Goal: Task Accomplishment & Management: Use online tool/utility

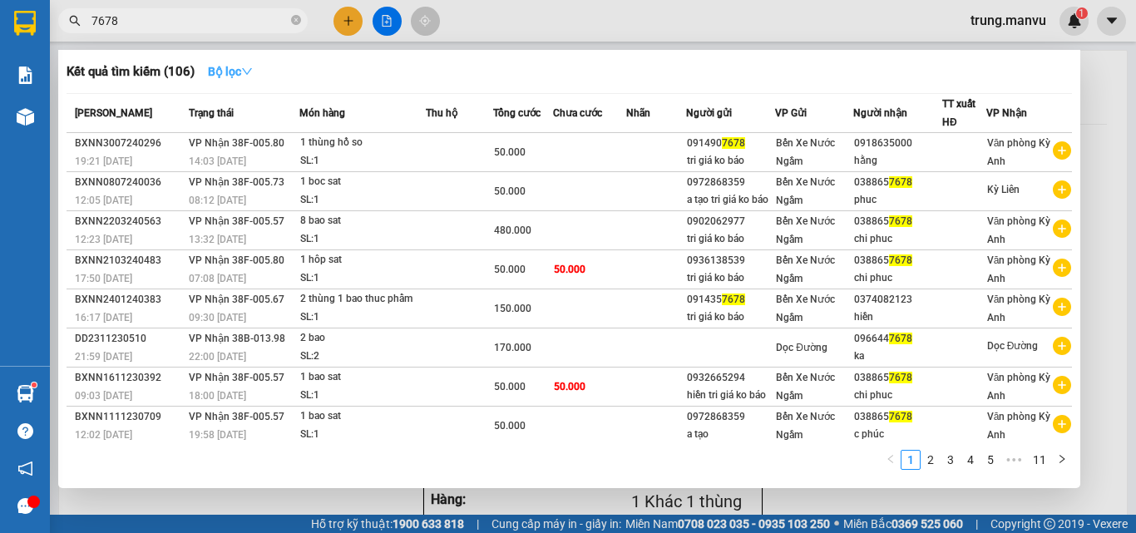
type input "7678"
click at [229, 77] on strong "Bộ lọc" at bounding box center [230, 71] width 45 height 13
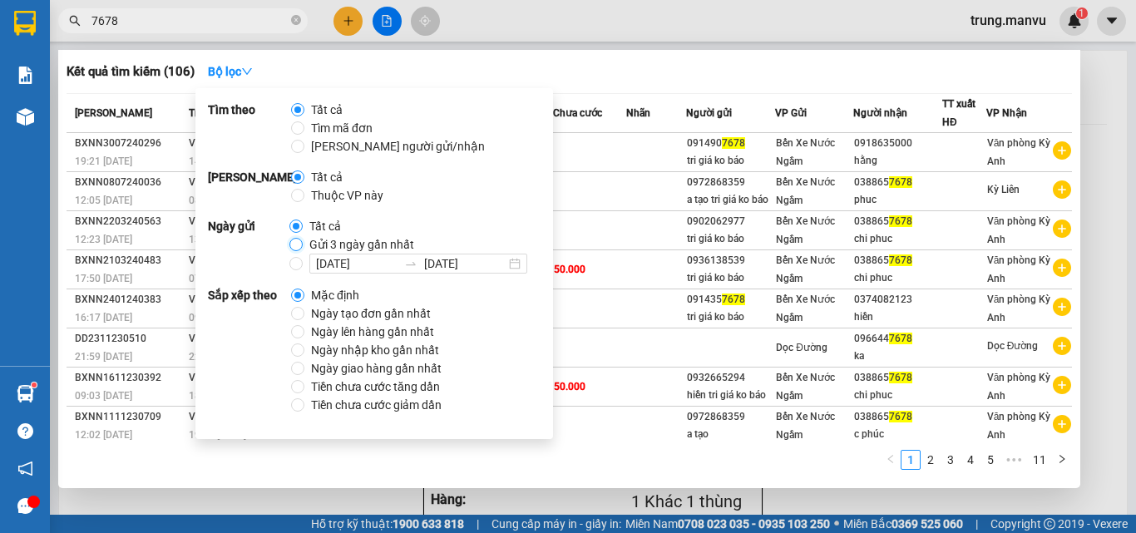
click at [293, 242] on input "Gửi 3 ngày gần nhất" at bounding box center [295, 244] width 13 height 13
radio input "true"
radio input "false"
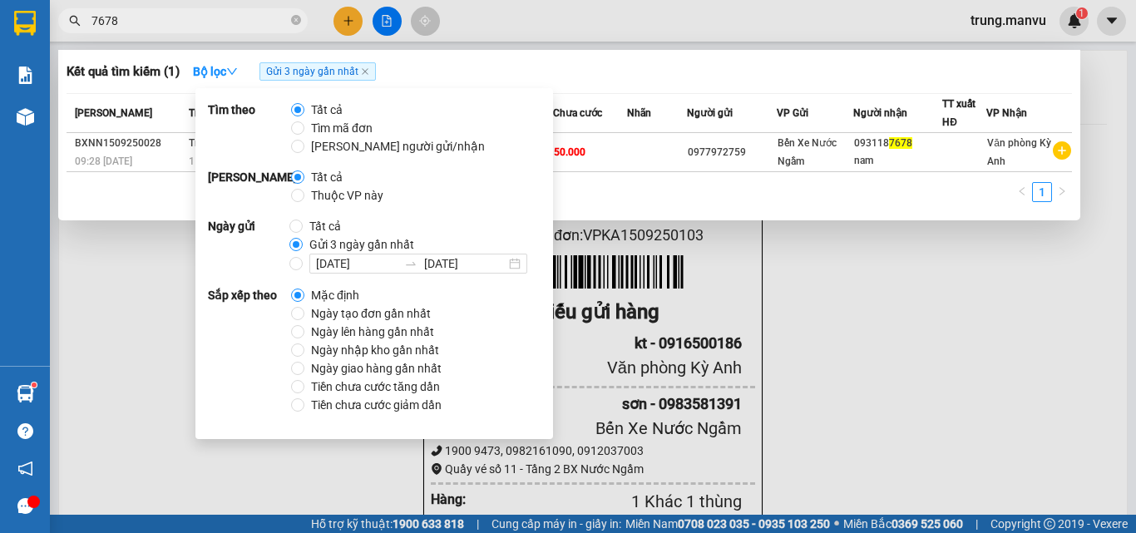
click at [800, 218] on div "Kết quả tìm kiếm ( 1 ) Bộ lọc Gửi 3 ngày gần nhất Mã ĐH Trạng thái Món hàng Thu…" at bounding box center [569, 135] width 1022 height 170
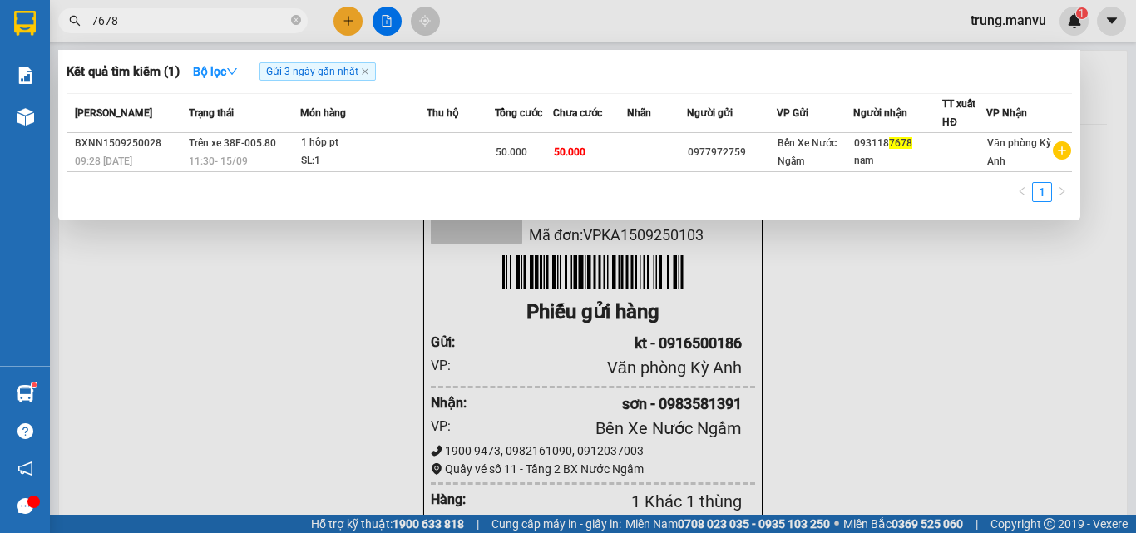
click at [202, 17] on input "7678" at bounding box center [189, 21] width 196 height 18
type input "7678"
click at [202, 17] on input "7678" at bounding box center [189, 21] width 196 height 18
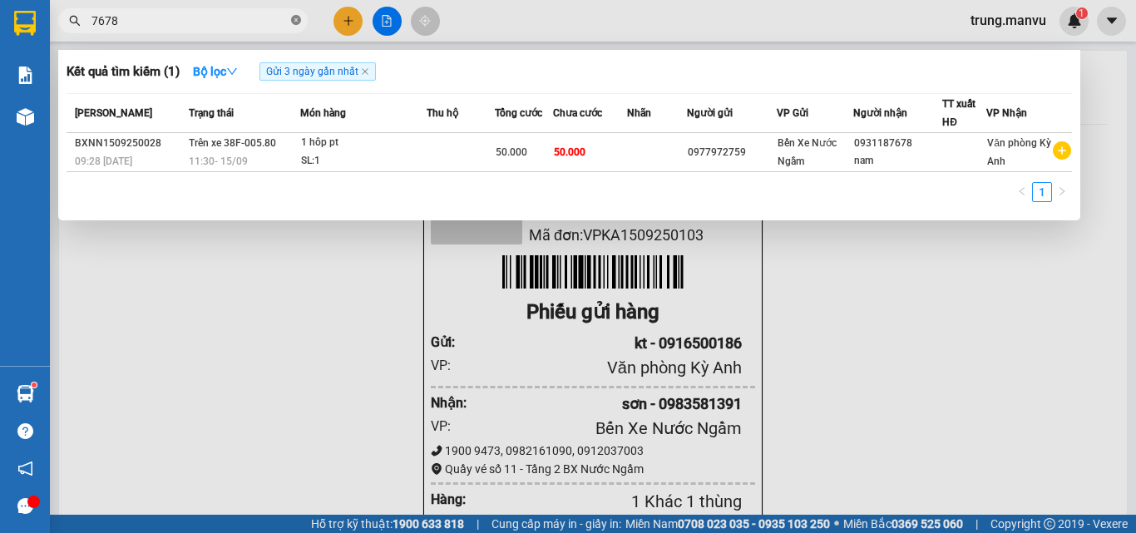
click at [296, 21] on icon "close-circle" at bounding box center [296, 20] width 10 height 10
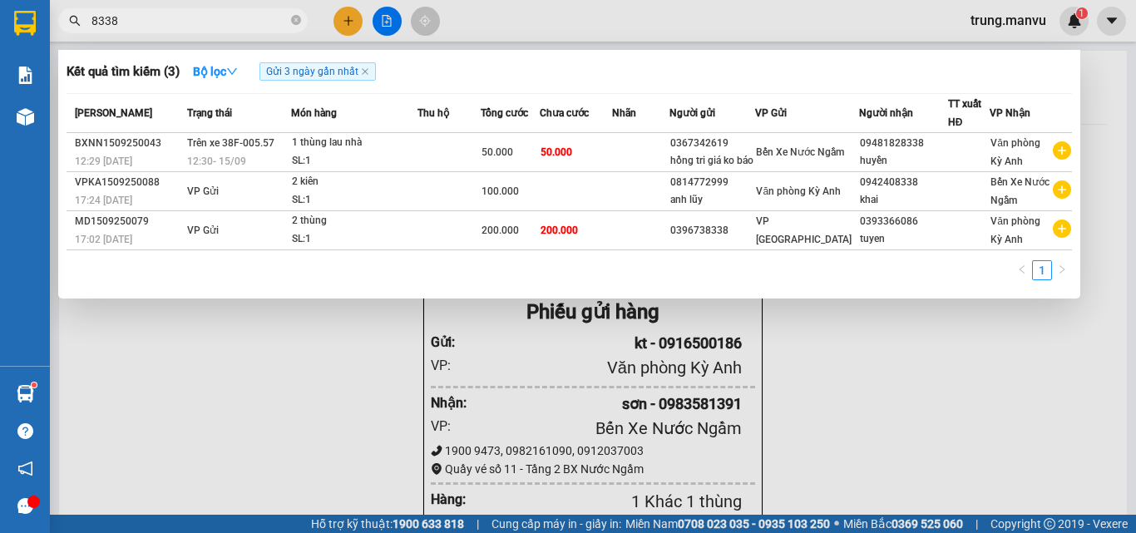
scroll to position [0, 750]
type input "8338"
click at [849, 412] on div at bounding box center [568, 266] width 1136 height 533
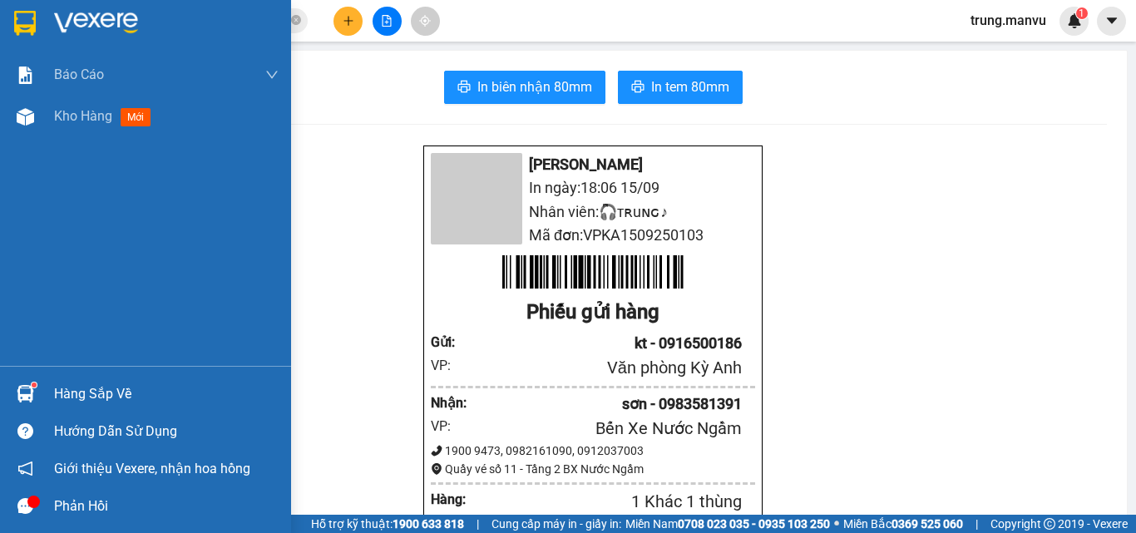
click at [23, 19] on img at bounding box center [25, 23] width 22 height 25
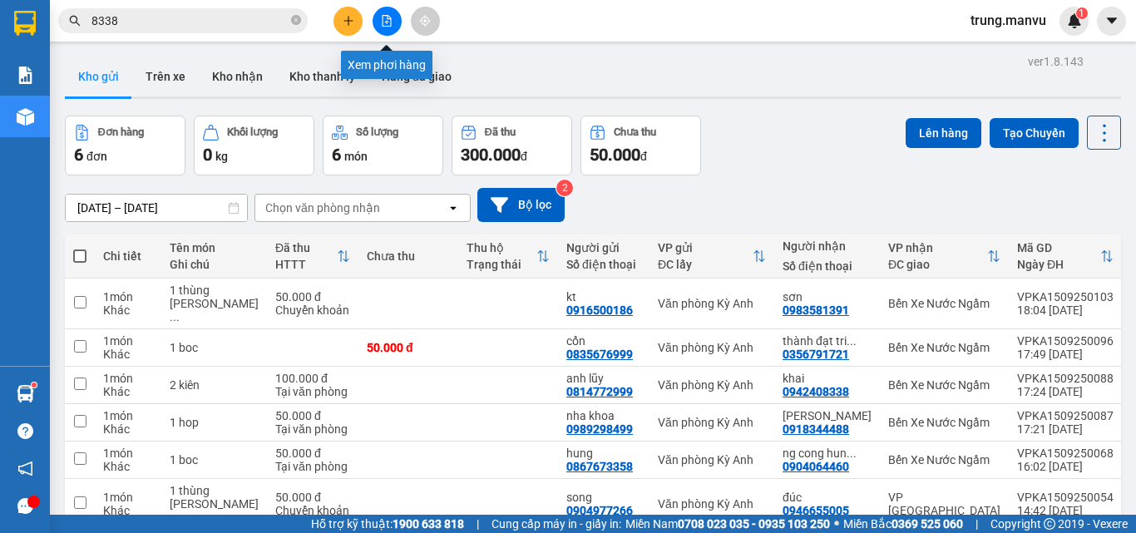
click at [385, 27] on button at bounding box center [386, 21] width 29 height 29
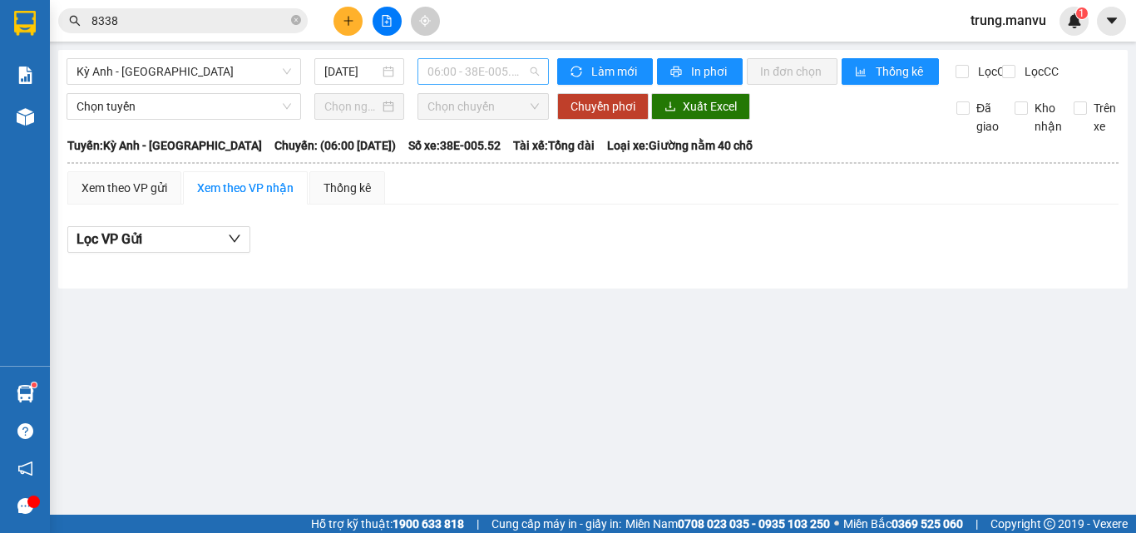
click at [463, 77] on span "06:00 - 38E-005.52" at bounding box center [482, 71] width 111 height 25
click at [465, 67] on span "06:00 - 38E-005.52" at bounding box center [482, 71] width 111 height 25
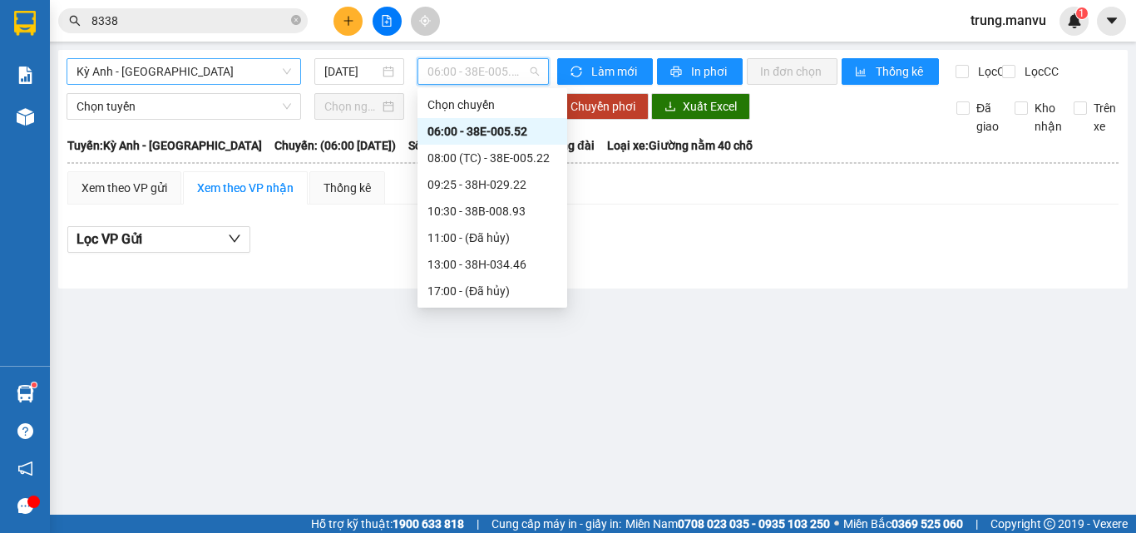
click at [213, 63] on span "Kỳ Anh - [GEOGRAPHIC_DATA]" at bounding box center [183, 71] width 215 height 25
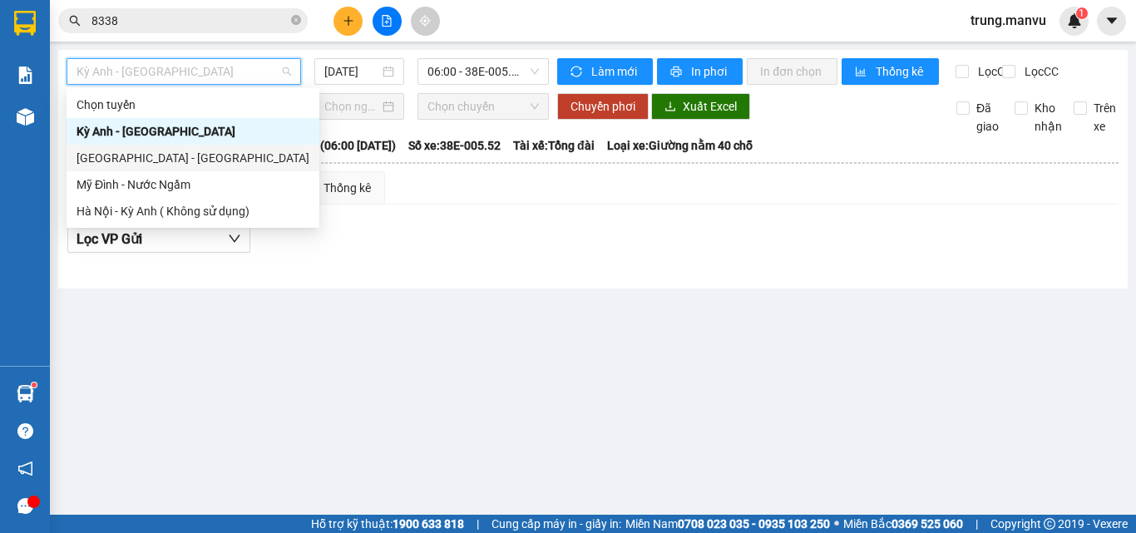
drag, startPoint x: 133, startPoint y: 161, endPoint x: 417, endPoint y: 100, distance: 290.9
click at [132, 161] on div "[GEOGRAPHIC_DATA] - [GEOGRAPHIC_DATA]" at bounding box center [192, 158] width 233 height 18
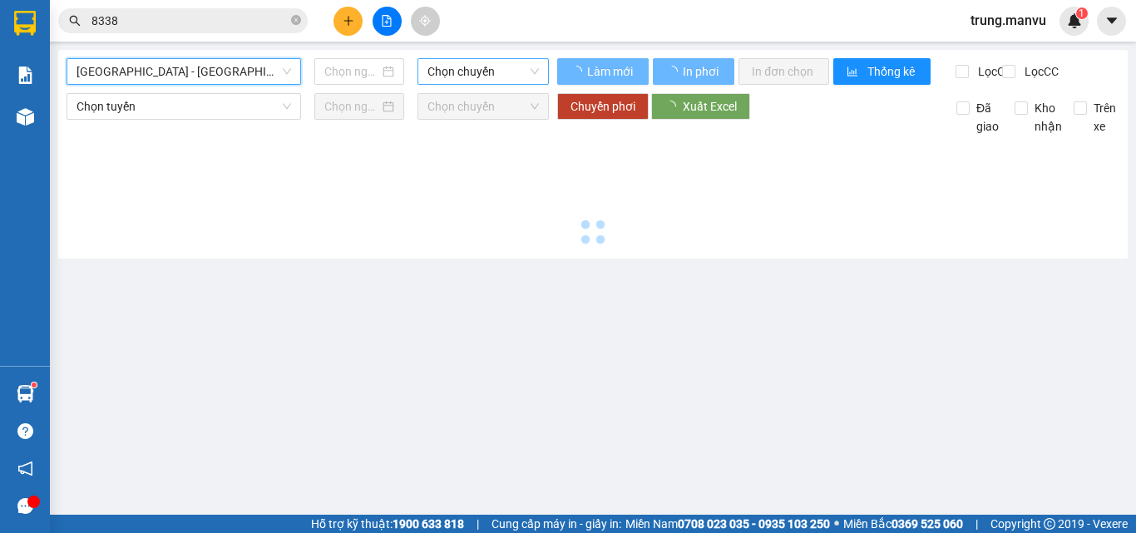
type input "[DATE]"
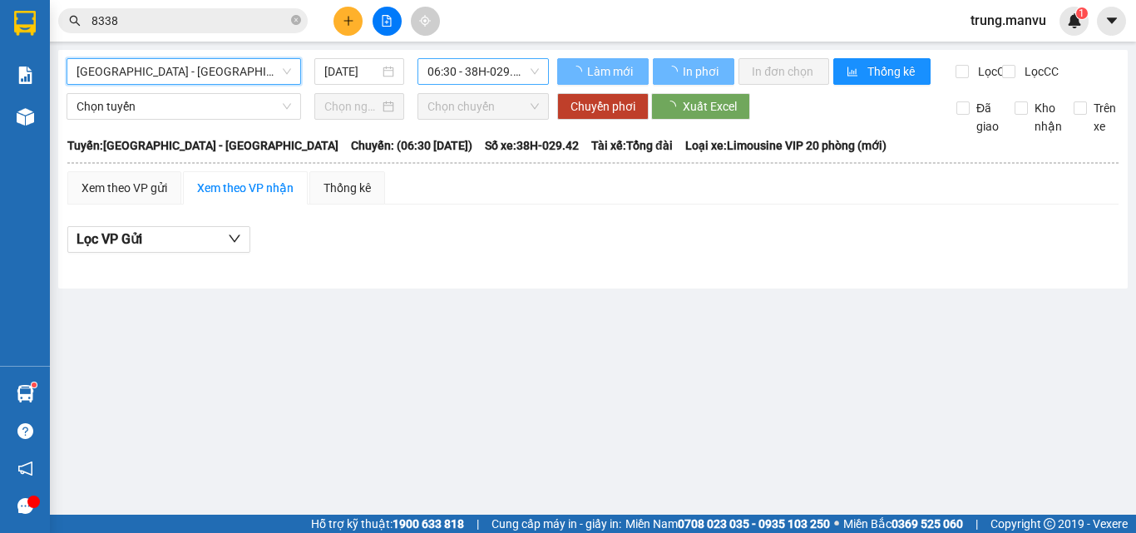
click at [490, 79] on span "06:30 - 38H-029.42" at bounding box center [482, 71] width 111 height 25
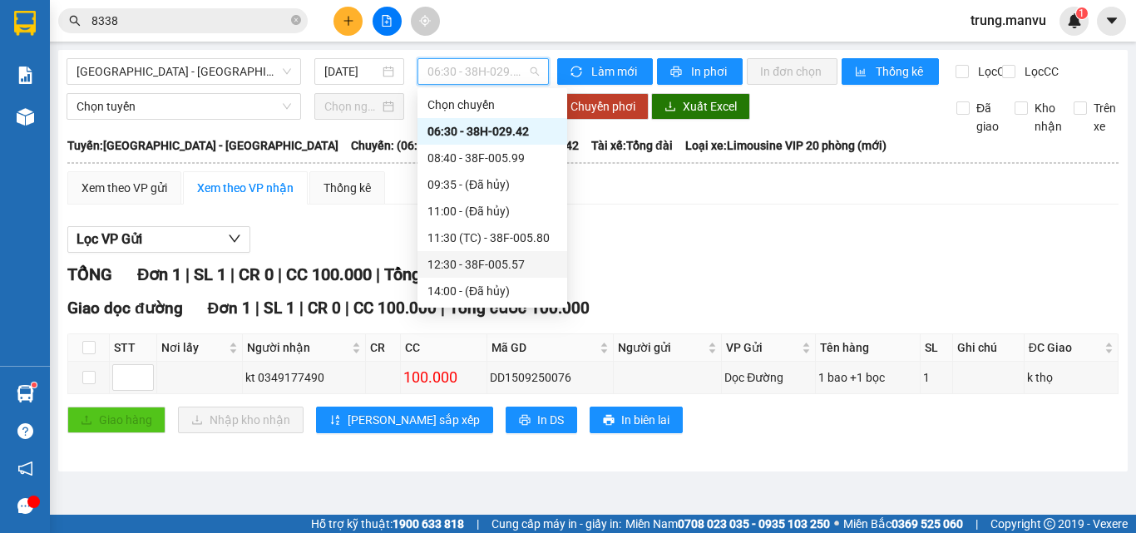
click at [505, 259] on div "12:30 - 38F-005.57" at bounding box center [492, 264] width 130 height 18
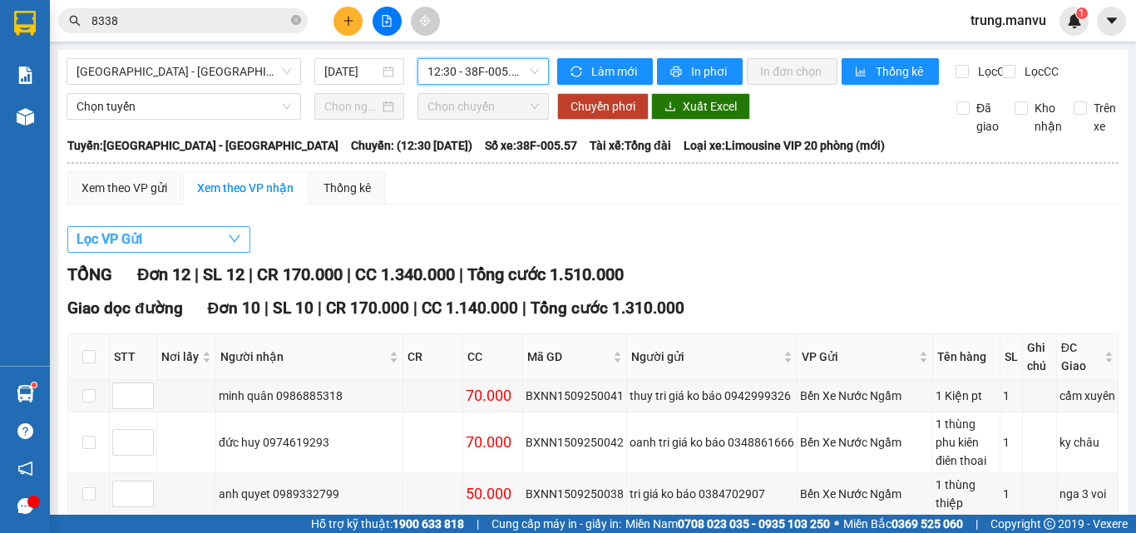
click at [165, 253] on button "Lọc VP Gửi" at bounding box center [158, 239] width 183 height 27
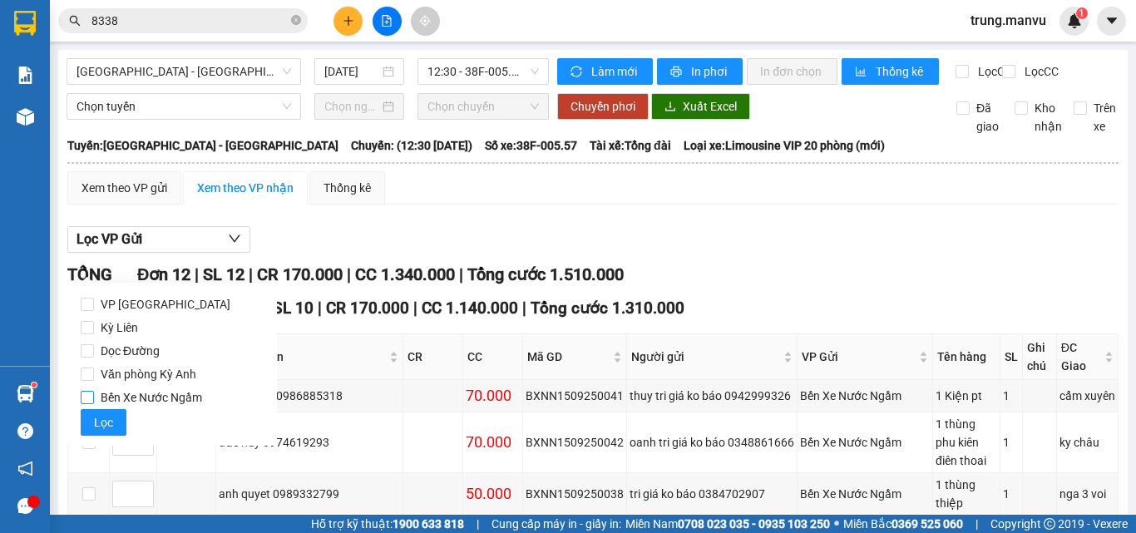
click at [104, 396] on span "Bến Xe Nước Ngầm" at bounding box center [151, 397] width 115 height 23
click at [94, 396] on input "Bến Xe Nước Ngầm" at bounding box center [87, 397] width 13 height 13
checkbox input "true"
click at [106, 412] on button "Lọc" at bounding box center [104, 422] width 46 height 27
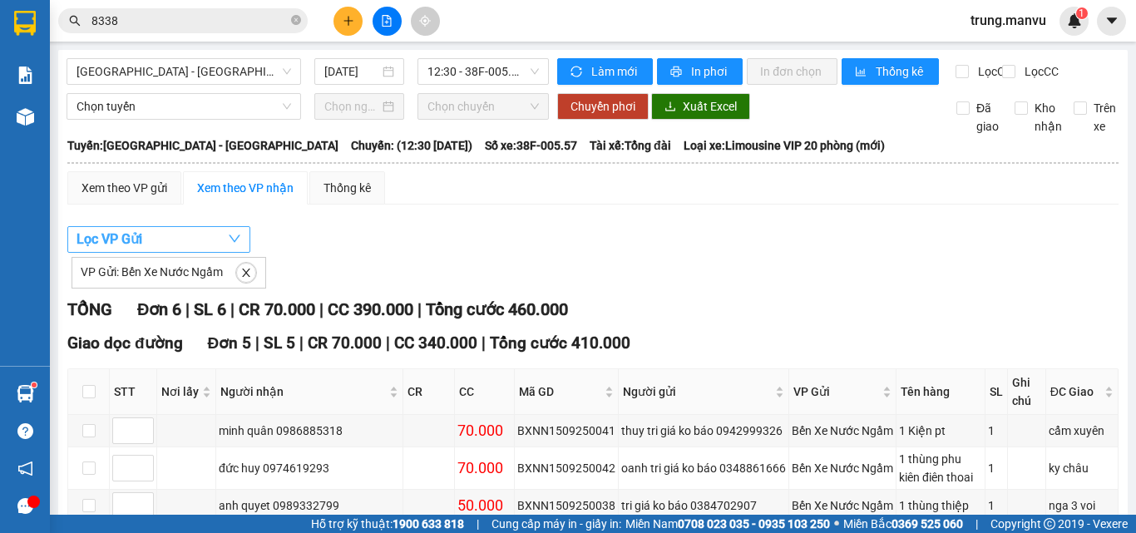
click at [221, 253] on button "Lọc VP Gửi" at bounding box center [158, 239] width 183 height 27
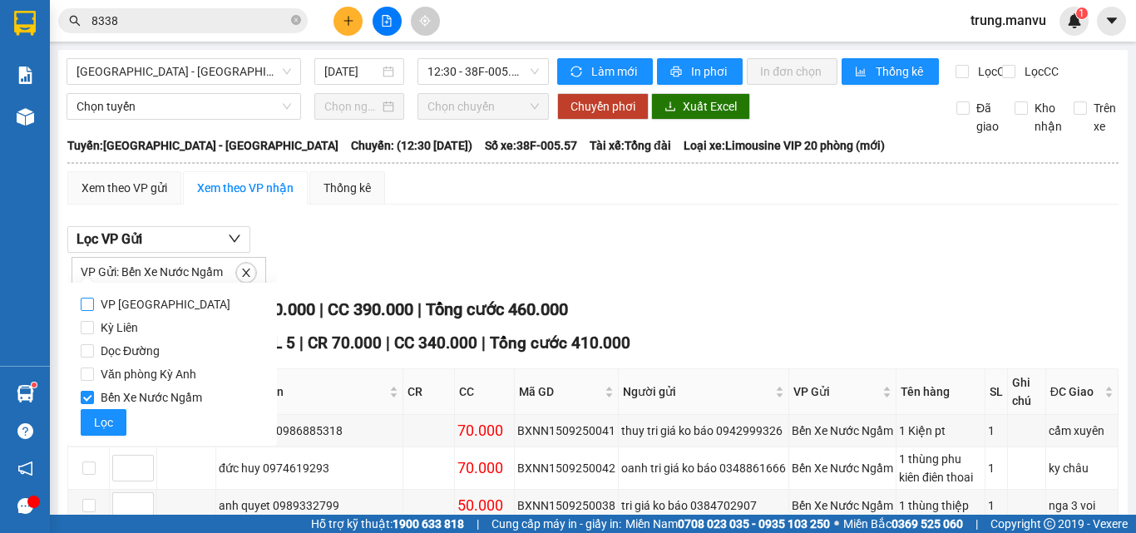
click at [125, 302] on span "VP [GEOGRAPHIC_DATA]" at bounding box center [165, 304] width 143 height 23
click at [94, 302] on input "VP [GEOGRAPHIC_DATA]" at bounding box center [87, 304] width 13 height 13
checkbox input "true"
click at [87, 397] on input "Bến Xe Nước Ngầm" at bounding box center [87, 397] width 13 height 13
checkbox input "false"
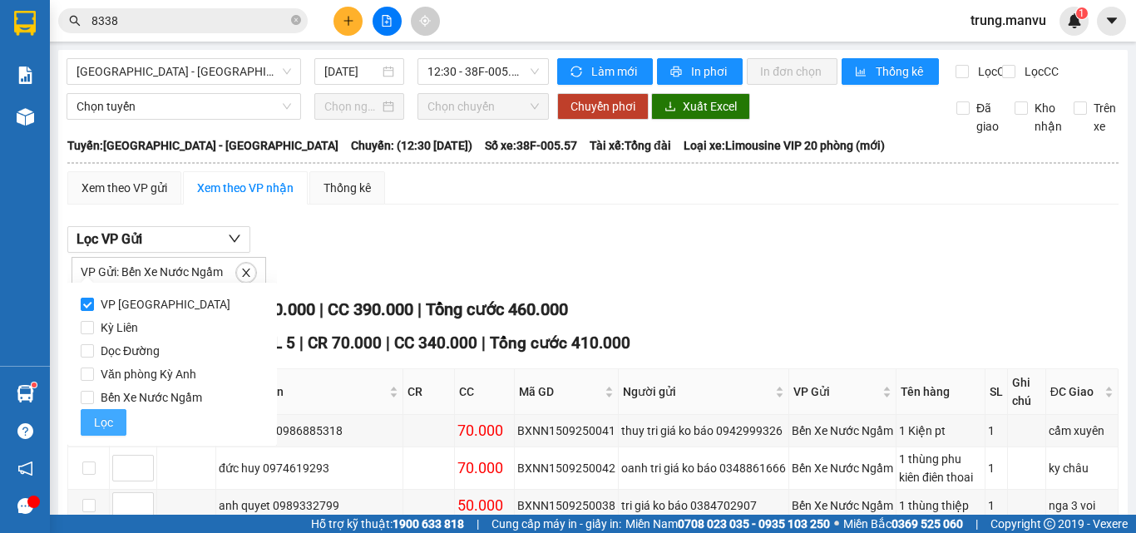
click at [101, 423] on span "Lọc" at bounding box center [103, 422] width 19 height 18
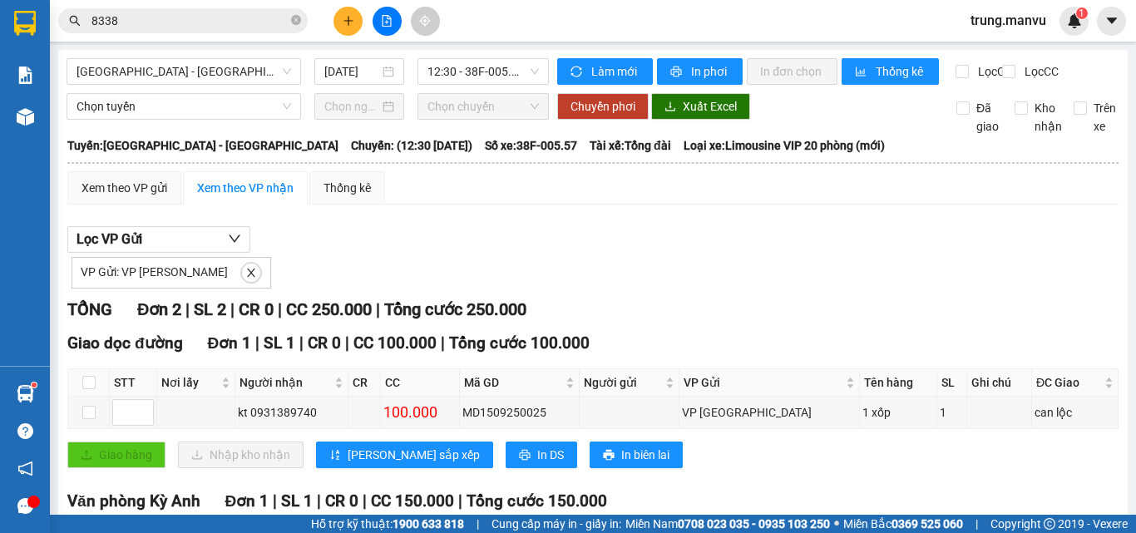
scroll to position [172, 0]
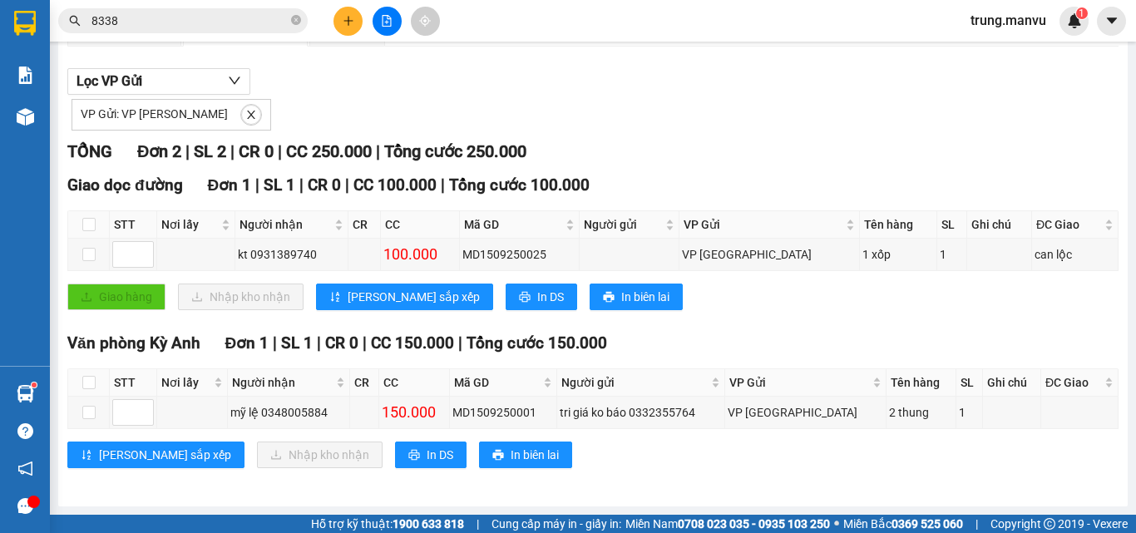
click at [357, 24] on button at bounding box center [347, 21] width 29 height 29
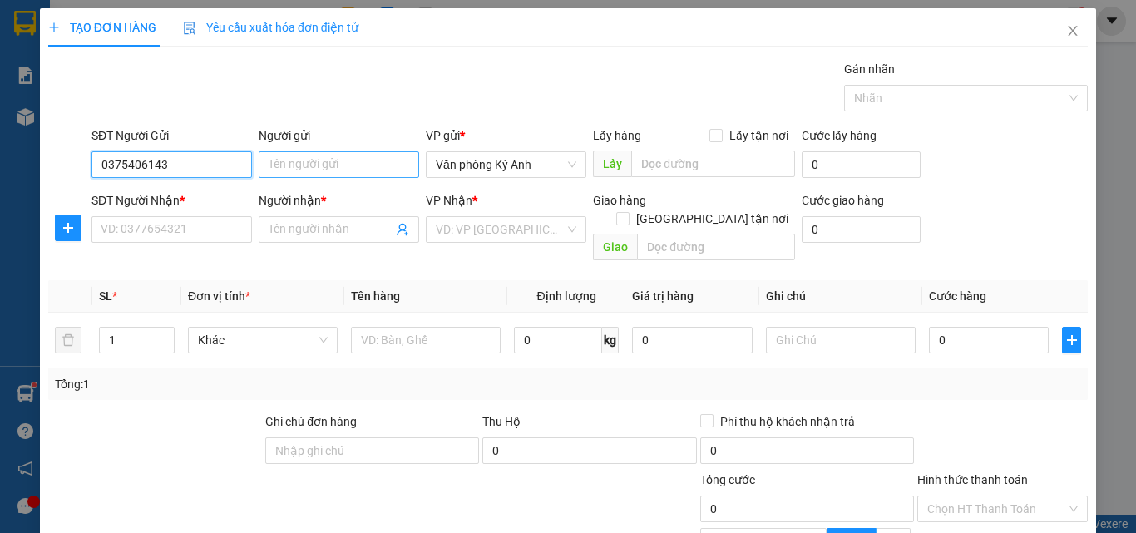
type input "0375406143"
click at [278, 163] on input "Người gửi" at bounding box center [339, 164] width 160 height 27
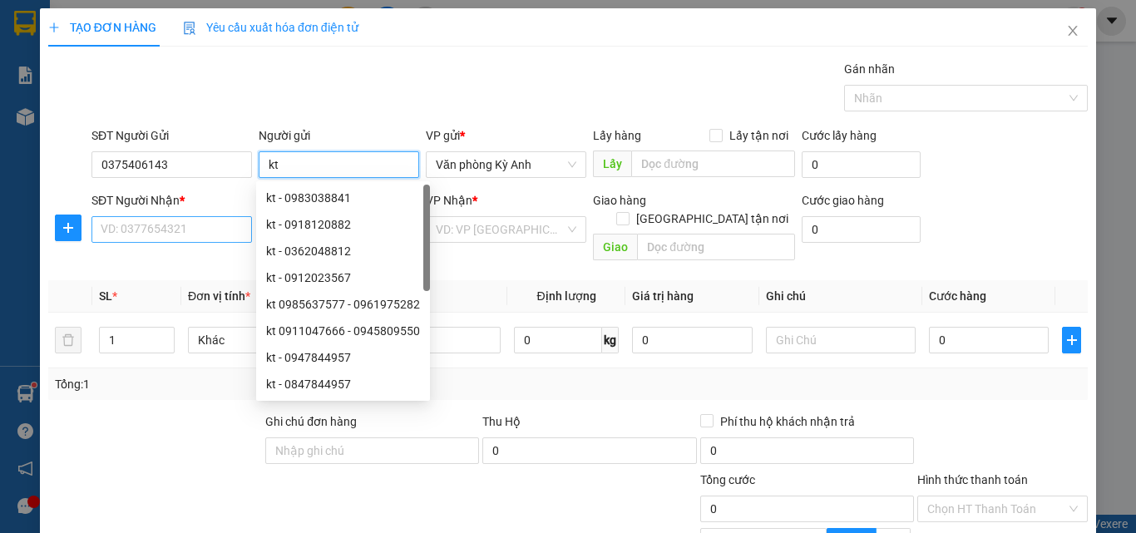
type input "kt"
click at [211, 219] on input "SĐT Người Nhận *" at bounding box center [171, 229] width 160 height 27
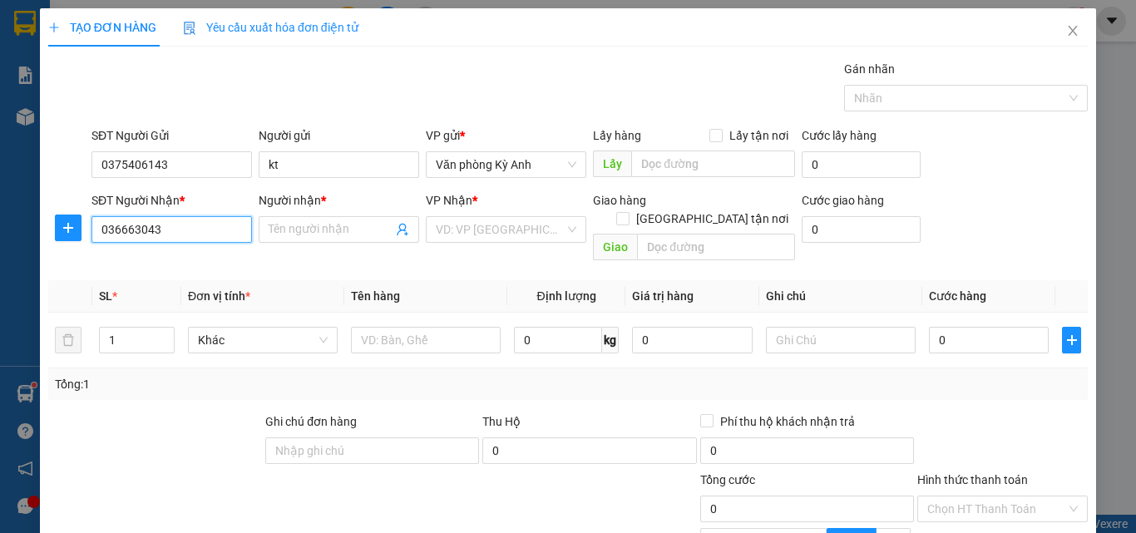
type input "0366630438"
click at [145, 257] on div "0366630438 - tg 2 triệu" at bounding box center [170, 263] width 139 height 18
type input "tg 2 triệu"
type input "0366630438"
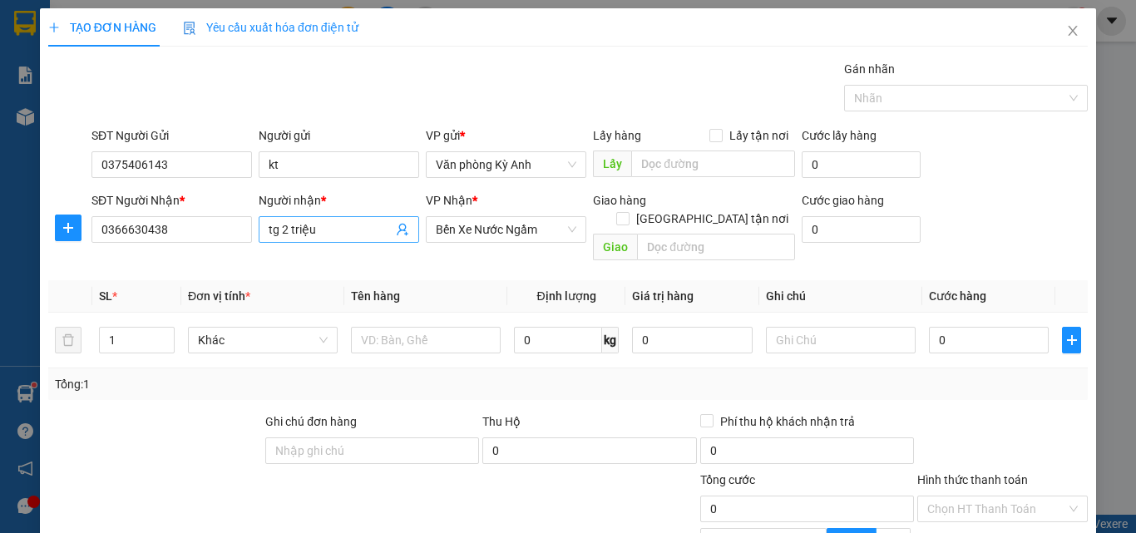
click at [331, 231] on input "tg 2 triệu" at bounding box center [331, 229] width 124 height 18
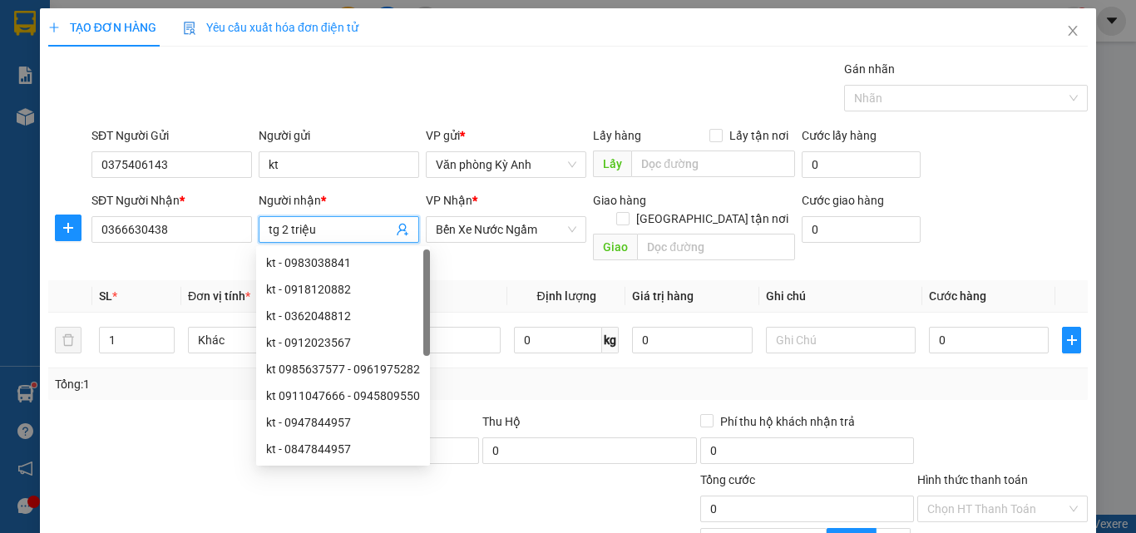
click at [331, 231] on input "tg 2 triệu" at bounding box center [331, 229] width 124 height 18
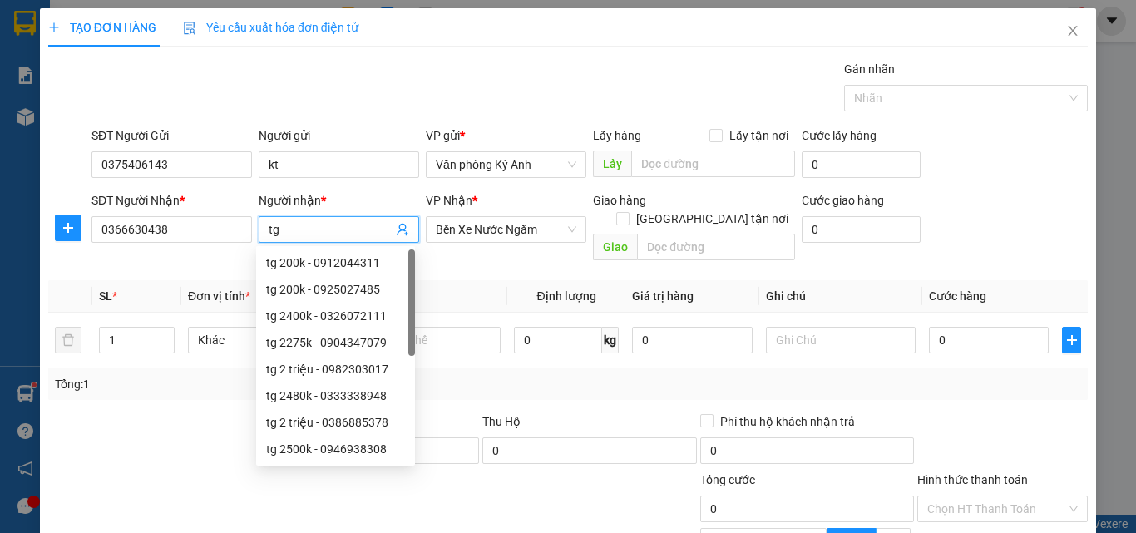
type input "t"
type input "kt"
click at [470, 280] on th "Tên hàng" at bounding box center [425, 296] width 163 height 32
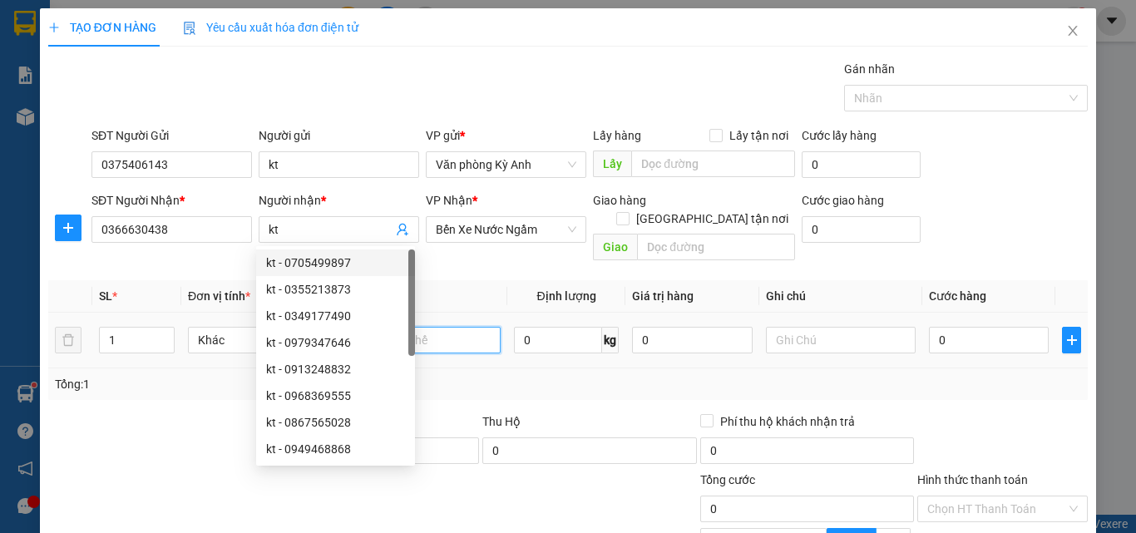
click at [442, 327] on input "text" at bounding box center [426, 340] width 150 height 27
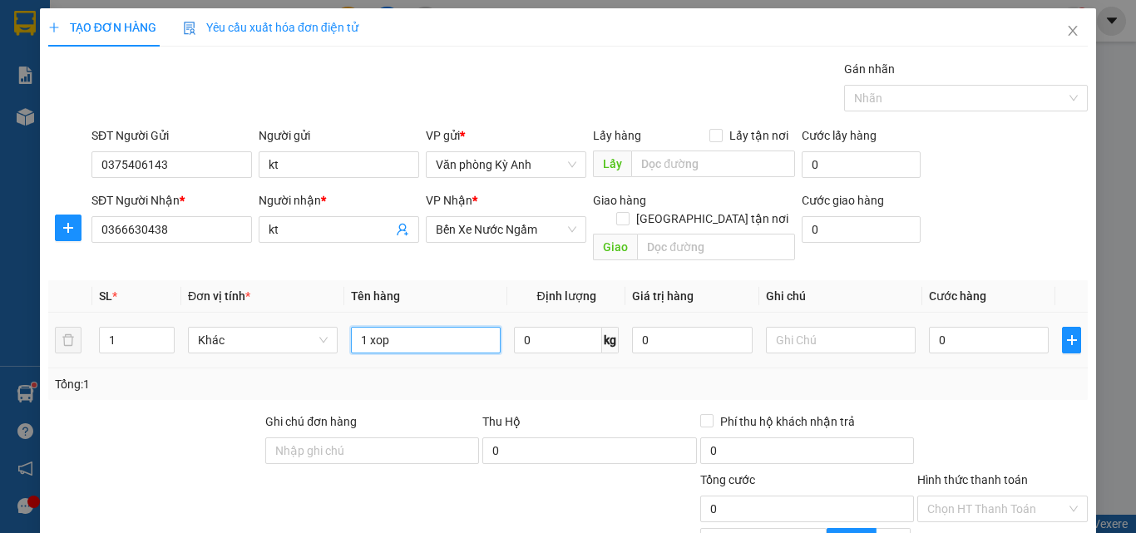
type input "1 xop"
click at [959, 337] on div "0" at bounding box center [989, 339] width 120 height 33
click at [960, 327] on input "0" at bounding box center [989, 340] width 120 height 27
type input "5"
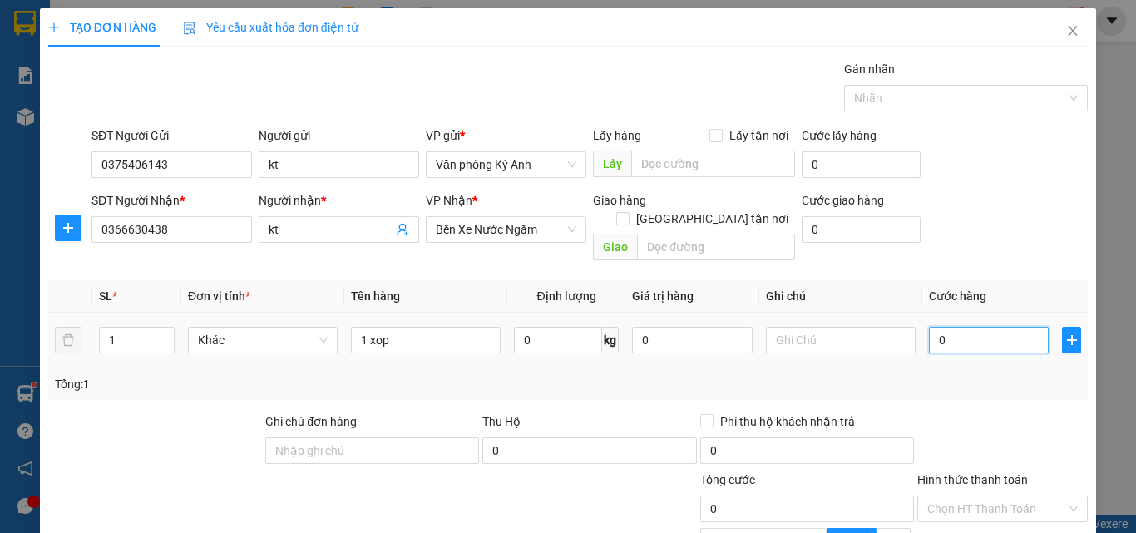
type input "5"
type input "50"
type input "500"
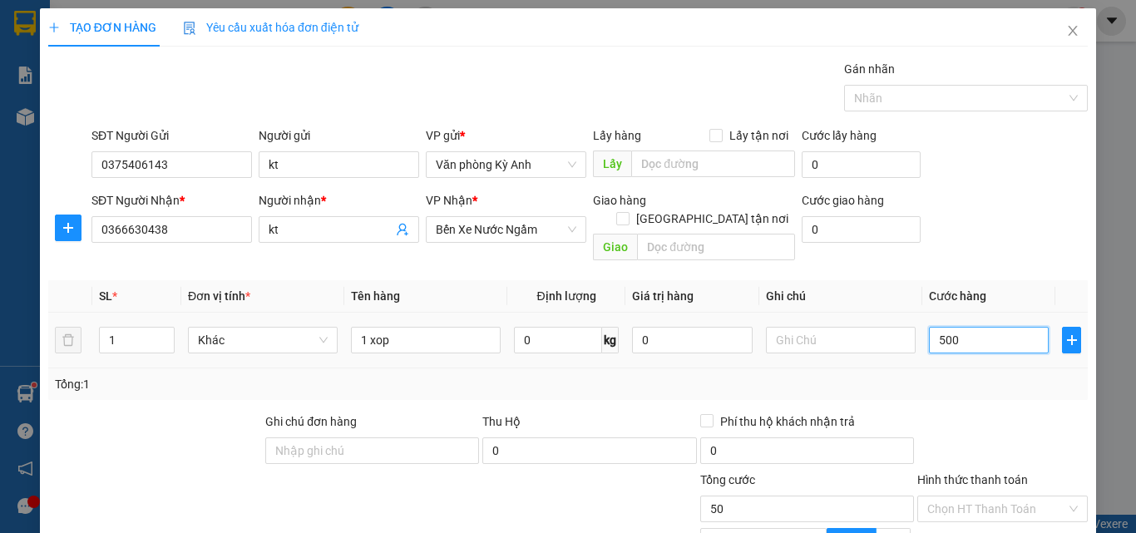
type input "500"
type input "5.000"
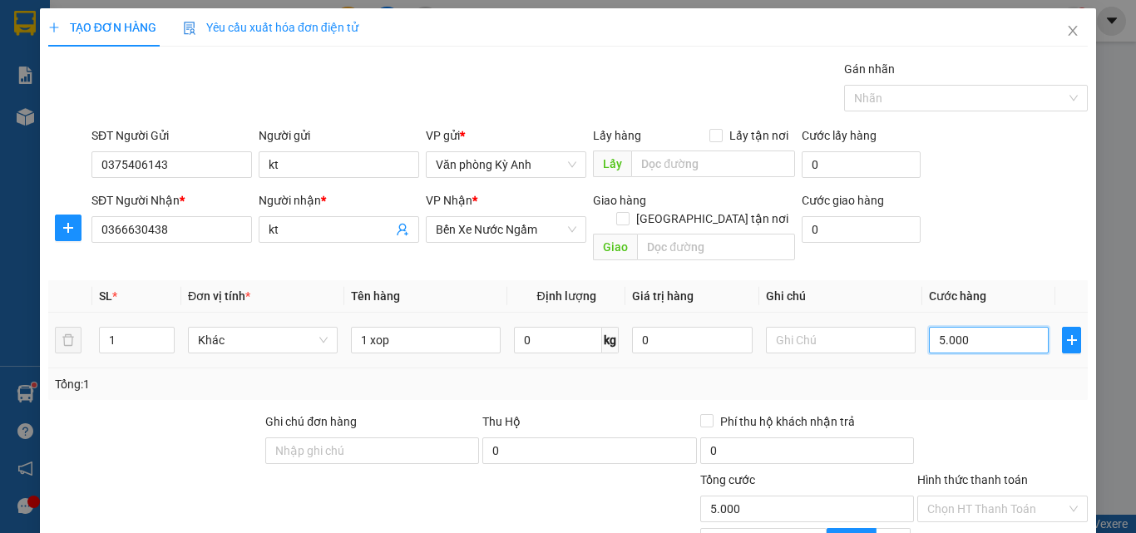
type input "50.000"
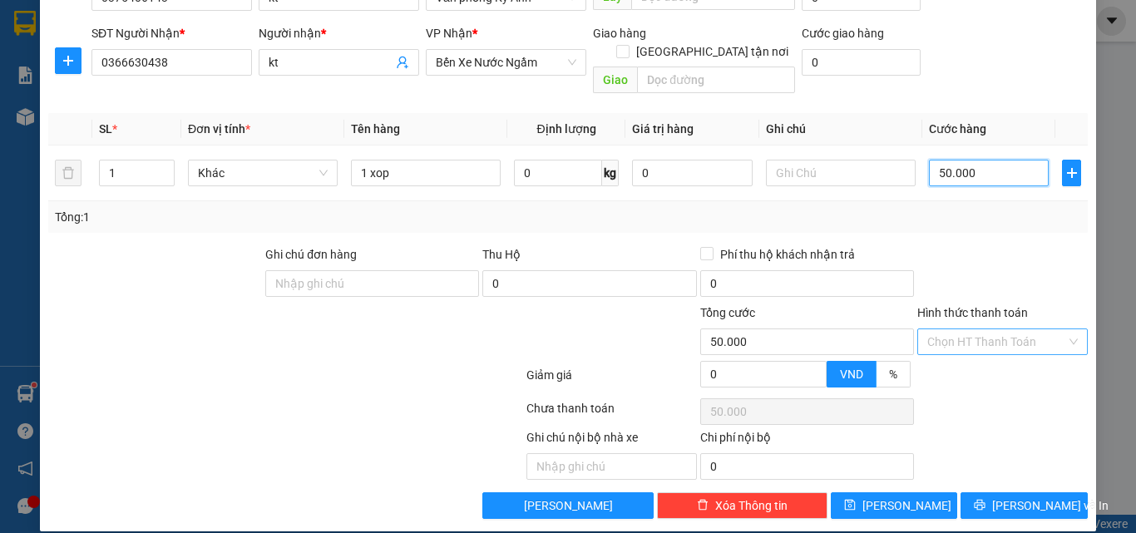
click at [968, 336] on div "Chọn HT Thanh Toán" at bounding box center [1002, 341] width 170 height 27
type input "50.000"
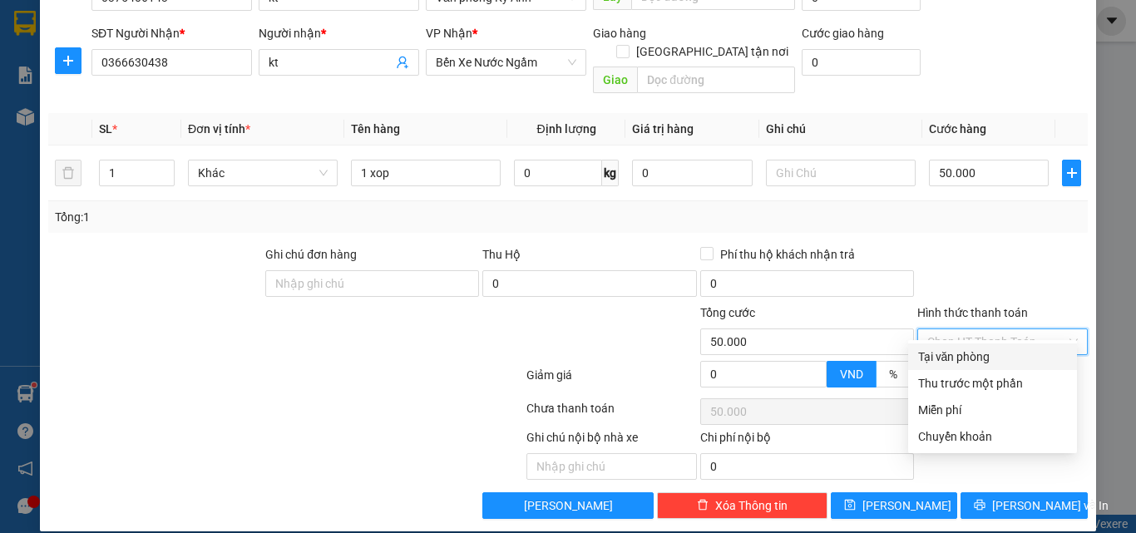
click at [968, 348] on div "Tại văn phòng" at bounding box center [992, 357] width 149 height 18
type input "0"
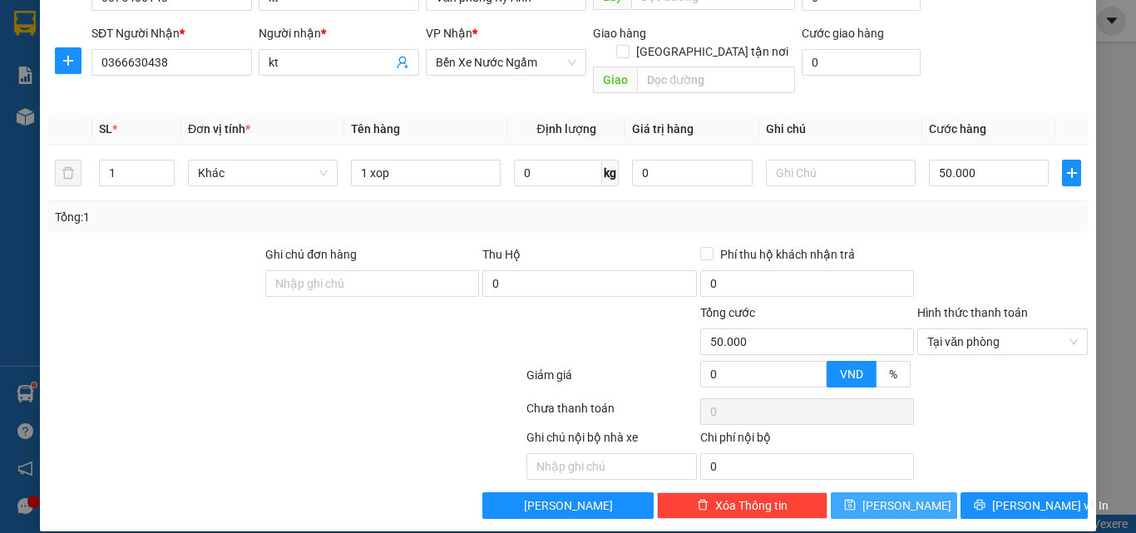
click at [895, 496] on span "[PERSON_NAME]" at bounding box center [906, 505] width 89 height 18
type input "0"
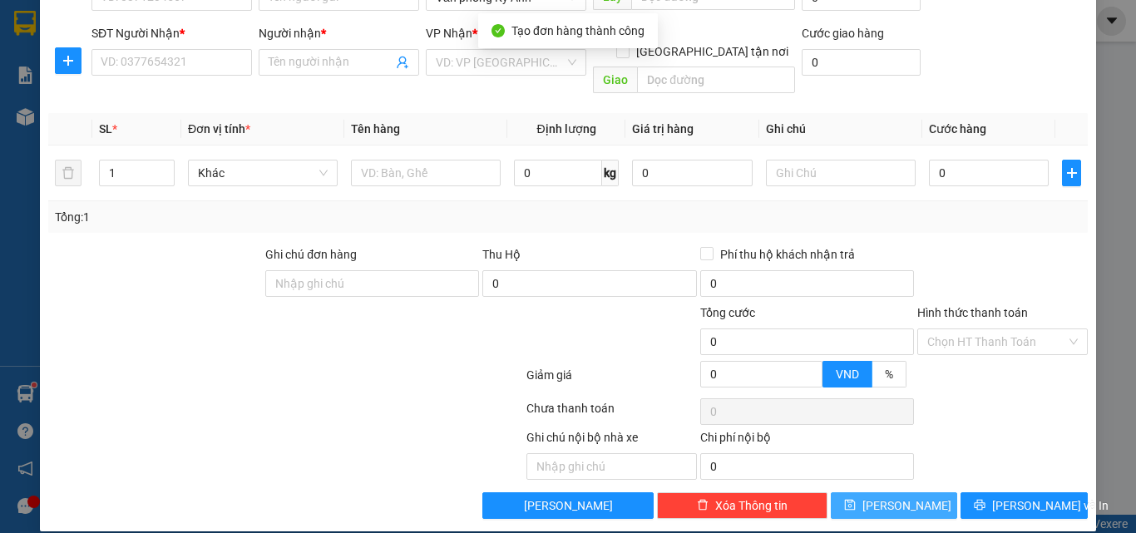
scroll to position [0, 0]
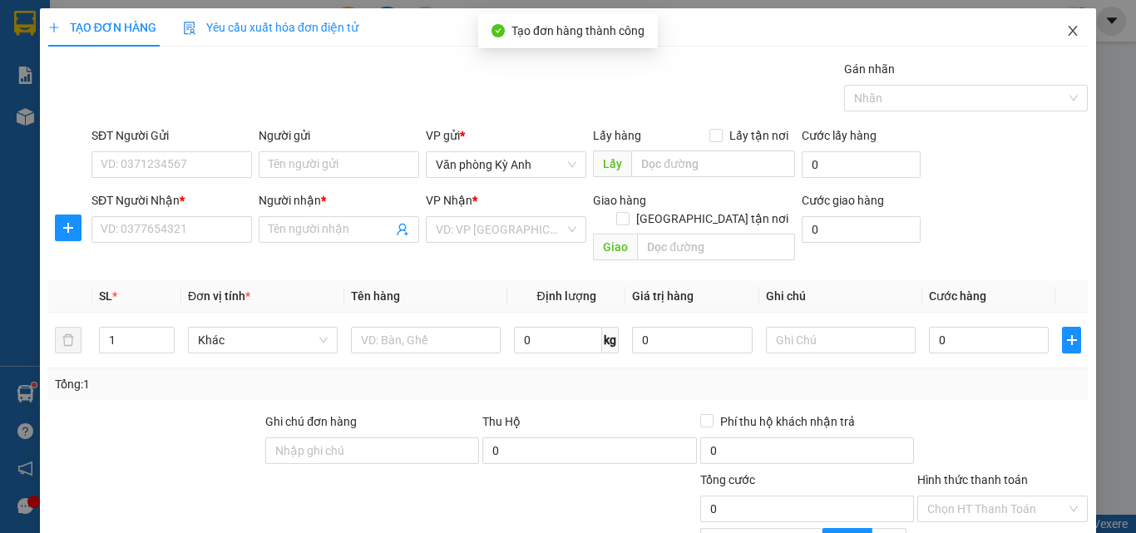
click at [1073, 30] on span "Close" at bounding box center [1072, 31] width 47 height 47
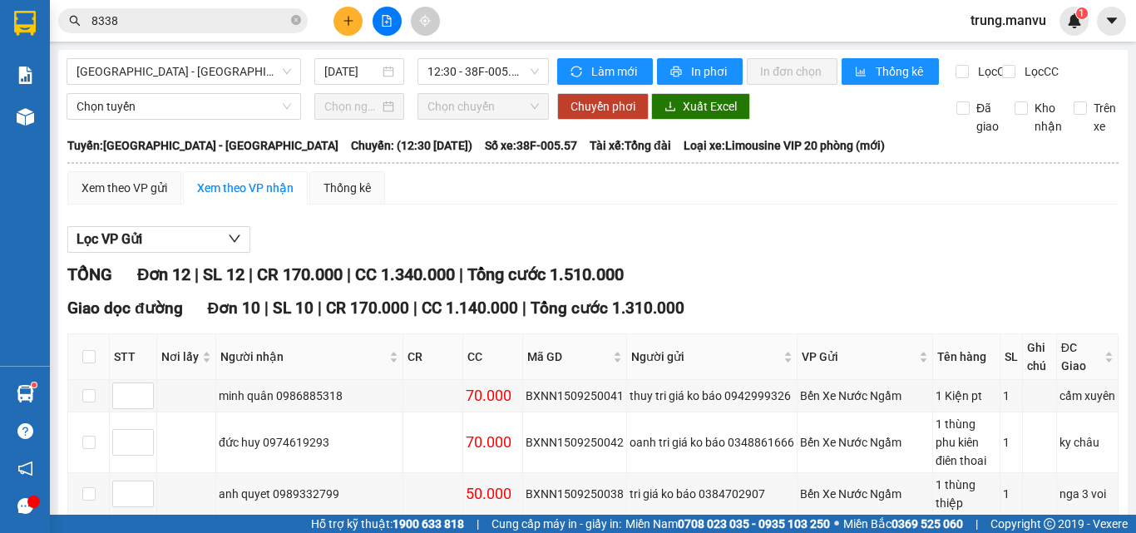
click at [216, 19] on input "8338" at bounding box center [189, 21] width 196 height 18
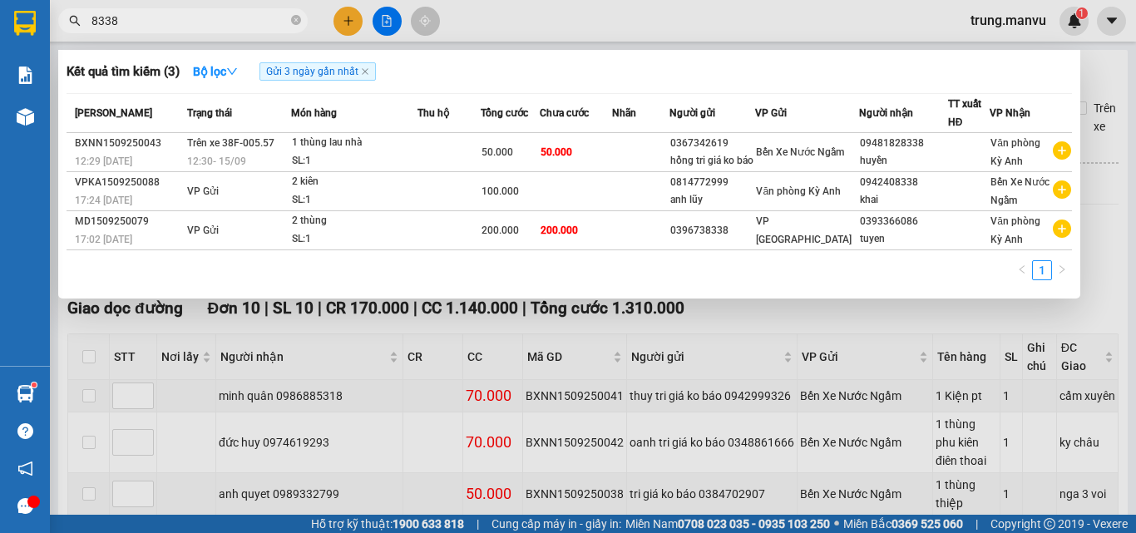
scroll to position [0, 747]
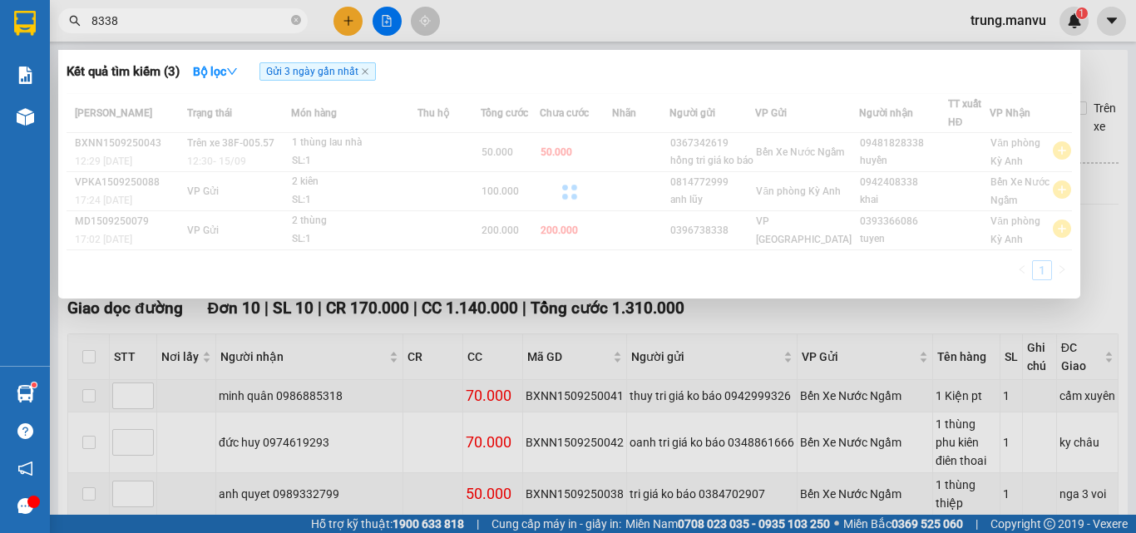
click at [216, 19] on input "8338" at bounding box center [189, 21] width 196 height 18
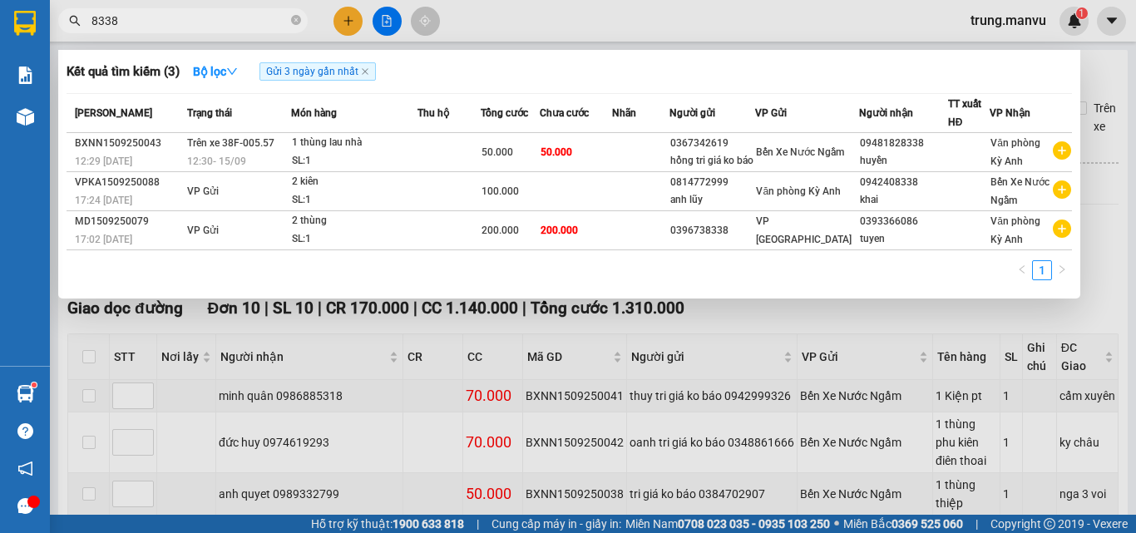
click at [216, 19] on input "8338" at bounding box center [189, 21] width 196 height 18
click at [121, 12] on input "8338" at bounding box center [189, 21] width 196 height 18
type input "8338"
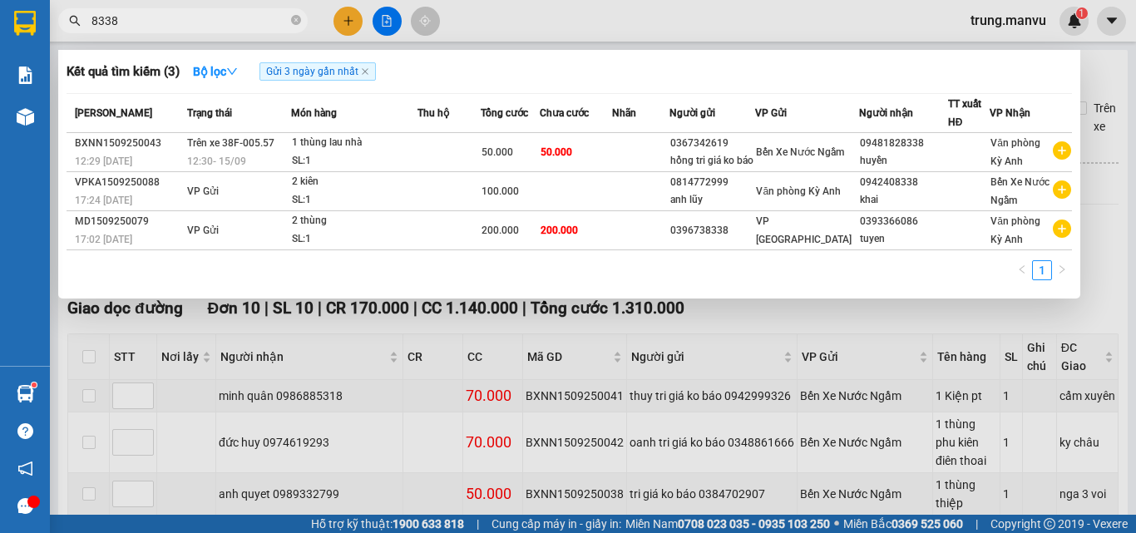
scroll to position [0, 0]
click at [650, 29] on div at bounding box center [568, 266] width 1136 height 533
click at [291, 17] on icon "close-circle" at bounding box center [296, 20] width 10 height 10
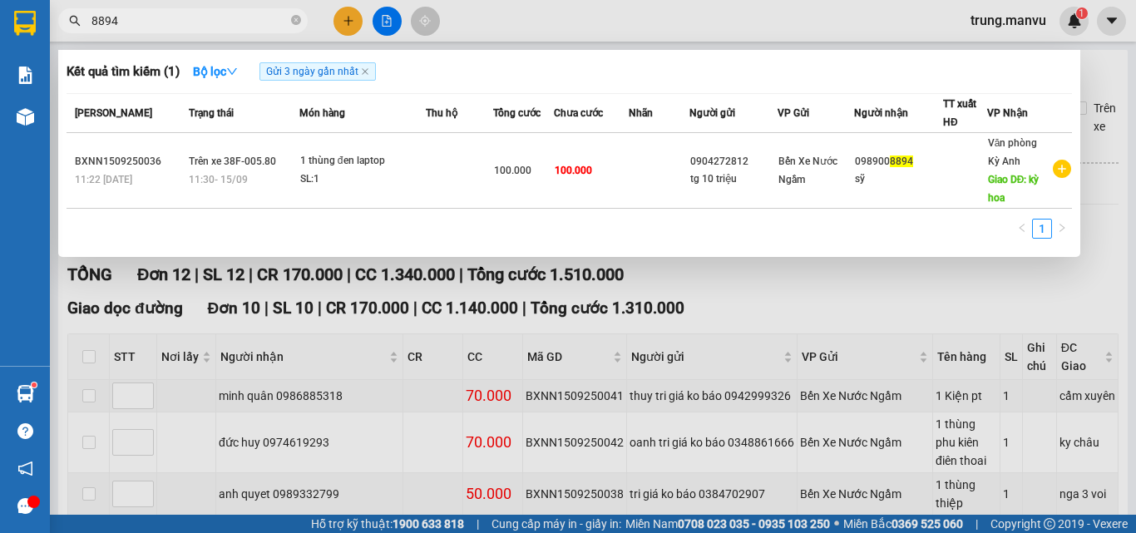
type input "8894"
click at [841, 284] on div at bounding box center [568, 266] width 1136 height 533
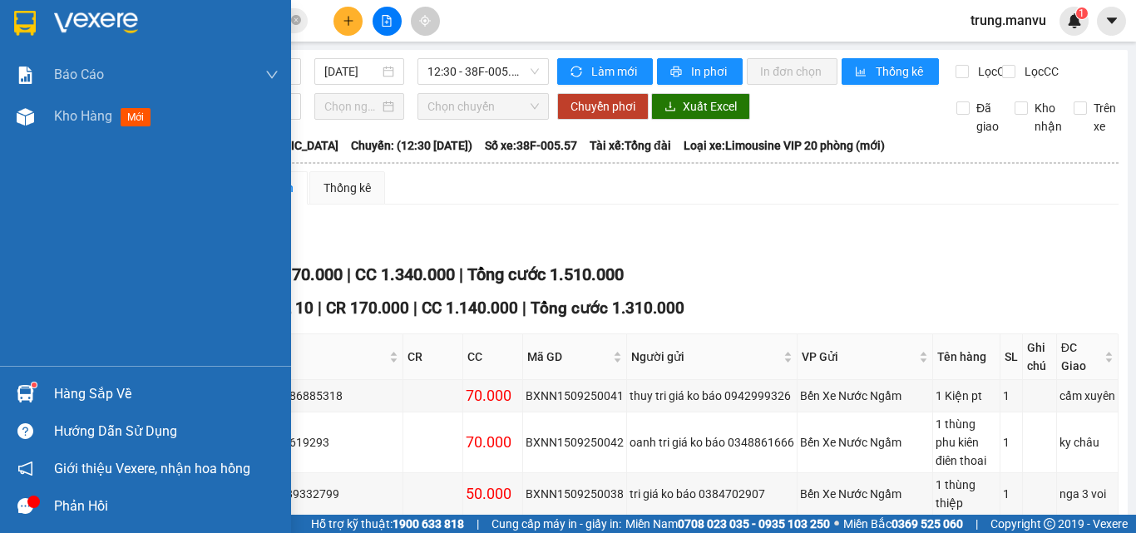
click at [0, 20] on div at bounding box center [145, 27] width 291 height 54
click at [28, 15] on img at bounding box center [25, 23] width 22 height 25
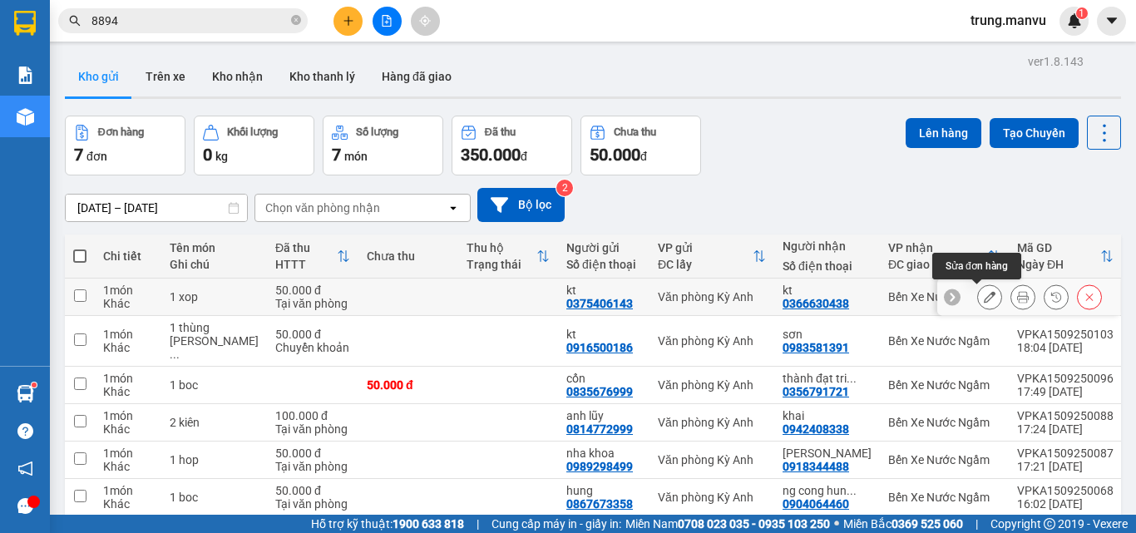
click at [982, 296] on button at bounding box center [989, 297] width 23 height 29
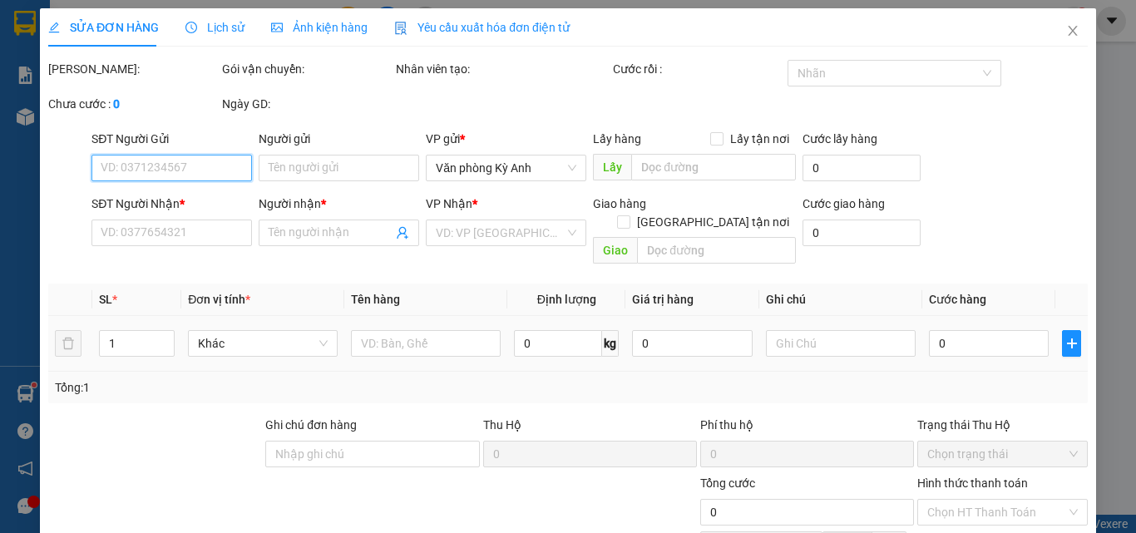
type input "0375406143"
type input "kt"
type input "0366630438"
type input "kt"
type input "50.000"
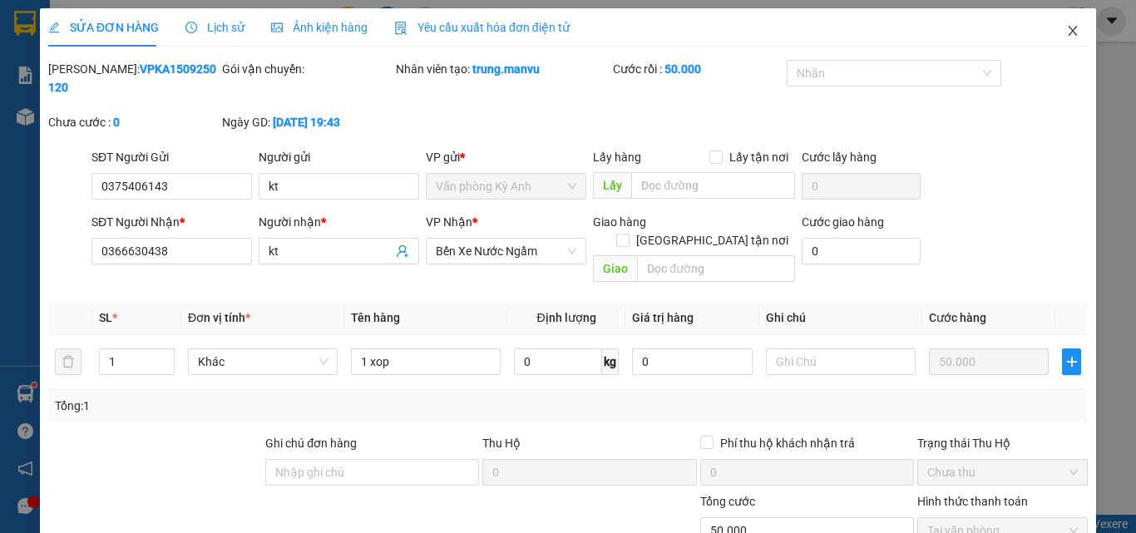
click at [1066, 31] on icon "close" at bounding box center [1072, 30] width 13 height 13
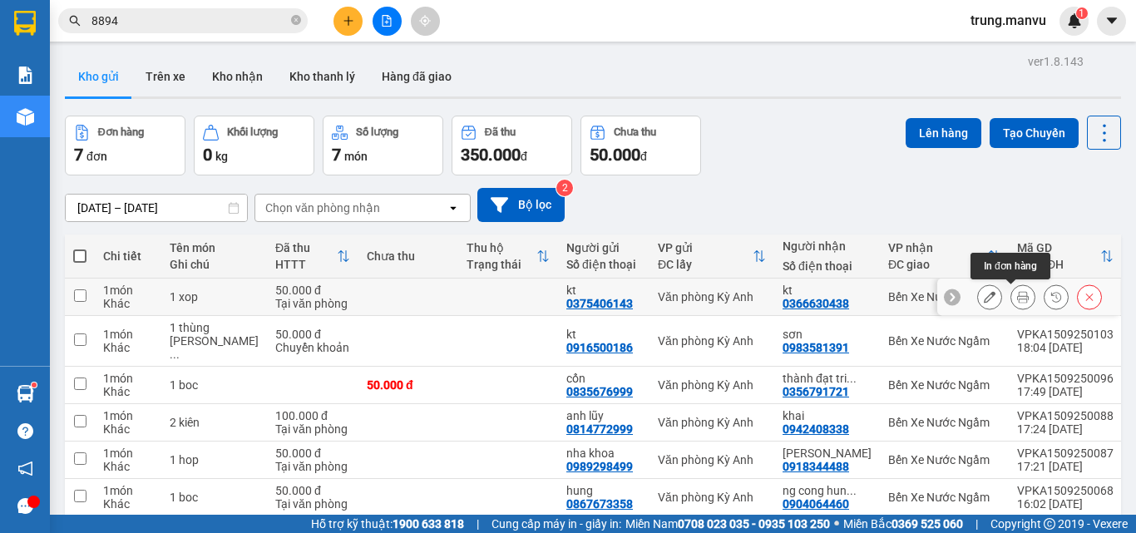
click at [1017, 296] on icon at bounding box center [1023, 297] width 12 height 12
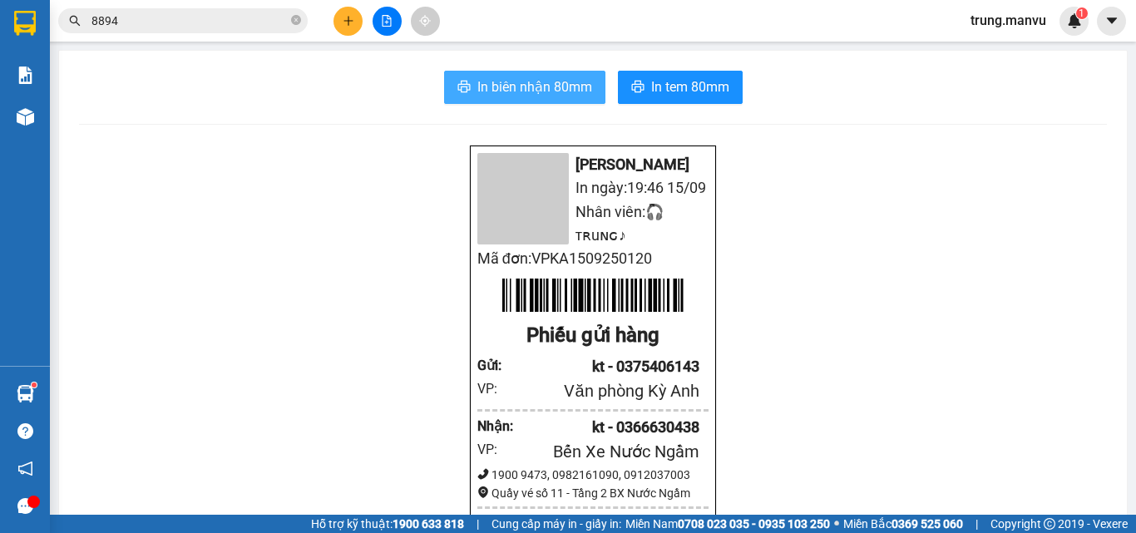
drag, startPoint x: 496, startPoint y: 68, endPoint x: 496, endPoint y: 96, distance: 28.3
click at [496, 96] on span "In biên nhận 80mm" at bounding box center [534, 86] width 115 height 21
click at [338, 17] on button at bounding box center [347, 21] width 29 height 29
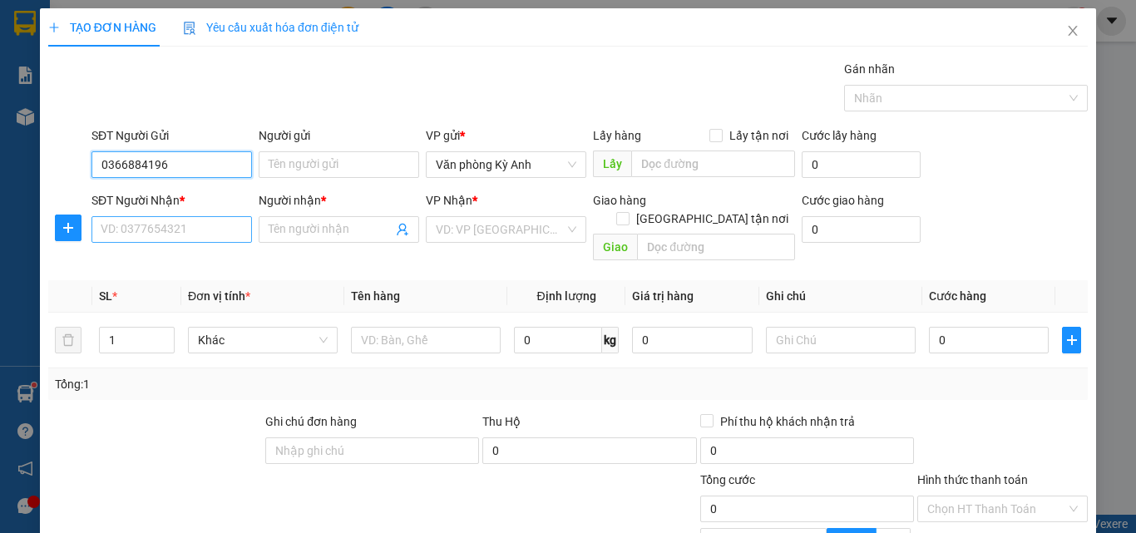
type input "0366884196"
click at [175, 228] on input "SĐT Người Nhận *" at bounding box center [171, 229] width 160 height 27
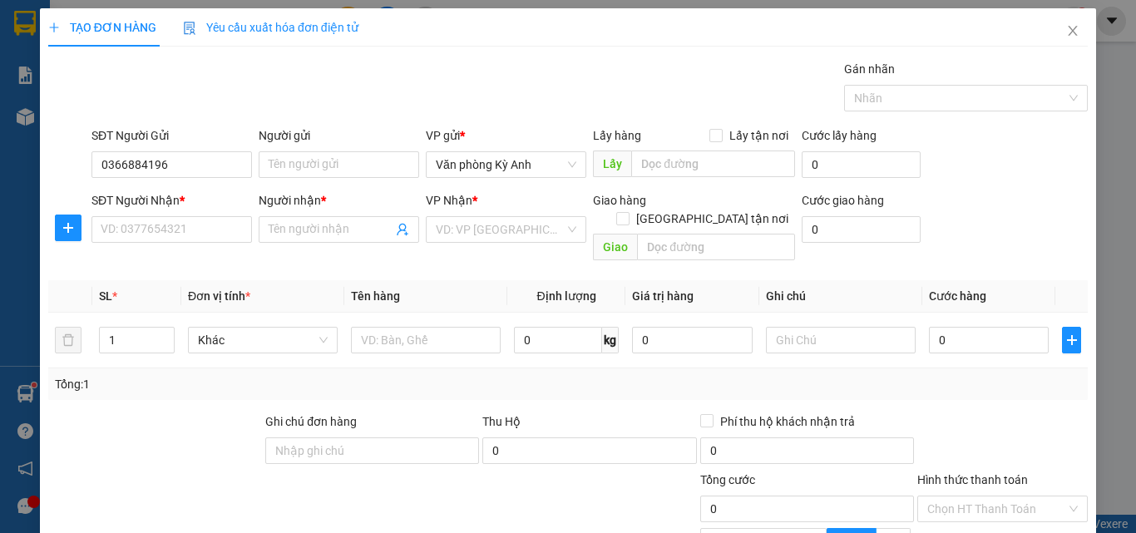
click at [212, 150] on div "SĐT Người Gửi" at bounding box center [171, 138] width 160 height 25
click at [212, 151] on input "0366884196" at bounding box center [171, 164] width 160 height 27
click at [212, 152] on input "0366884196" at bounding box center [171, 164] width 160 height 27
click at [174, 234] on input "SĐT Người Nhận *" at bounding box center [171, 229] width 160 height 27
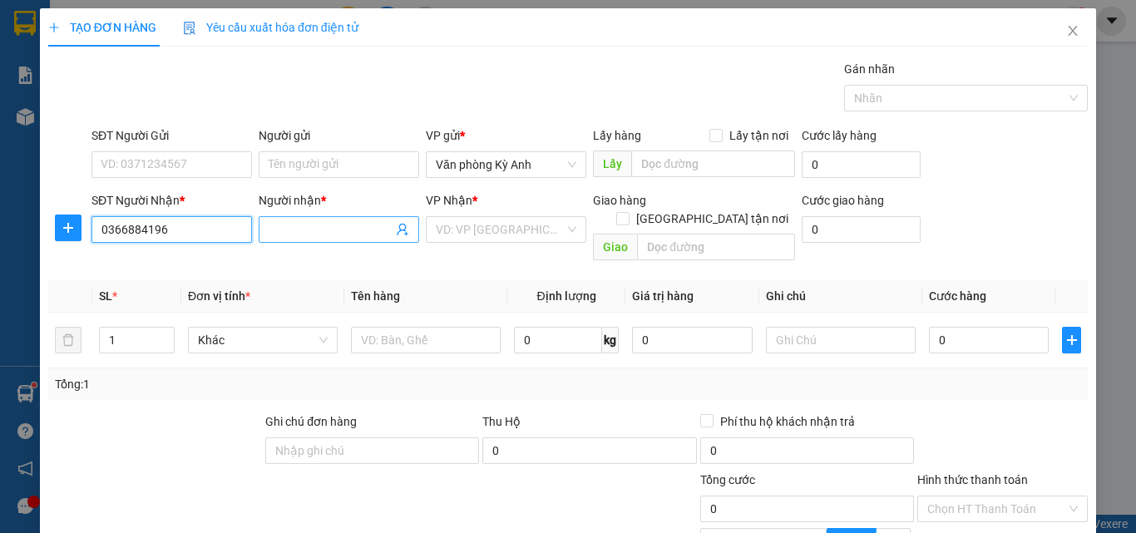
type input "0366884196"
click at [372, 235] on input "Người nhận *" at bounding box center [331, 229] width 124 height 18
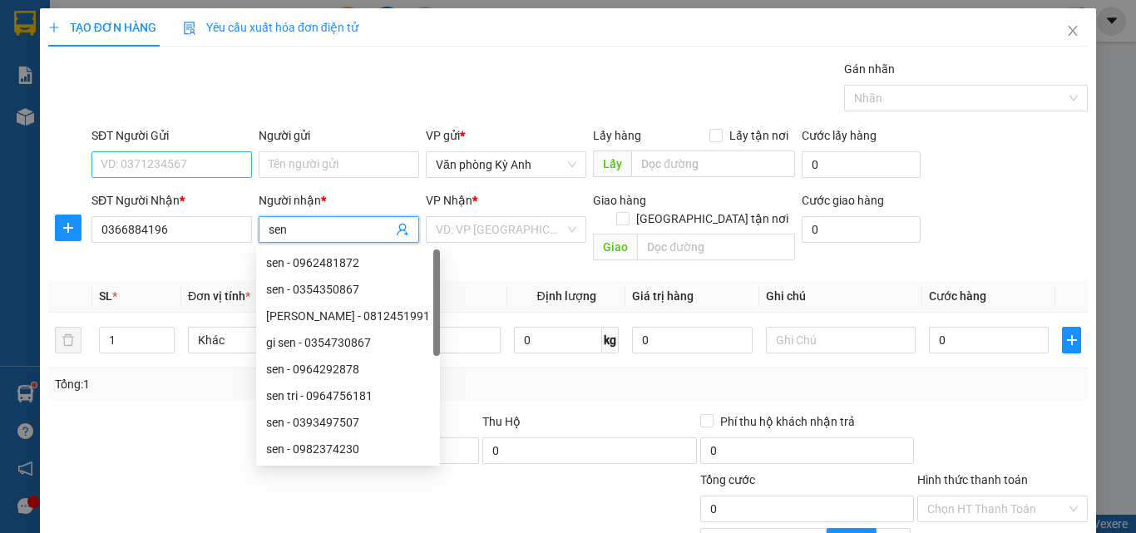
type input "sen"
click at [189, 154] on input "SĐT Người Gửi" at bounding box center [171, 164] width 160 height 27
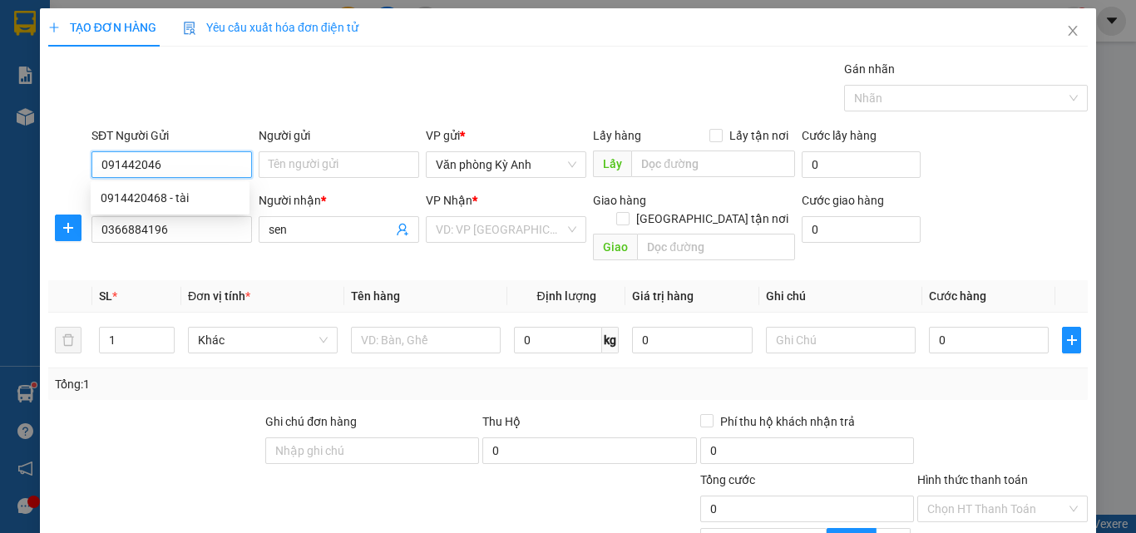
type input "0914420468"
click at [186, 201] on div "0914420468 - tài" at bounding box center [170, 198] width 139 height 18
type input "tài"
type input "0914420468"
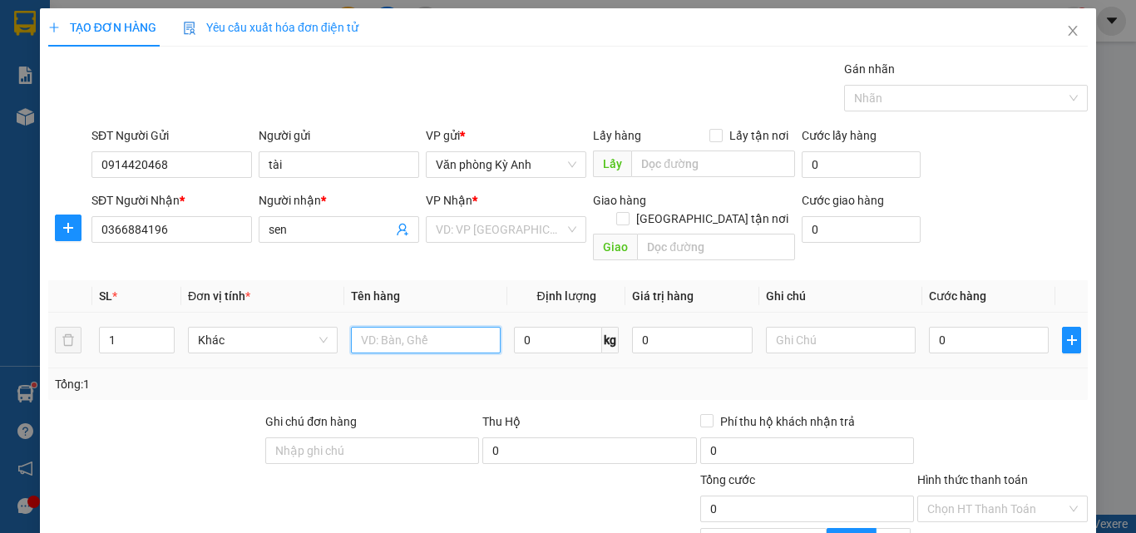
click at [453, 331] on input "text" at bounding box center [426, 340] width 150 height 27
type input "1 hop"
click at [936, 327] on input "0" at bounding box center [989, 340] width 120 height 27
type input "5"
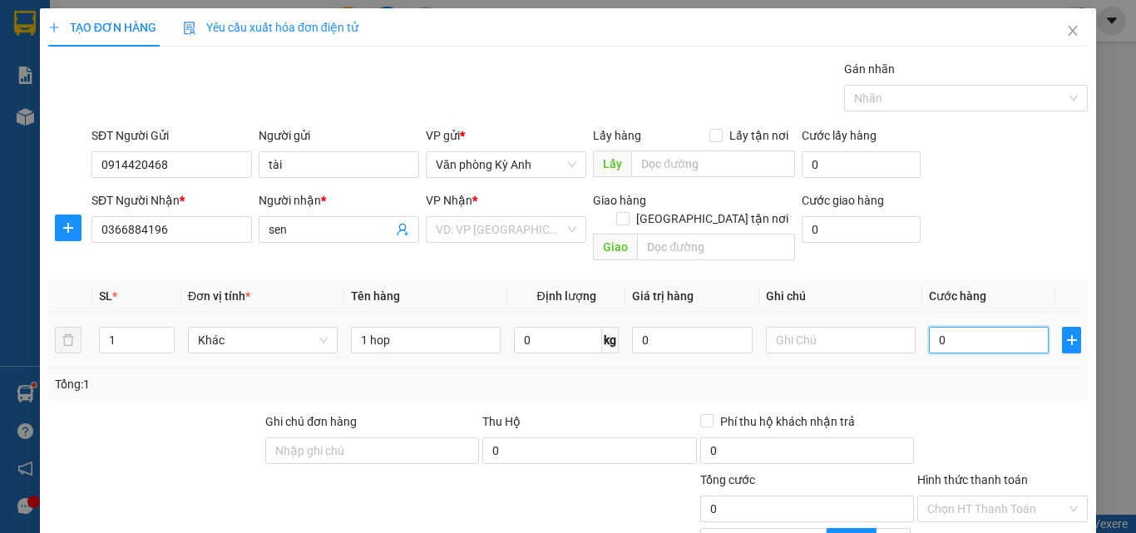
type input "5"
type input "500"
type input "5.000"
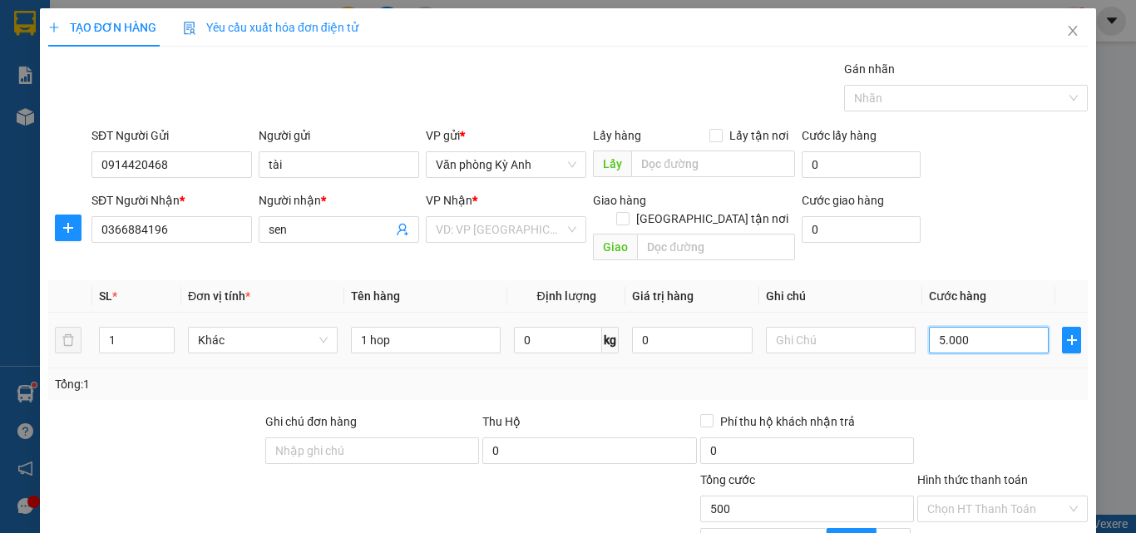
type input "5.000"
type input "50.000"
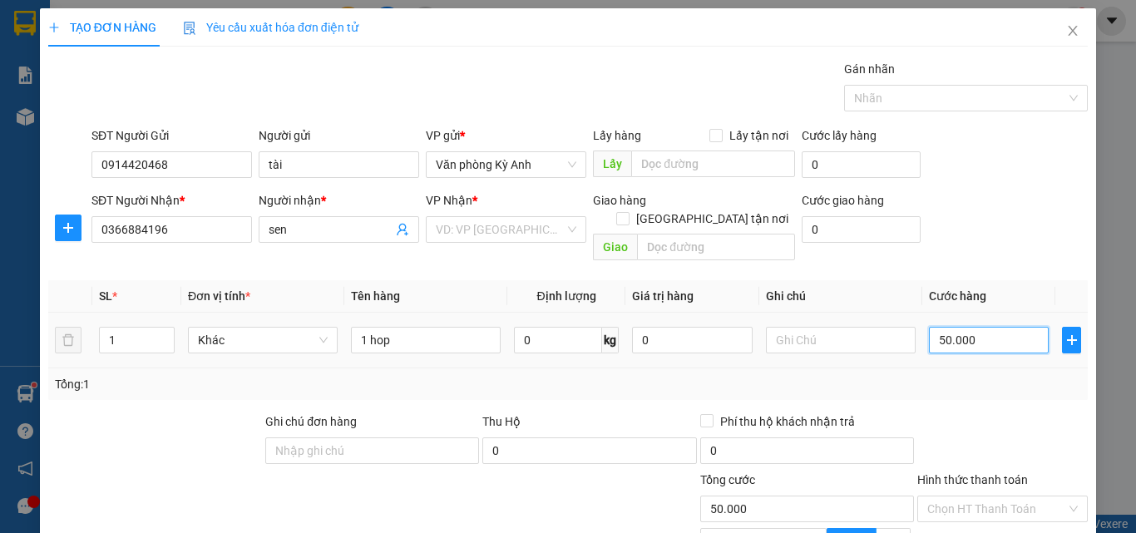
scroll to position [167, 0]
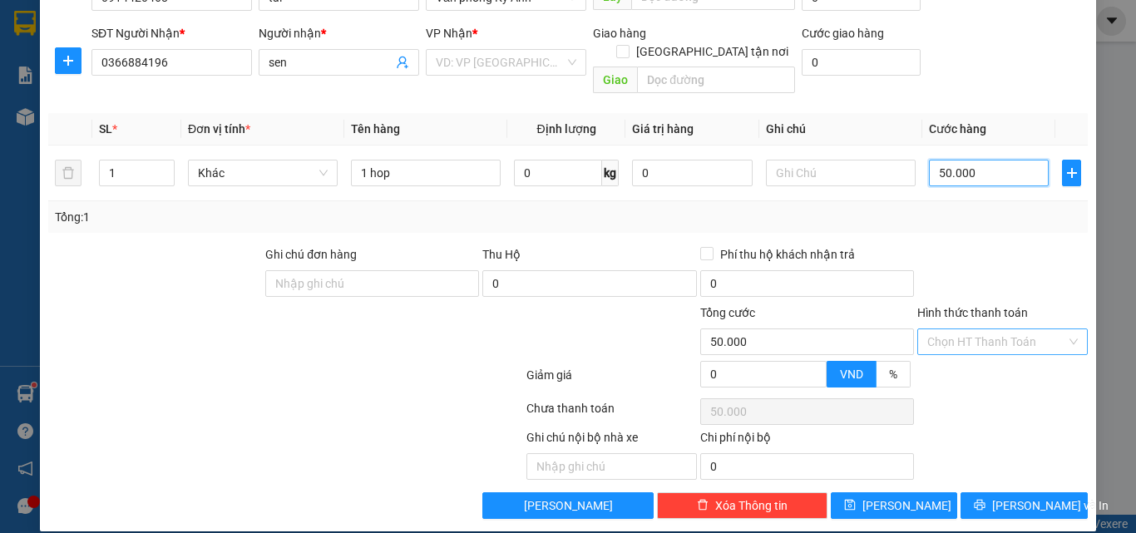
type input "50.000"
click at [958, 329] on input "Hình thức thanh toán" at bounding box center [996, 341] width 139 height 25
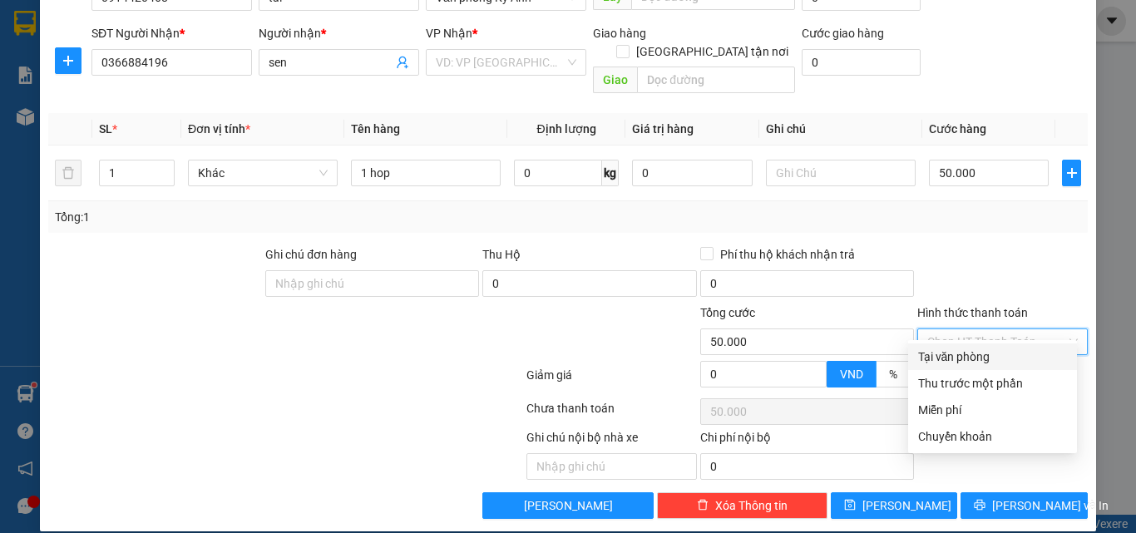
click at [975, 359] on div "Tại văn phòng" at bounding box center [992, 357] width 149 height 18
type input "0"
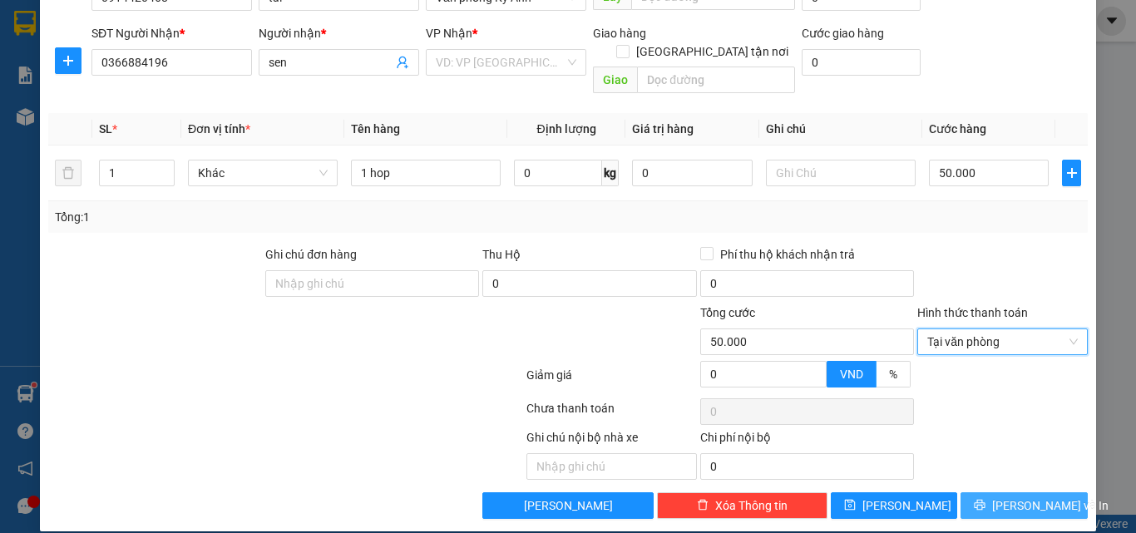
drag, startPoint x: 986, startPoint y: 479, endPoint x: 951, endPoint y: 399, distance: 87.1
click at [986, 492] on button "[PERSON_NAME] và In" at bounding box center [1023, 505] width 127 height 27
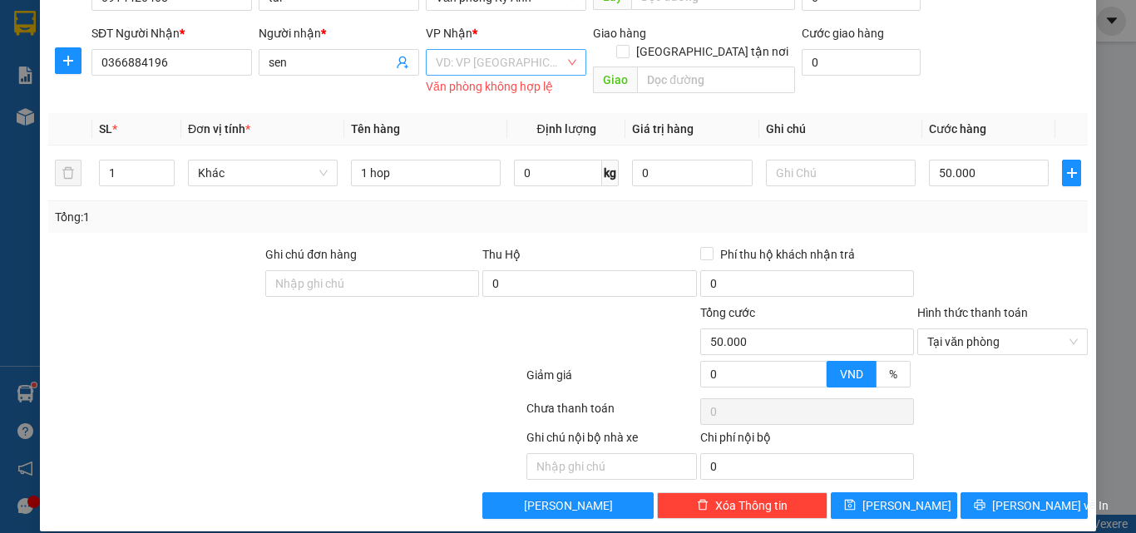
click at [485, 63] on input "search" at bounding box center [500, 62] width 129 height 25
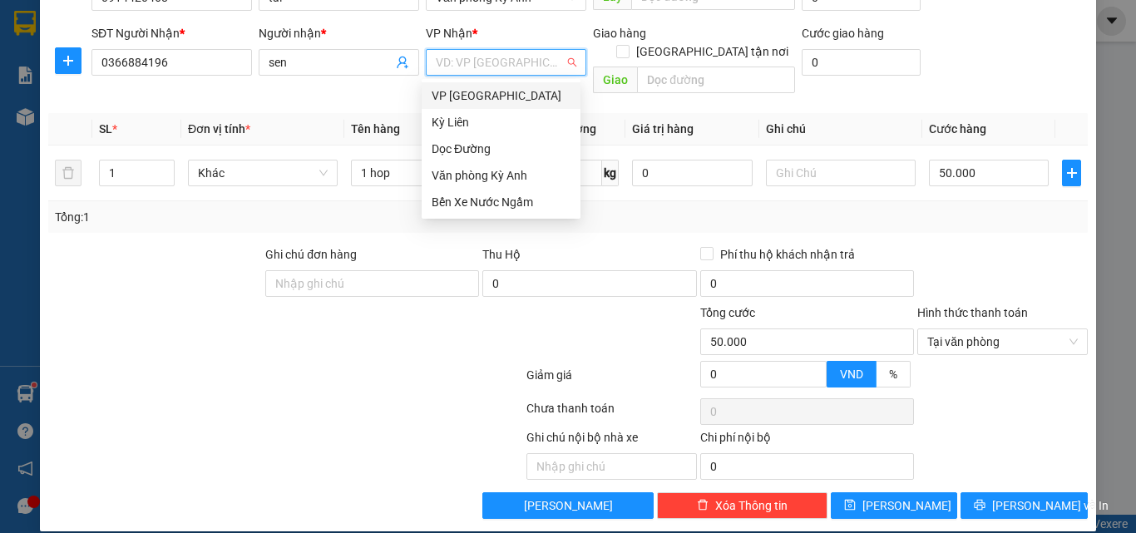
click at [534, 104] on div "VP [GEOGRAPHIC_DATA]" at bounding box center [501, 95] width 139 height 18
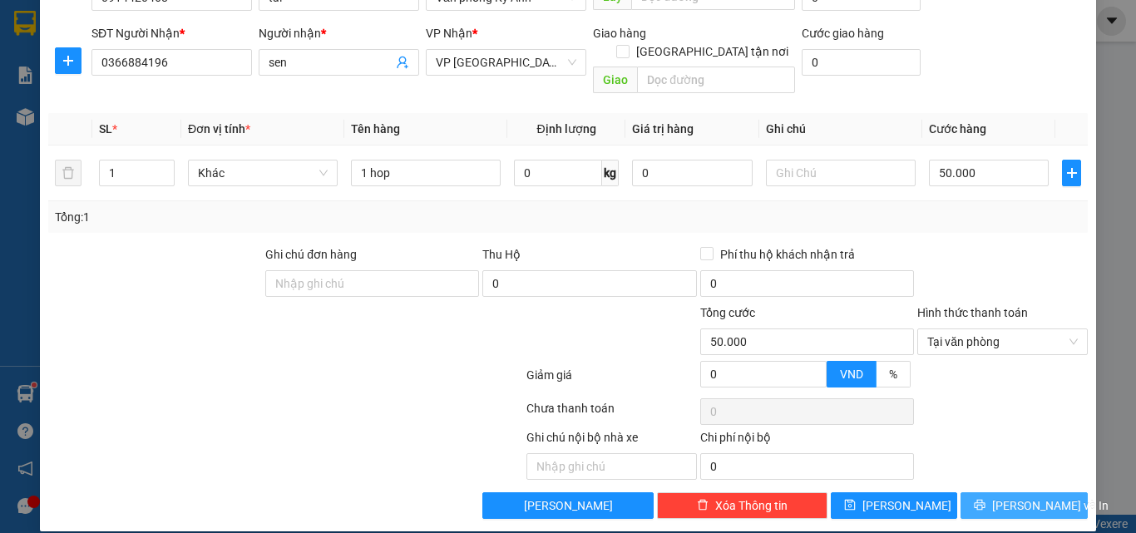
click at [994, 492] on button "[PERSON_NAME] và In" at bounding box center [1023, 505] width 127 height 27
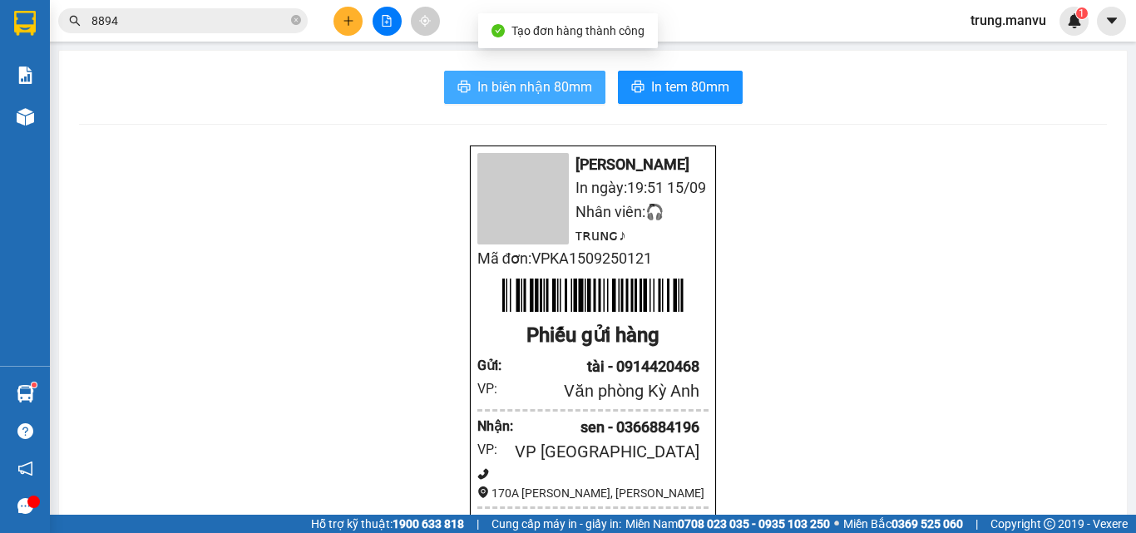
click at [545, 90] on span "In biên nhận 80mm" at bounding box center [534, 86] width 115 height 21
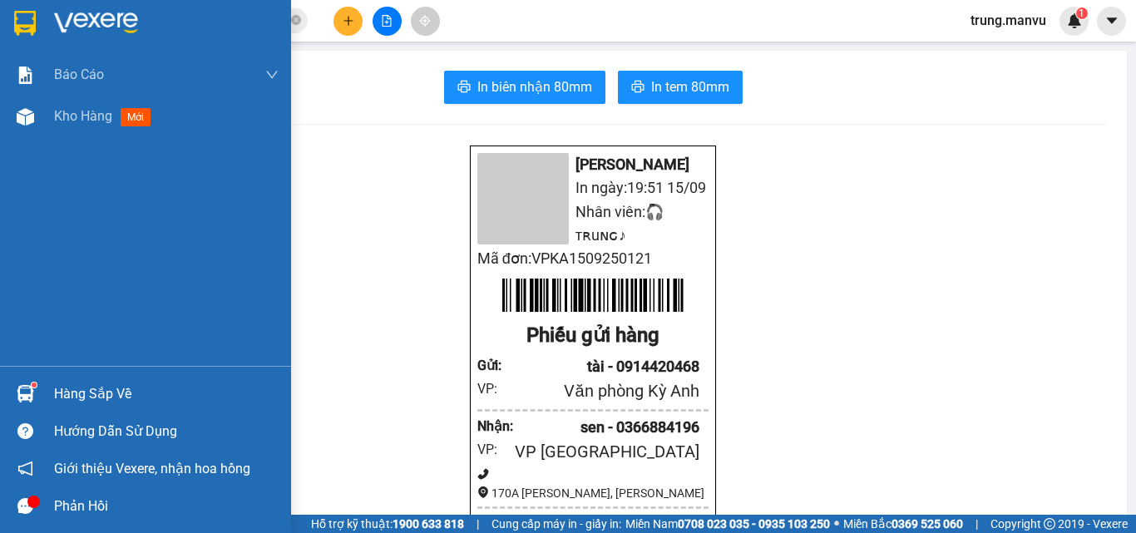
click at [33, 17] on img at bounding box center [25, 23] width 22 height 25
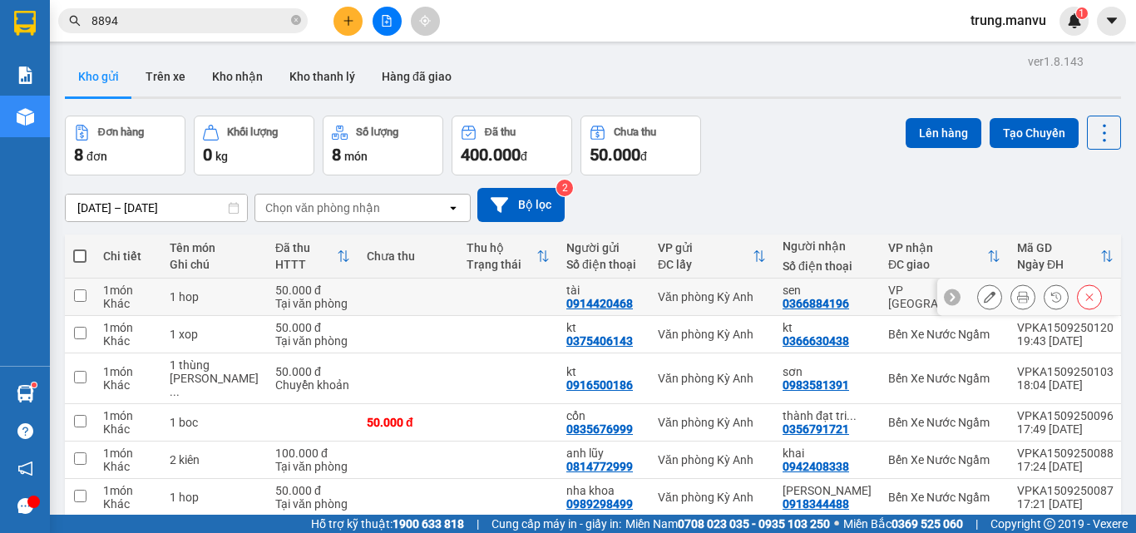
click at [978, 296] on button at bounding box center [989, 297] width 23 height 29
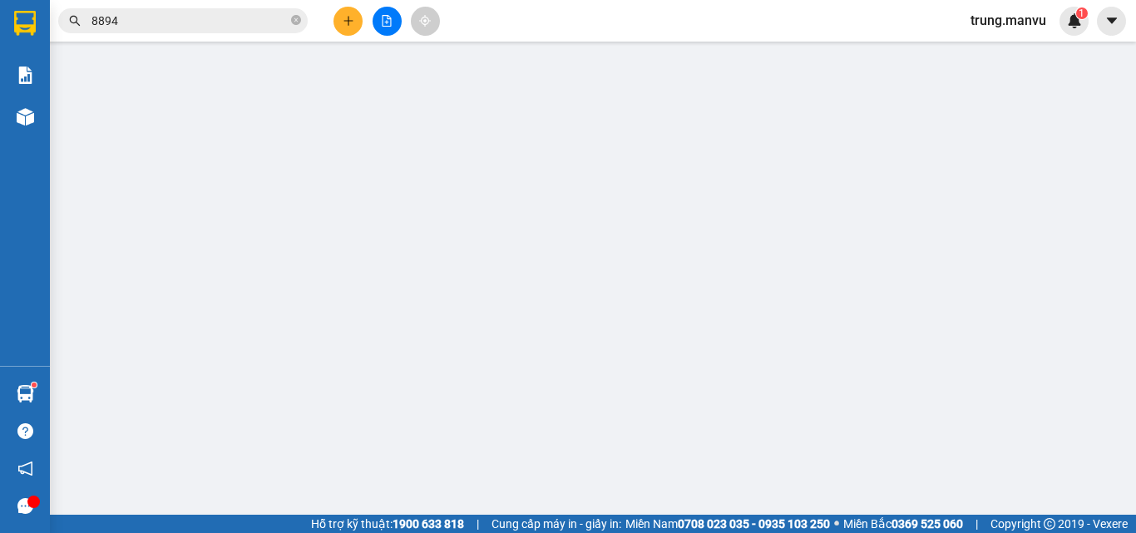
type input "0914420468"
type input "tài"
type input "0366884196"
type input "sen"
type input "50.000"
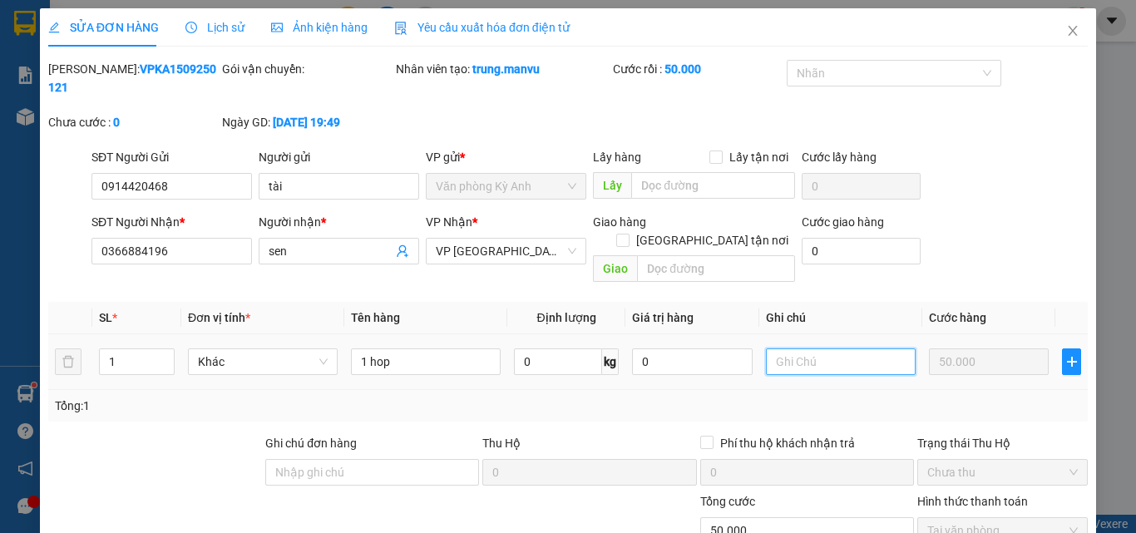
click at [788, 348] on input "text" at bounding box center [841, 361] width 150 height 27
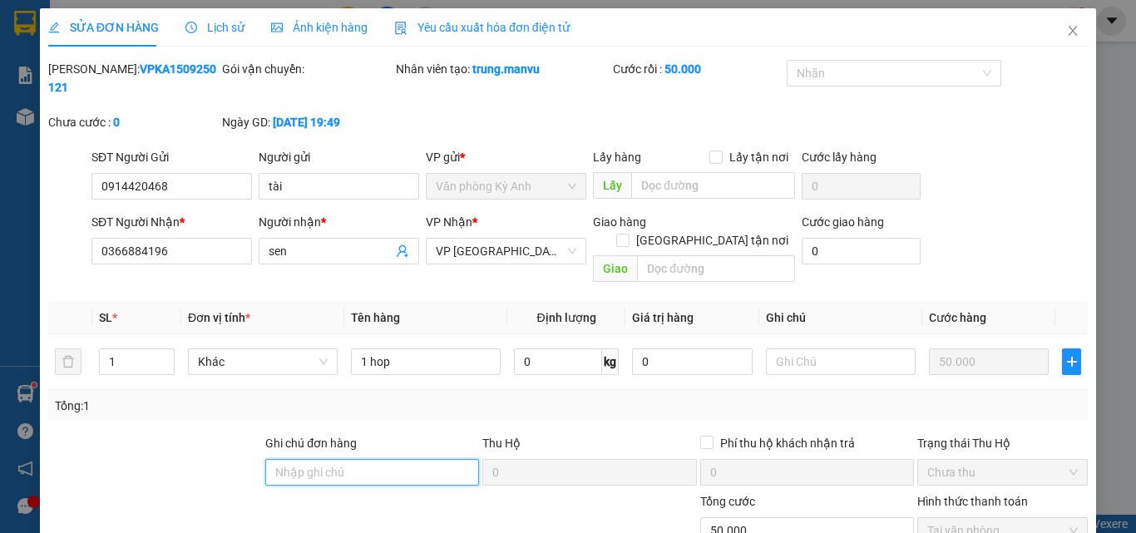
click at [373, 459] on input "Ghi chú đơn hàng" at bounding box center [372, 472] width 214 height 27
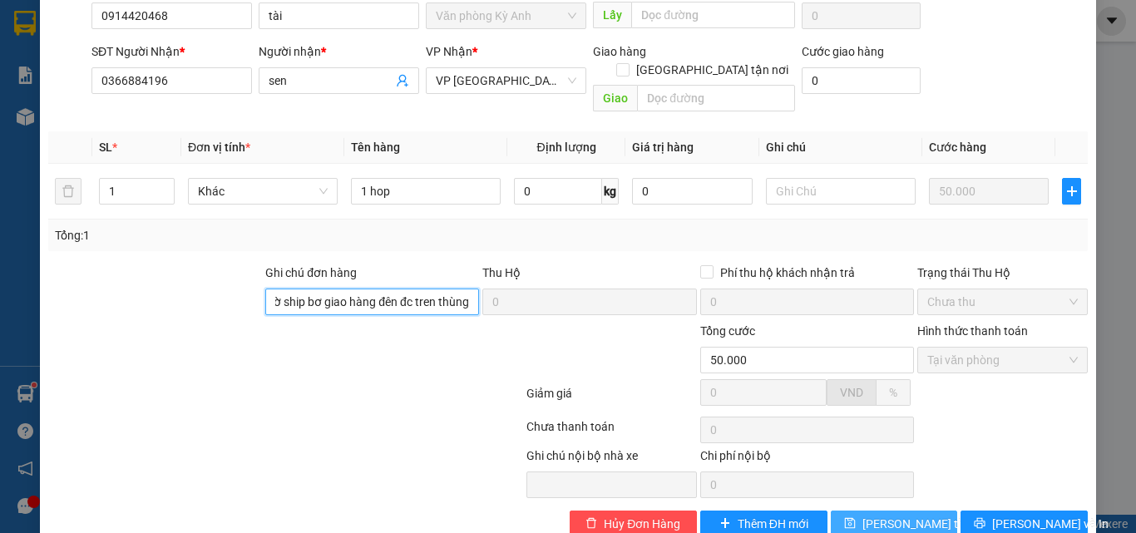
type input "nhờ ship bơ giao hàng đên đc tren thùng"
click at [905, 515] on span "[PERSON_NAME] thay đổi" at bounding box center [928, 524] width 133 height 18
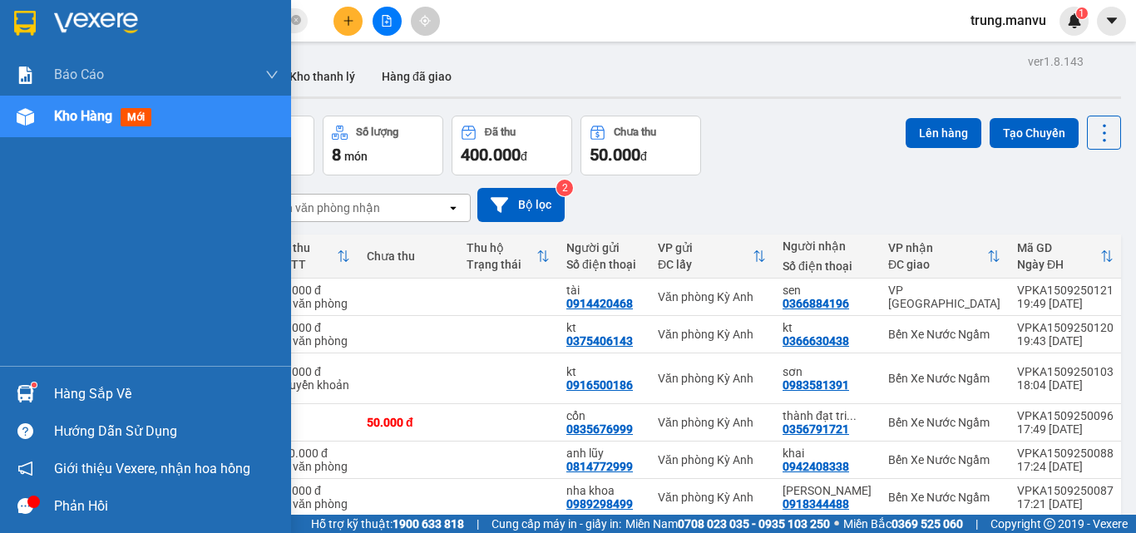
click at [17, 16] on img at bounding box center [25, 23] width 22 height 25
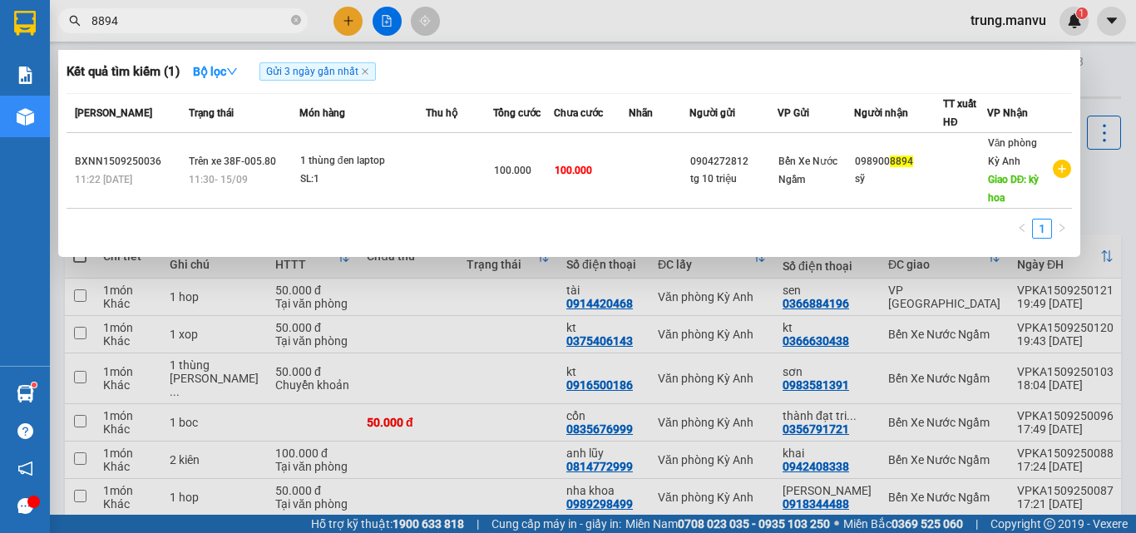
drag, startPoint x: 232, startPoint y: 20, endPoint x: 46, endPoint y: 57, distance: 190.0
click at [46, 57] on section "Kết quả tìm kiếm ( 1 ) Bộ lọc Gửi 3 ngày gần nhất Mã ĐH Trạng thái Món hàng Thu…" at bounding box center [568, 266] width 1136 height 533
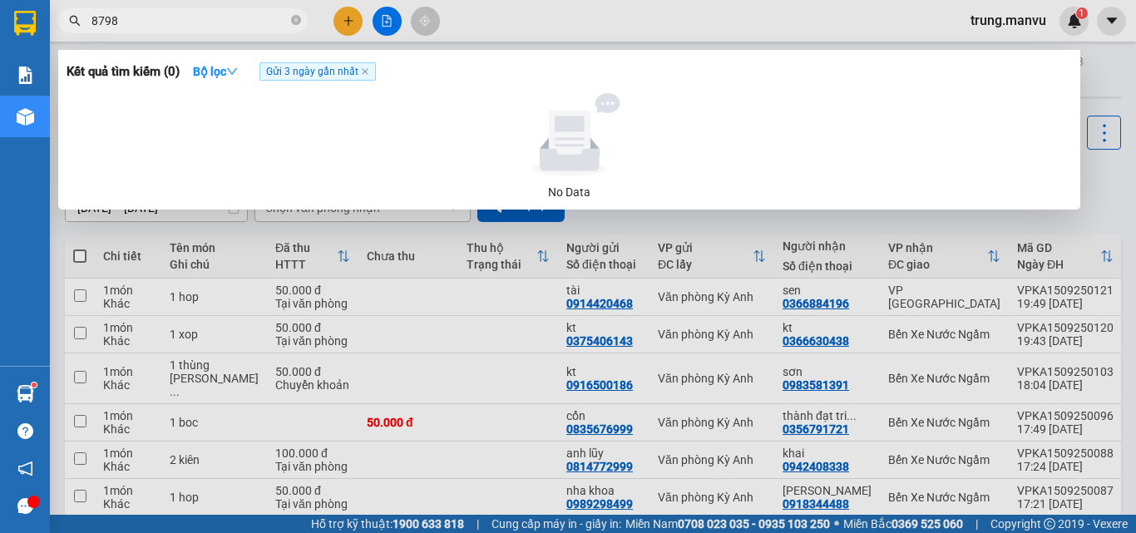
type input "8798"
click at [239, 30] on span "8798" at bounding box center [182, 20] width 249 height 25
click at [343, 71] on span "Gửi 3 ngày gần nhất" at bounding box center [317, 71] width 116 height 18
click at [189, 66] on button "Bộ lọc" at bounding box center [216, 71] width 72 height 27
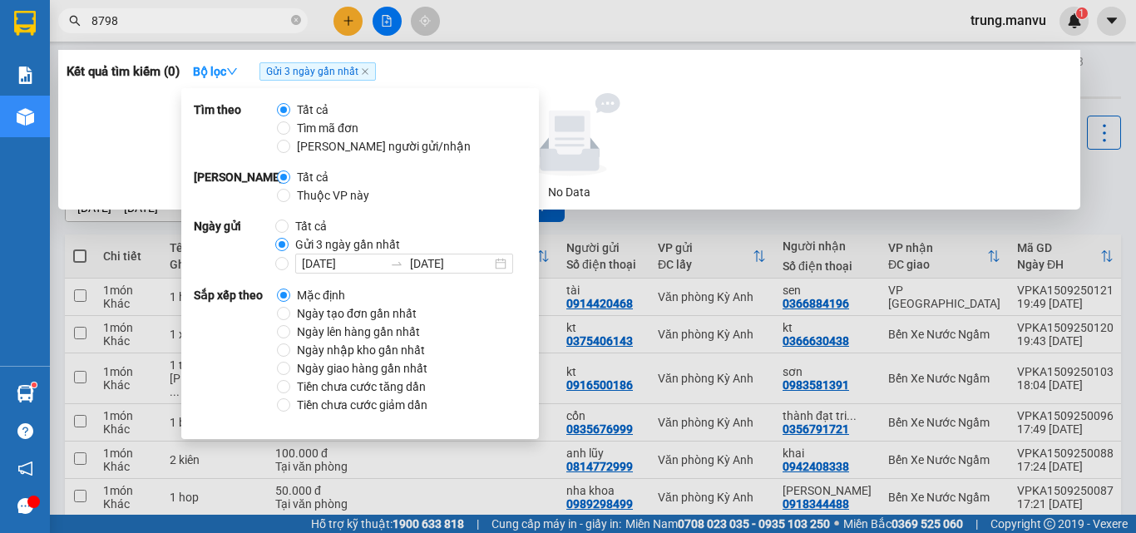
click at [317, 124] on span "Tìm mã đơn" at bounding box center [327, 128] width 75 height 18
click at [290, 124] on input "Tìm mã đơn" at bounding box center [283, 127] width 13 height 13
radio input "true"
radio input "false"
click at [450, 74] on icon "close" at bounding box center [450, 71] width 7 height 7
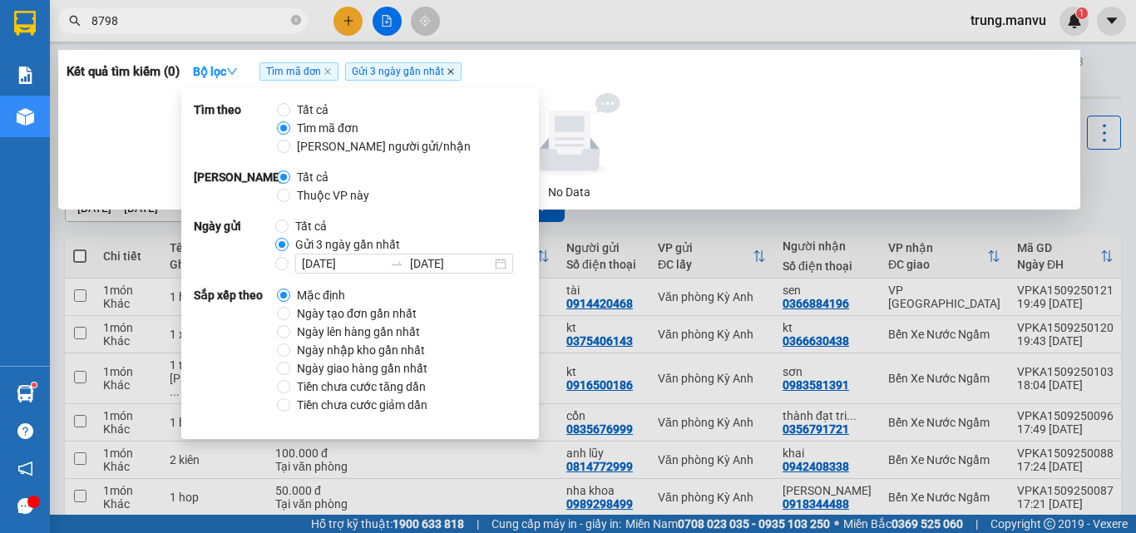
radio input "true"
radio input "false"
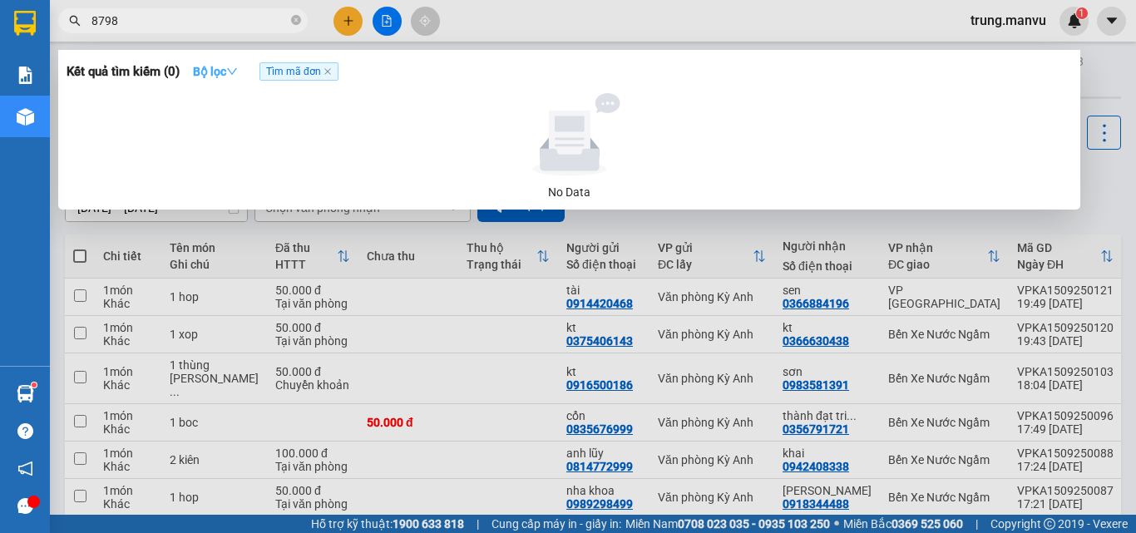
click at [185, 69] on button "Bộ lọc" at bounding box center [216, 71] width 72 height 27
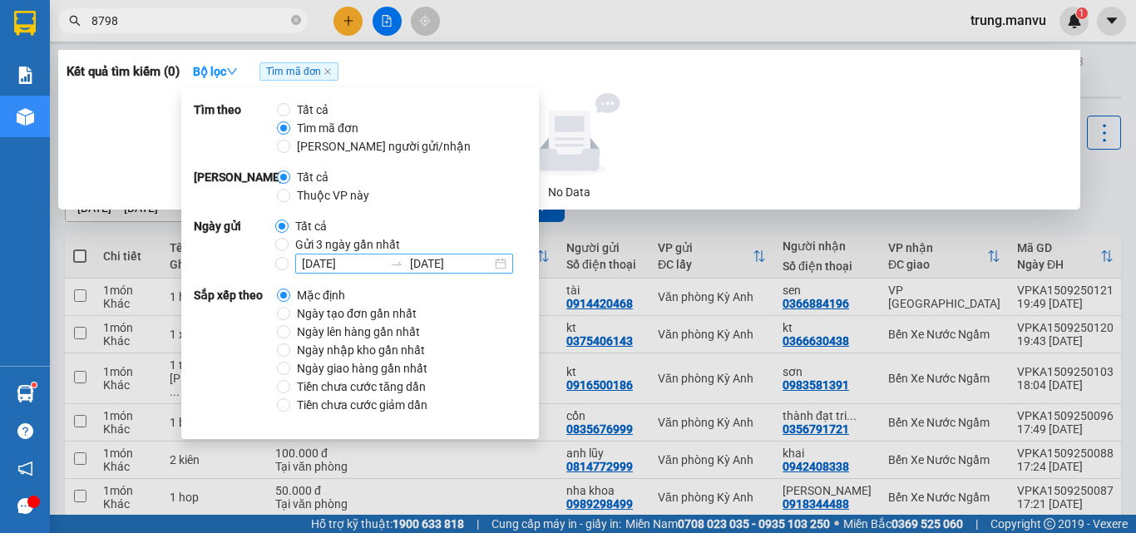
click at [508, 263] on div "[DATE] [DATE]" at bounding box center [404, 264] width 218 height 20
click at [289, 263] on input "[DATE] [DATE]" at bounding box center [281, 263] width 13 height 13
radio input "true"
radio input "false"
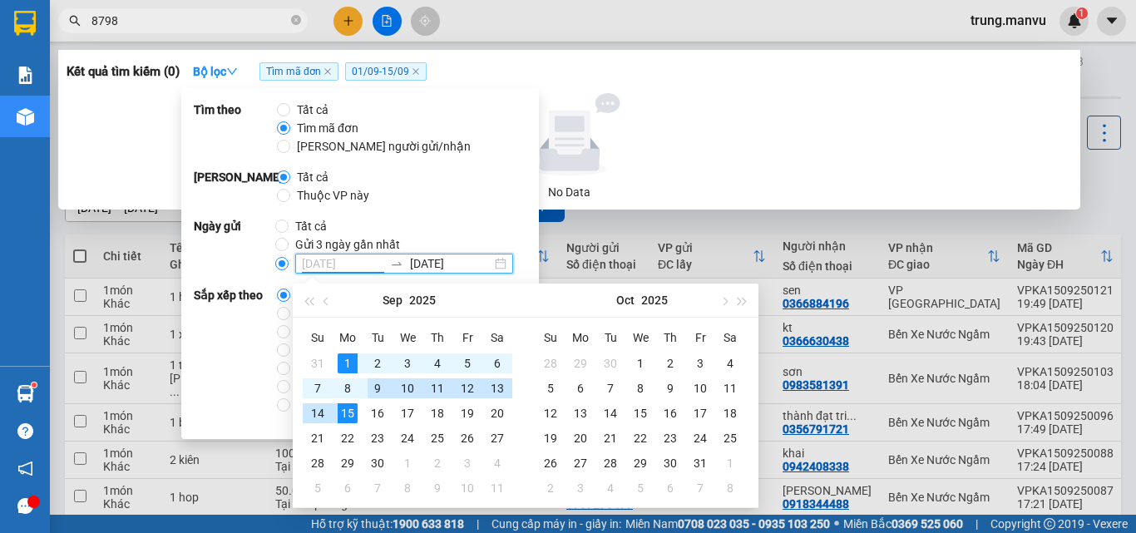
type input "[DATE]"
click at [353, 404] on div "15" at bounding box center [348, 413] width 20 height 20
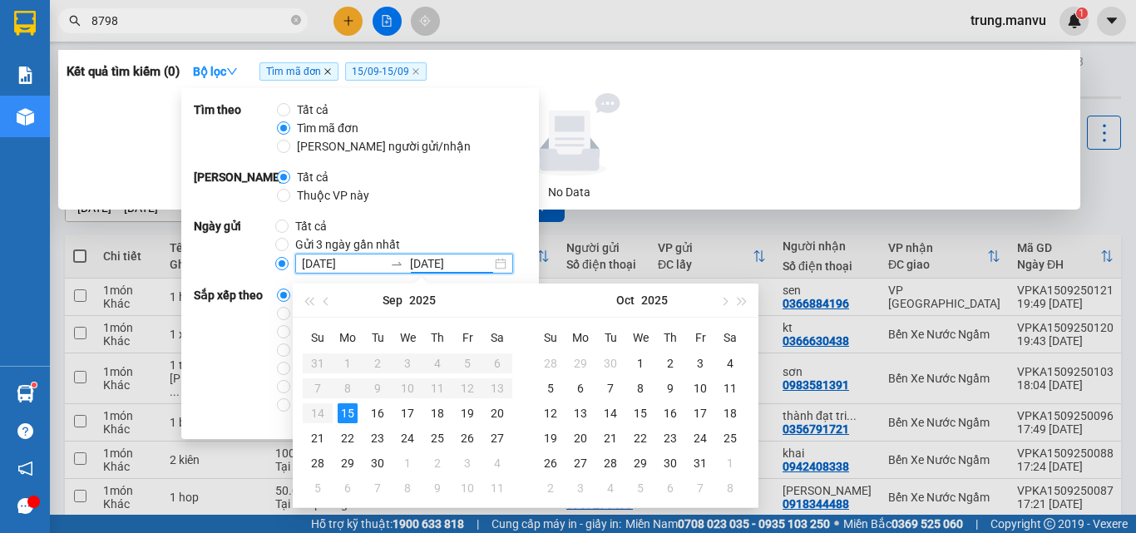
click at [331, 73] on icon "close" at bounding box center [327, 71] width 7 height 7
radio input "true"
radio input "false"
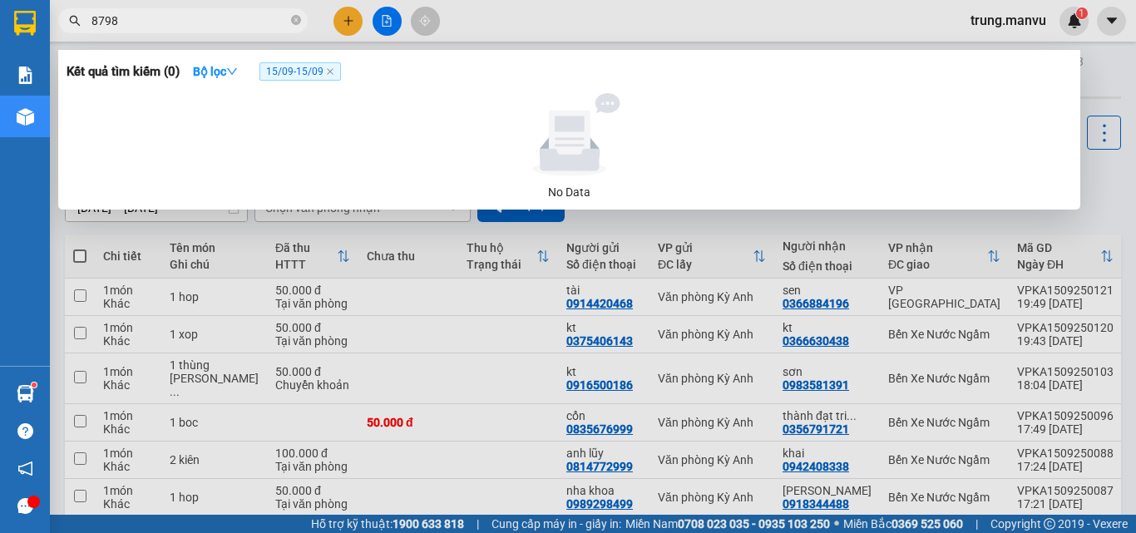
click at [337, 22] on div at bounding box center [568, 266] width 1136 height 533
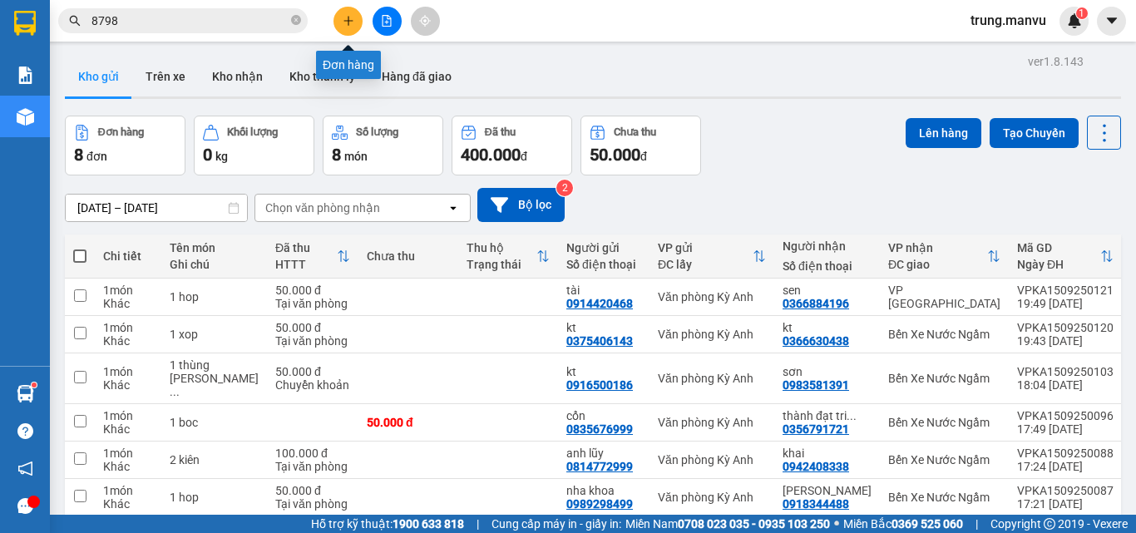
click at [348, 19] on icon "plus" at bounding box center [348, 20] width 1 height 9
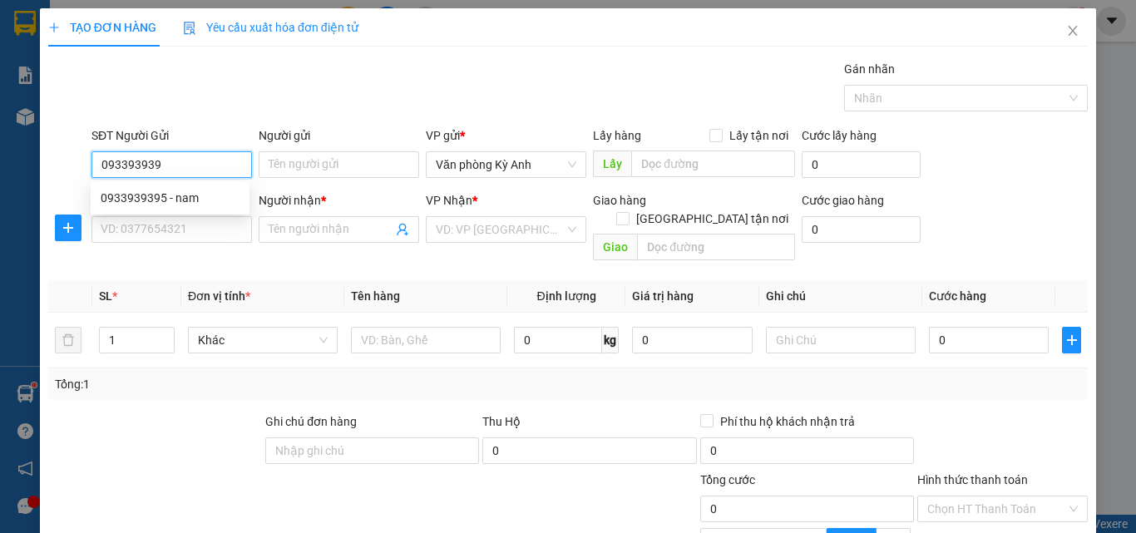
type input "0933939395"
click at [155, 193] on div "0933939395 - nam" at bounding box center [170, 198] width 139 height 18
type input "nam"
type input "0933939395"
click at [155, 193] on div "SĐT Người Nhận *" at bounding box center [171, 200] width 160 height 18
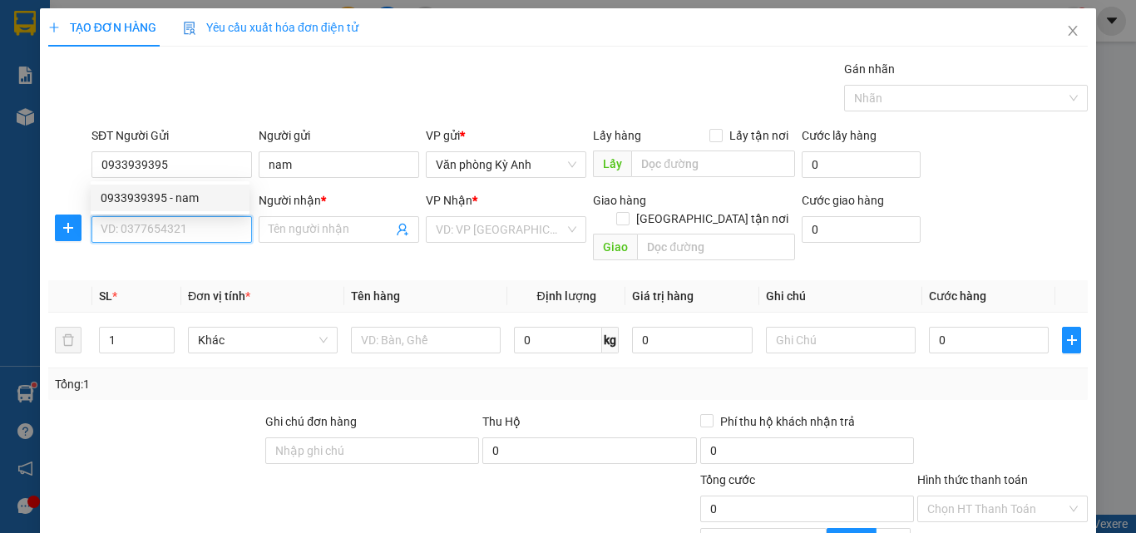
click at [155, 216] on input "SĐT Người Nhận *" at bounding box center [171, 229] width 160 height 27
click at [177, 234] on input "SĐT Người Nhận *" at bounding box center [171, 229] width 160 height 27
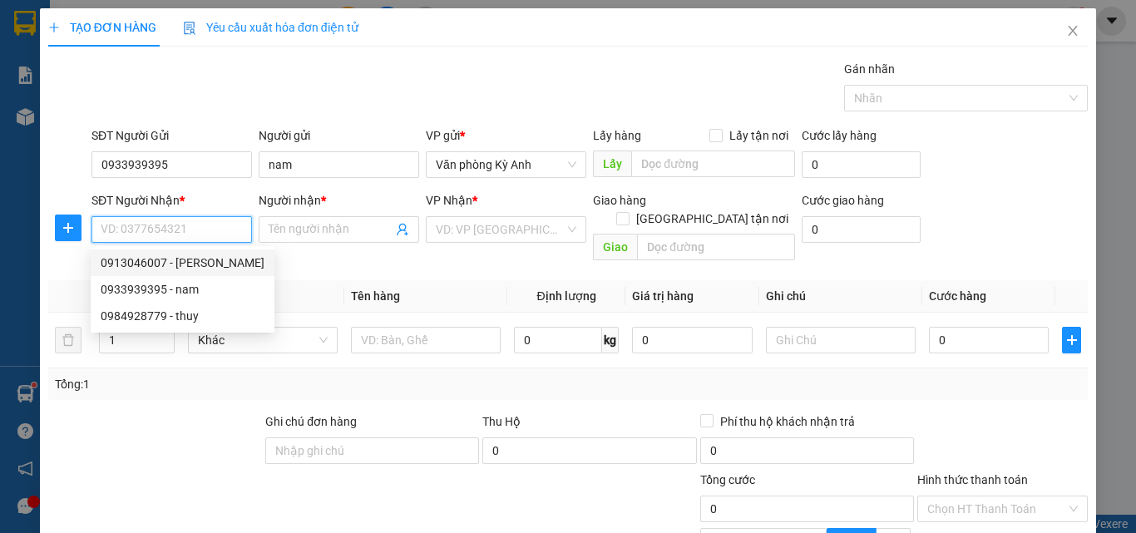
click at [195, 270] on div "0913046007 - [PERSON_NAME]" at bounding box center [183, 263] width 164 height 18
type input "0913046007"
type input "[PERSON_NAME]"
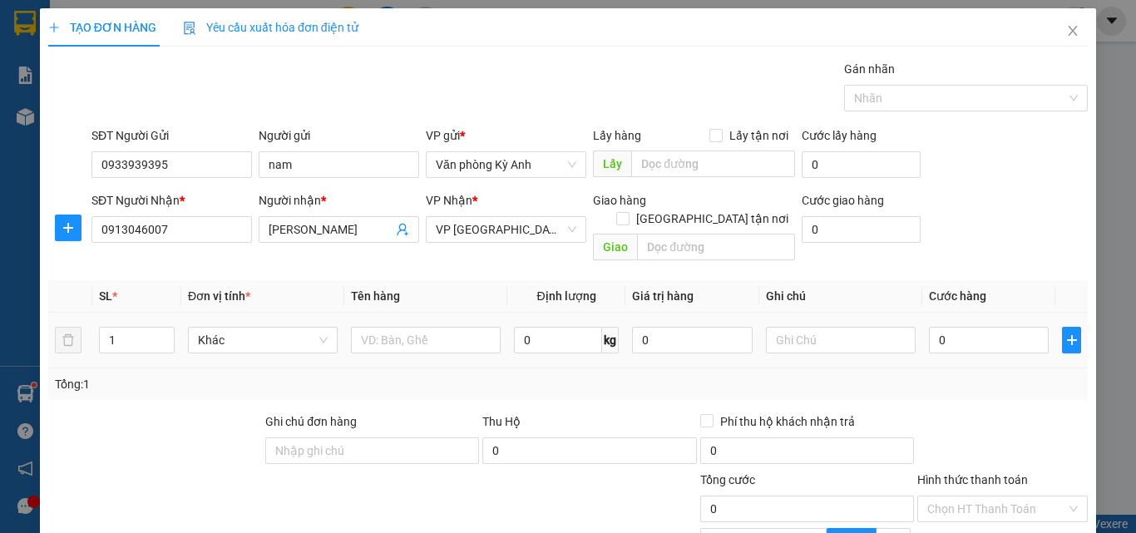
click at [423, 337] on div at bounding box center [426, 339] width 150 height 33
click at [427, 327] on input "text" at bounding box center [426, 340] width 150 height 27
type input "1hs"
click at [954, 327] on input "0" at bounding box center [989, 340] width 120 height 27
type input "5"
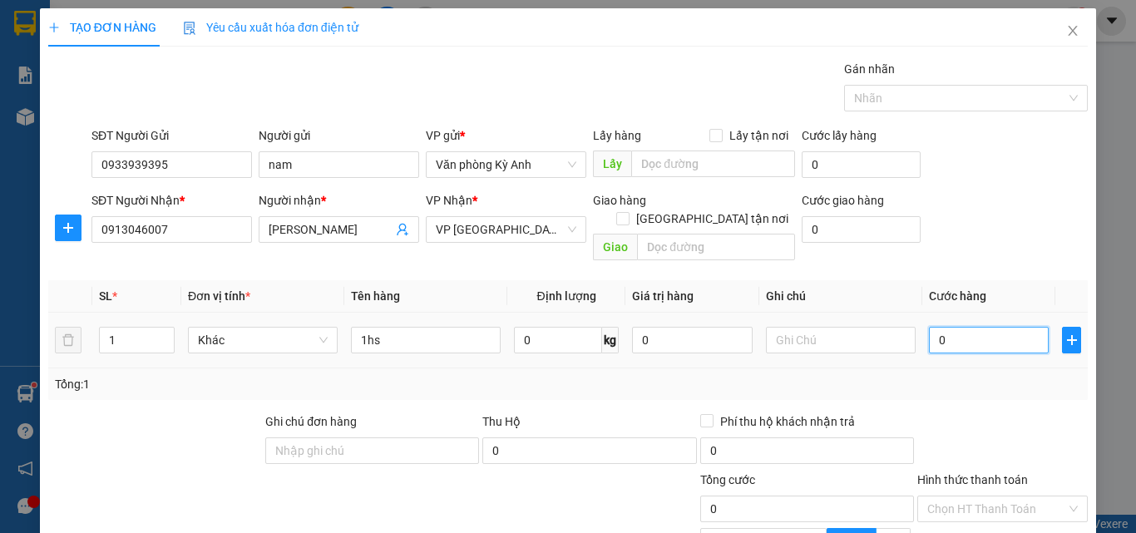
type input "5"
type input "50"
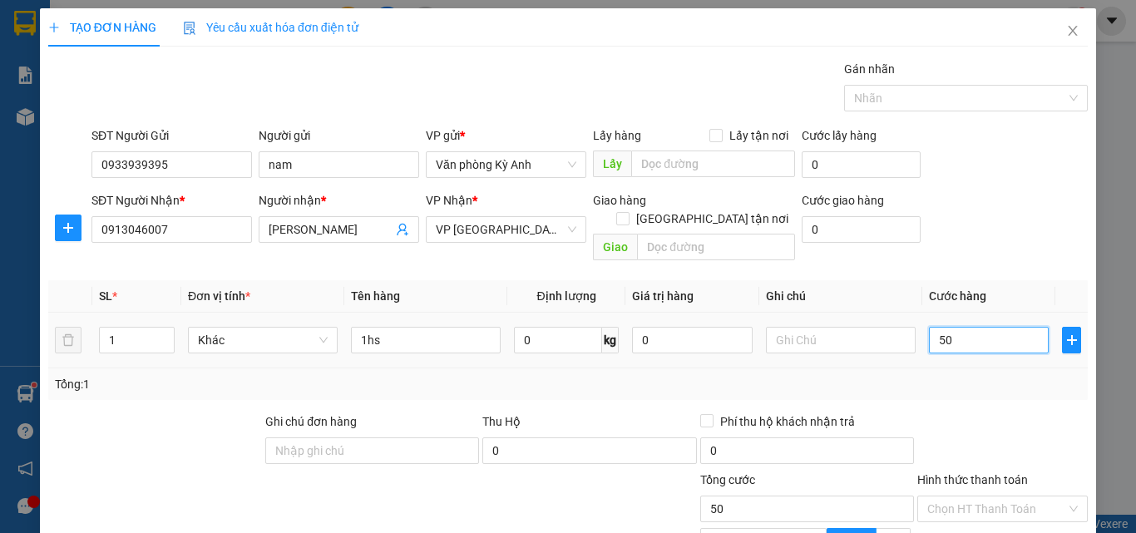
type input "500"
type input "5.000"
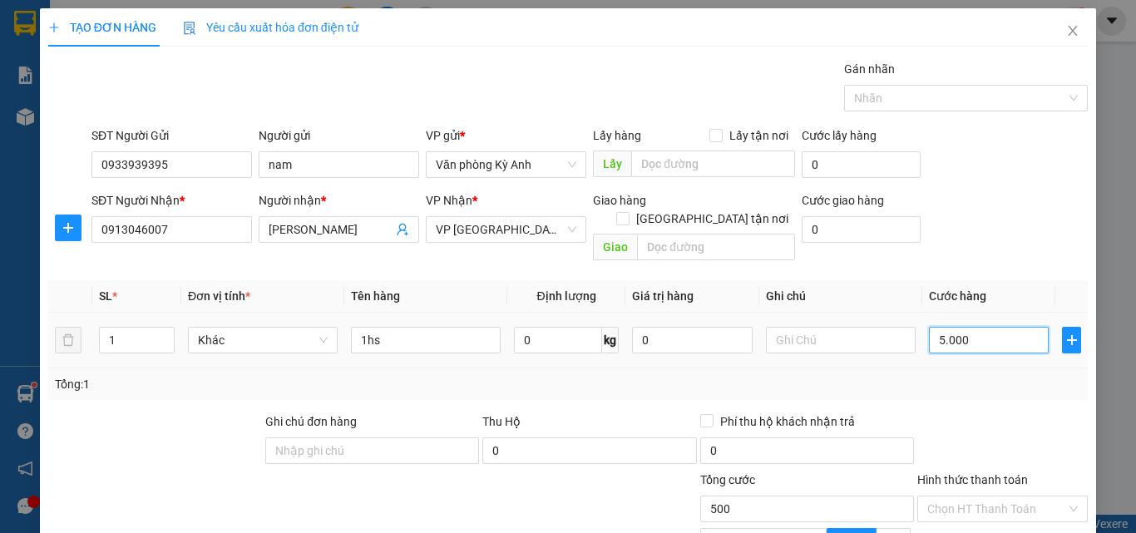
type input "5.000"
type input "50.000"
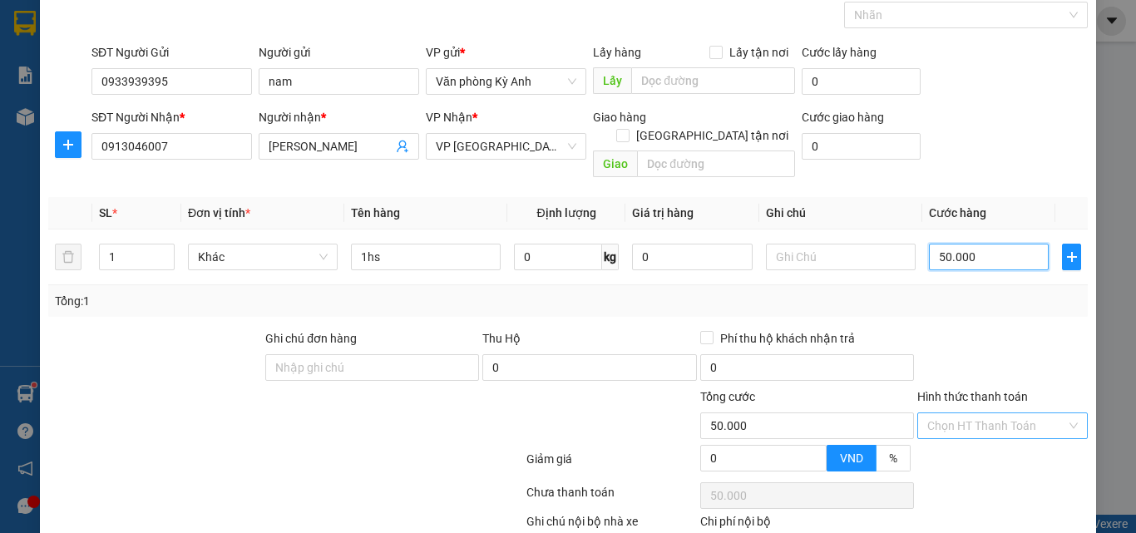
click at [985, 420] on div "Chọn HT Thanh Toán" at bounding box center [1002, 425] width 170 height 27
type input "50.000"
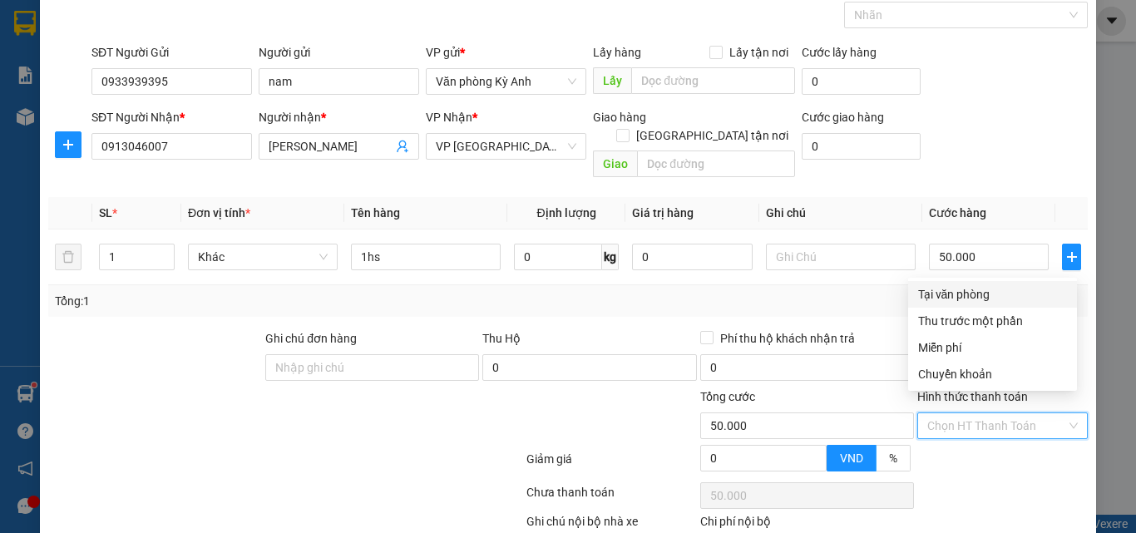
click at [944, 303] on div "Tại văn phòng" at bounding box center [992, 294] width 169 height 27
type input "0"
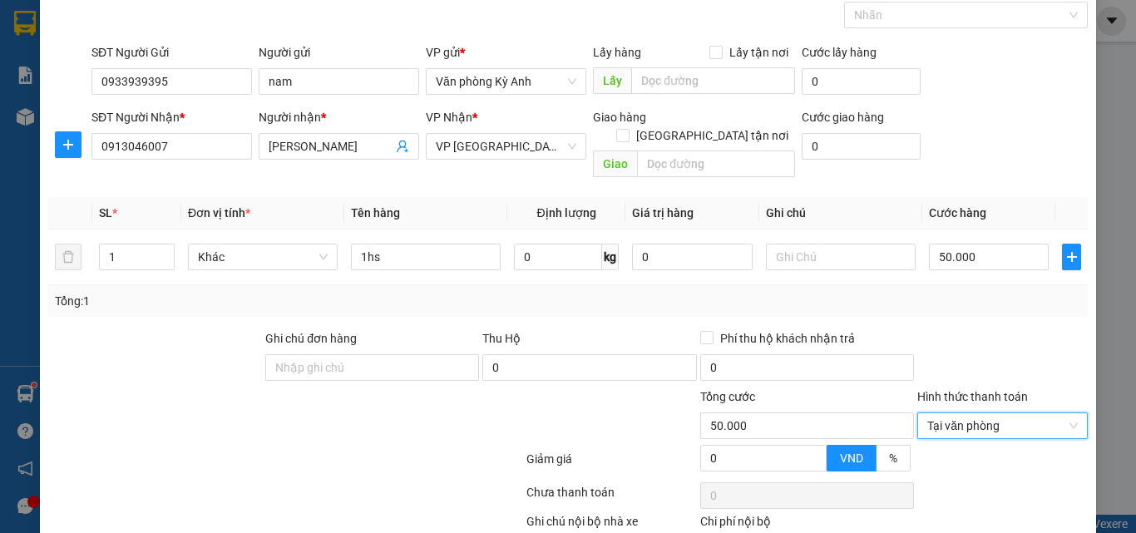
scroll to position [166, 0]
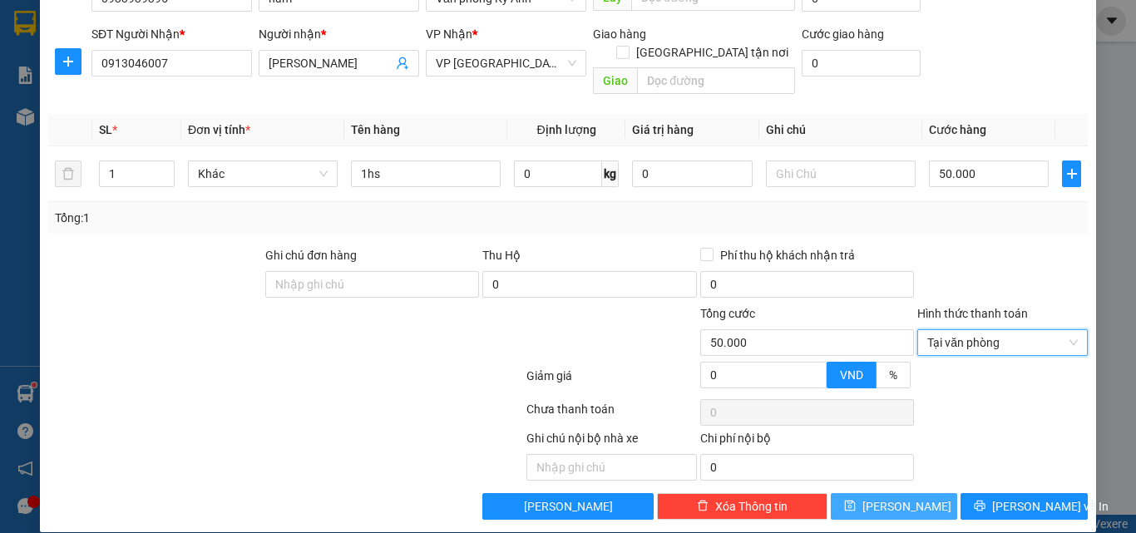
click at [879, 493] on button "[PERSON_NAME]" at bounding box center [894, 506] width 127 height 27
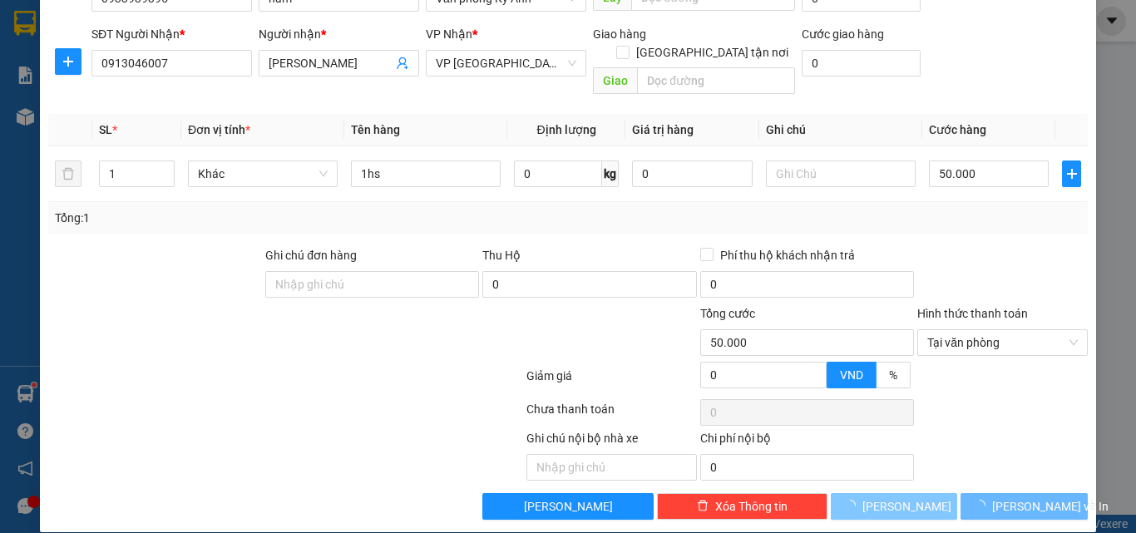
type input "0"
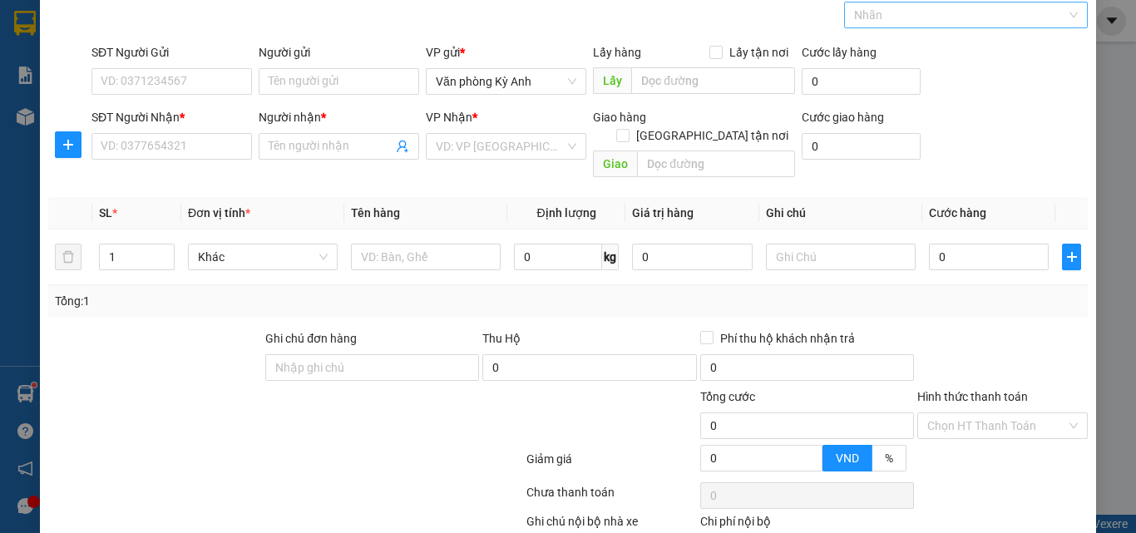
scroll to position [0, 0]
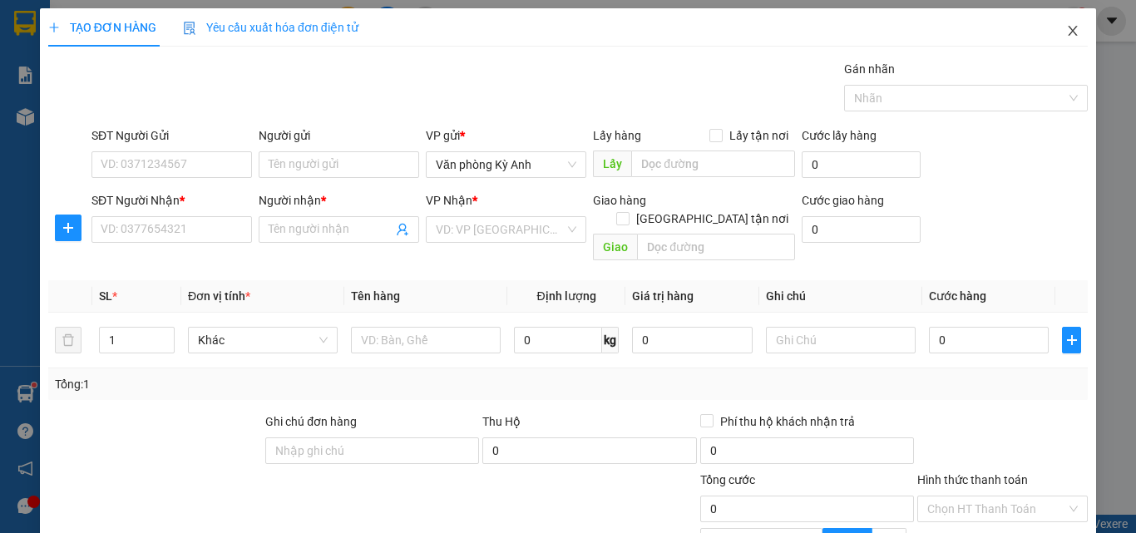
click at [1066, 29] on icon "close" at bounding box center [1072, 30] width 13 height 13
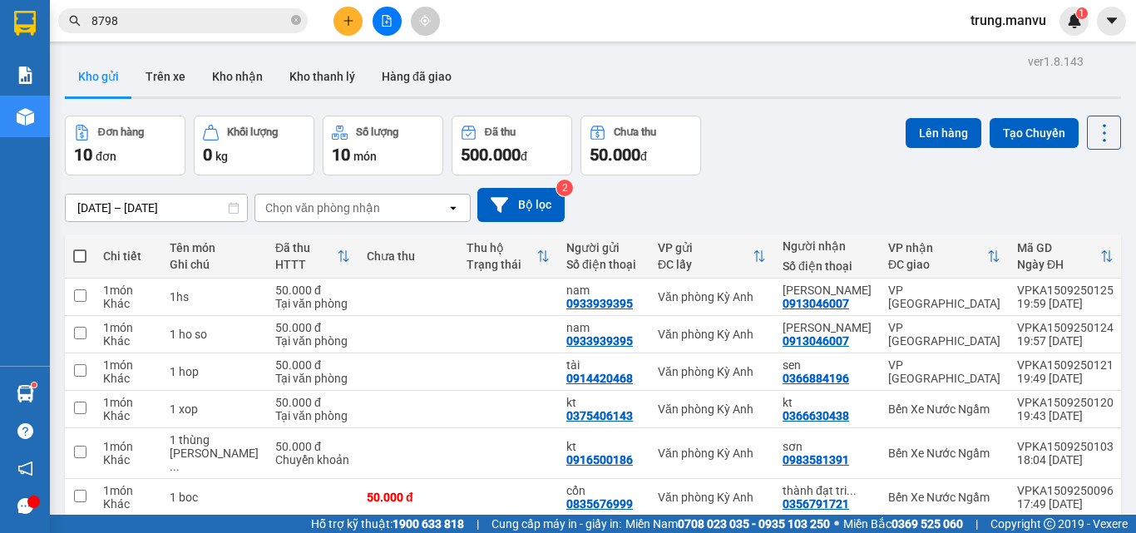
click at [228, 16] on input "8798" at bounding box center [189, 21] width 196 height 18
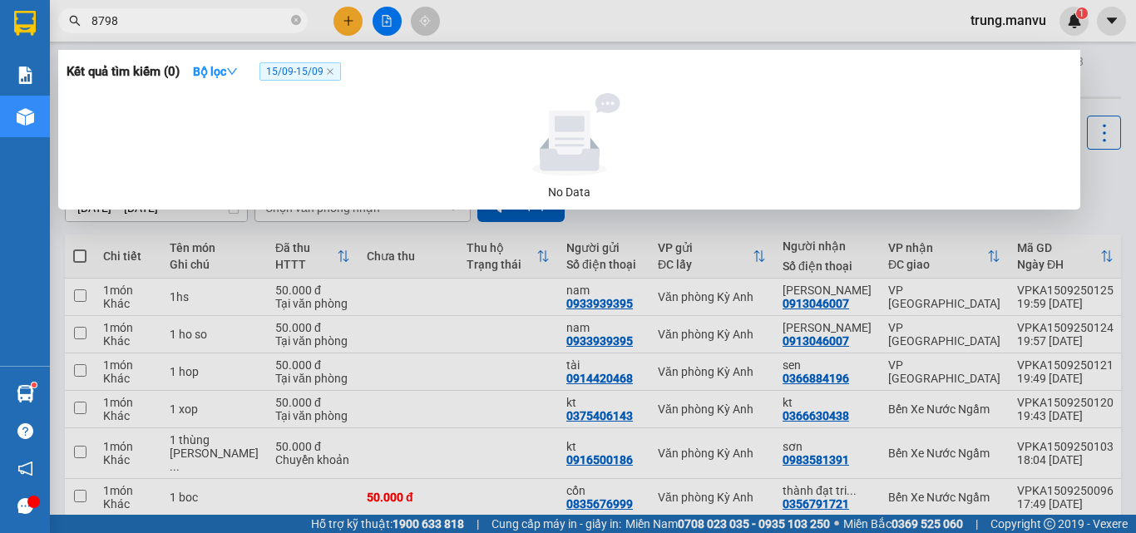
click at [228, 16] on input "8798" at bounding box center [189, 21] width 196 height 18
drag, startPoint x: 0, startPoint y: 235, endPoint x: 1101, endPoint y: 221, distance: 1100.9
click at [1101, 221] on div at bounding box center [568, 266] width 1136 height 533
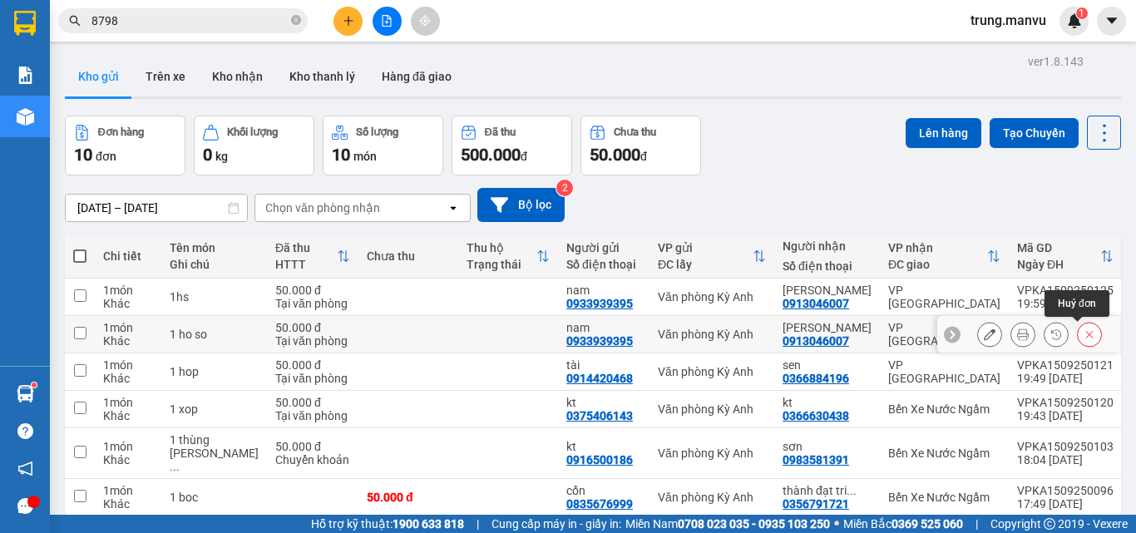
click at [1083, 332] on icon at bounding box center [1089, 334] width 12 height 12
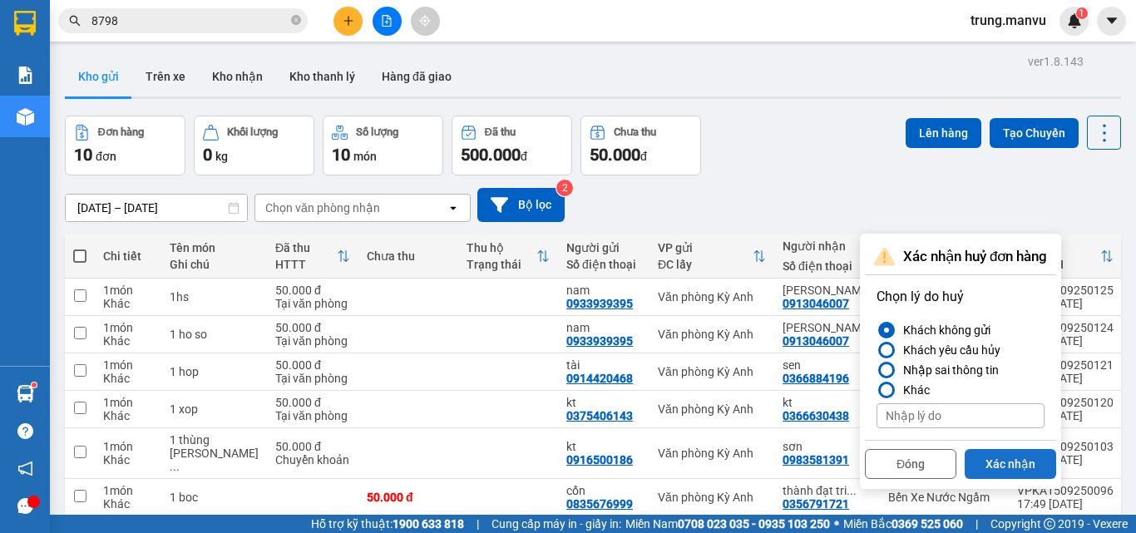
click at [1003, 466] on button "Xác nhận" at bounding box center [1009, 464] width 91 height 30
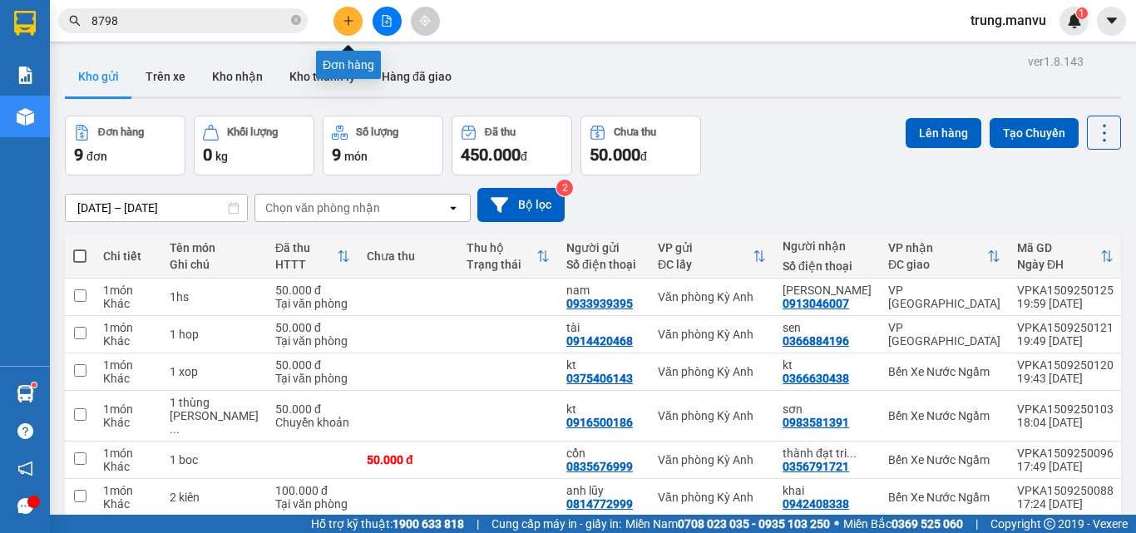
click at [356, 22] on button at bounding box center [347, 21] width 29 height 29
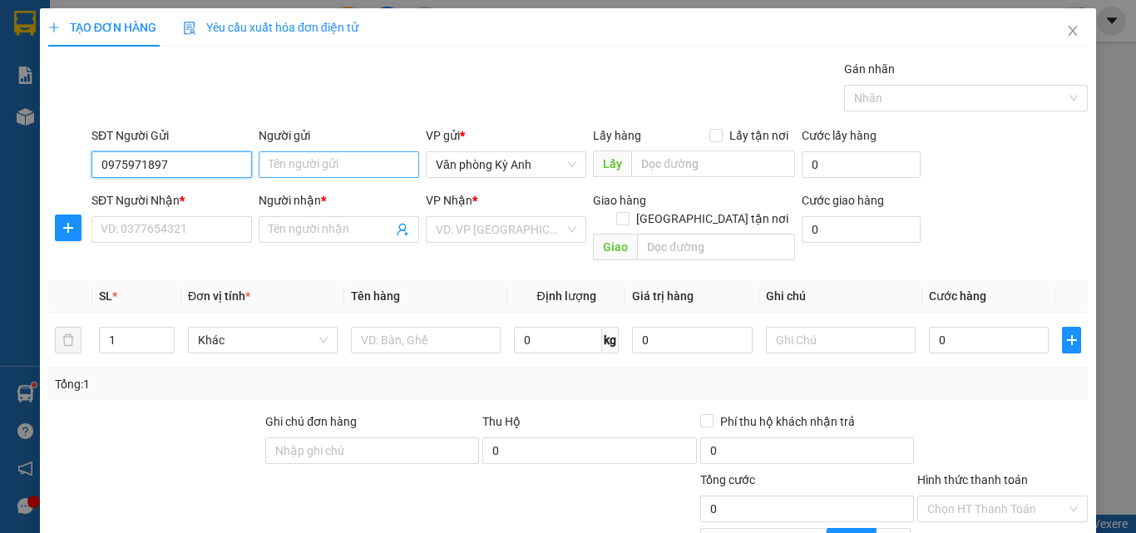
type input "0975971897"
click at [323, 155] on input "Người gửi" at bounding box center [339, 164] width 160 height 27
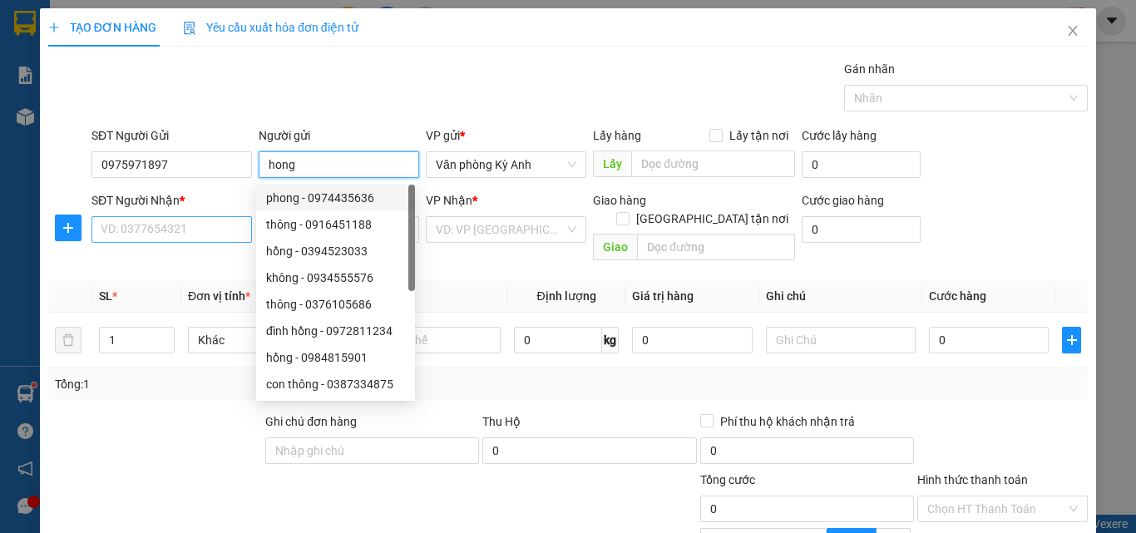
type input "hong"
click at [175, 226] on input "SĐT Người Nhận *" at bounding box center [171, 229] width 160 height 27
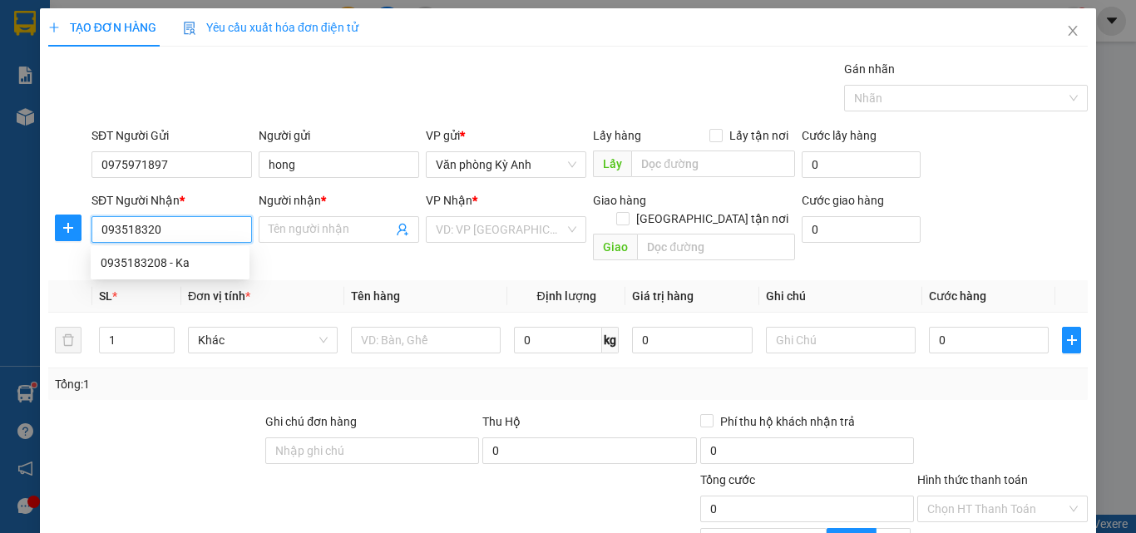
type input "0935183208"
click at [165, 274] on div "0935183208 - Ka" at bounding box center [170, 262] width 159 height 27
type input "Ka"
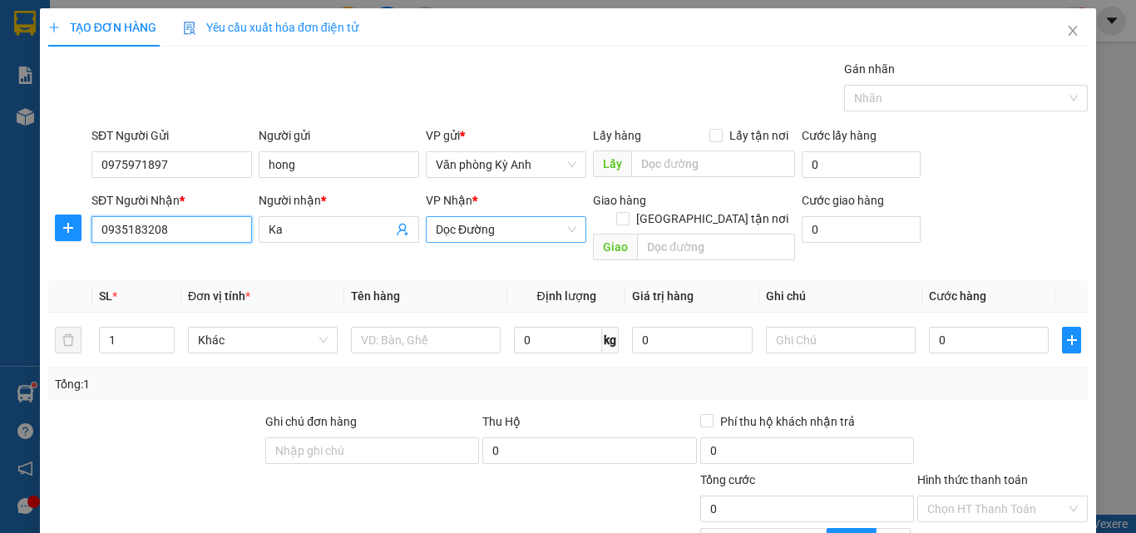
click at [467, 231] on span "Dọc Đường" at bounding box center [506, 229] width 141 height 25
type input "0935183208"
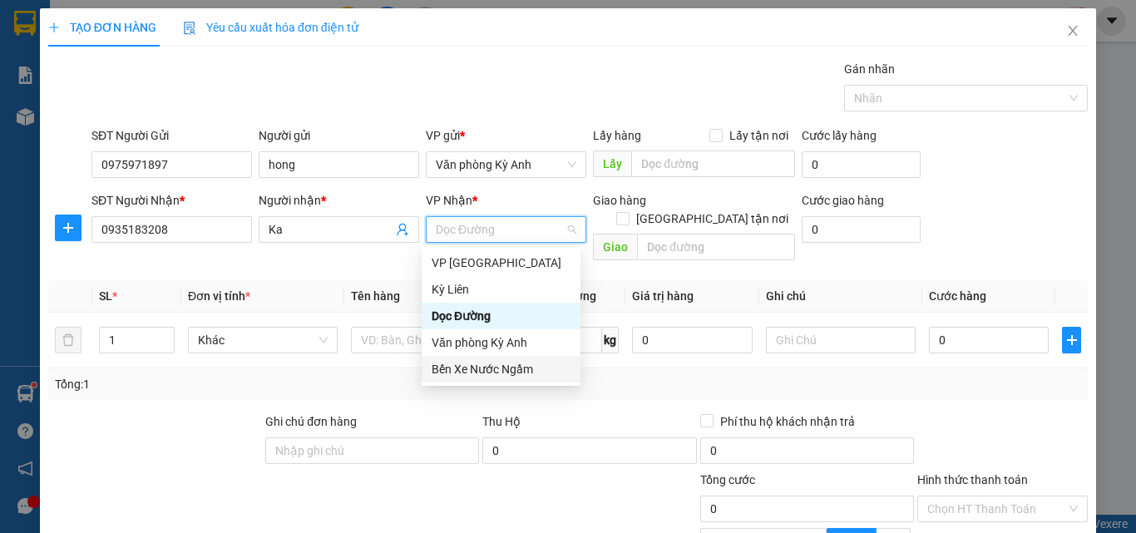
click at [503, 371] on div "Bến Xe Nước Ngầm" at bounding box center [501, 369] width 139 height 18
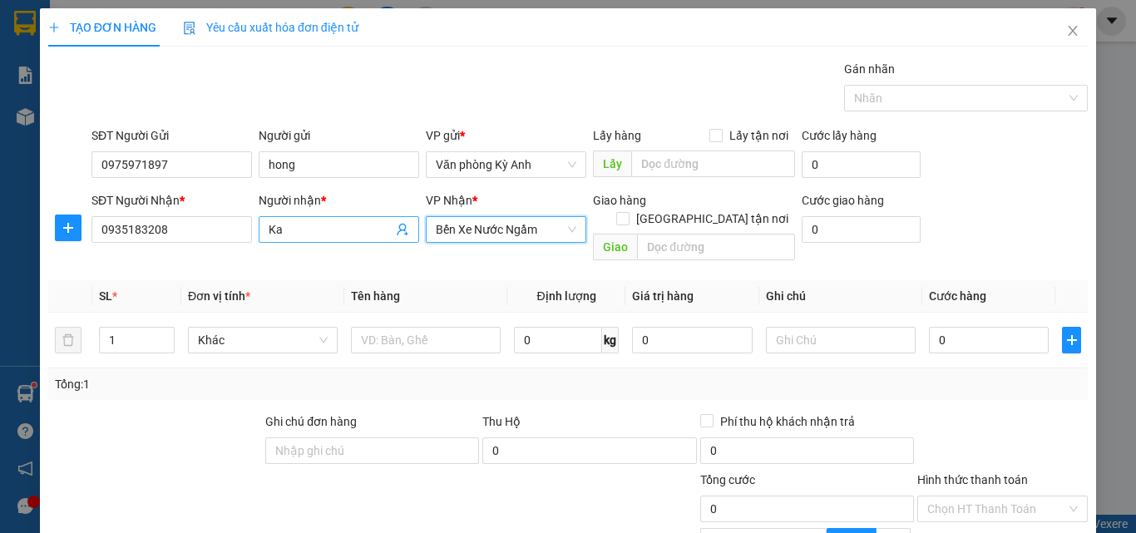
click at [337, 224] on input "Ka" at bounding box center [331, 229] width 124 height 18
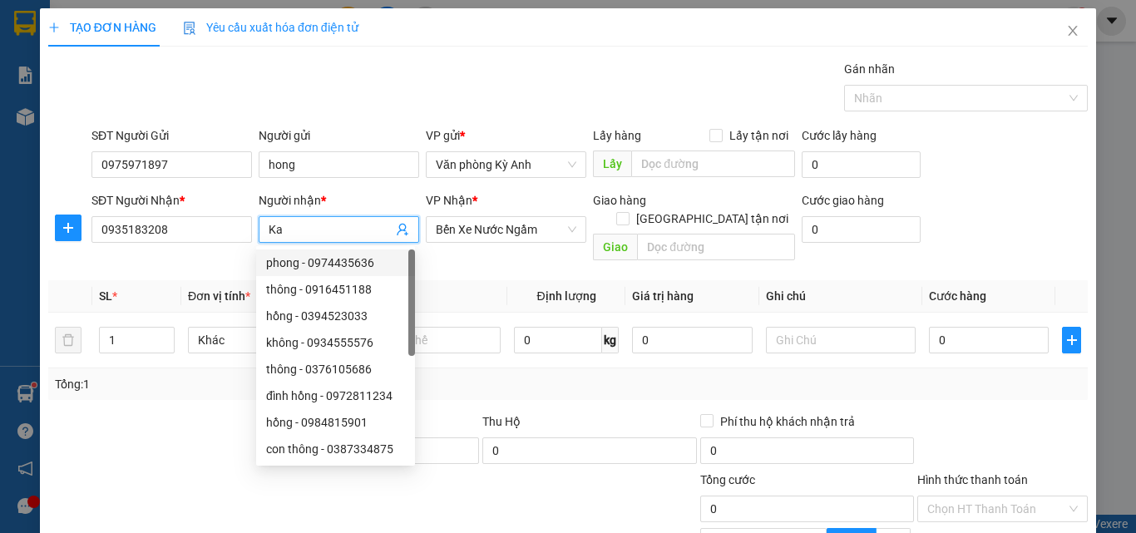
click at [314, 230] on input "Ka" at bounding box center [331, 229] width 124 height 18
type input "K"
type input "tạo"
click at [461, 323] on div at bounding box center [426, 339] width 150 height 33
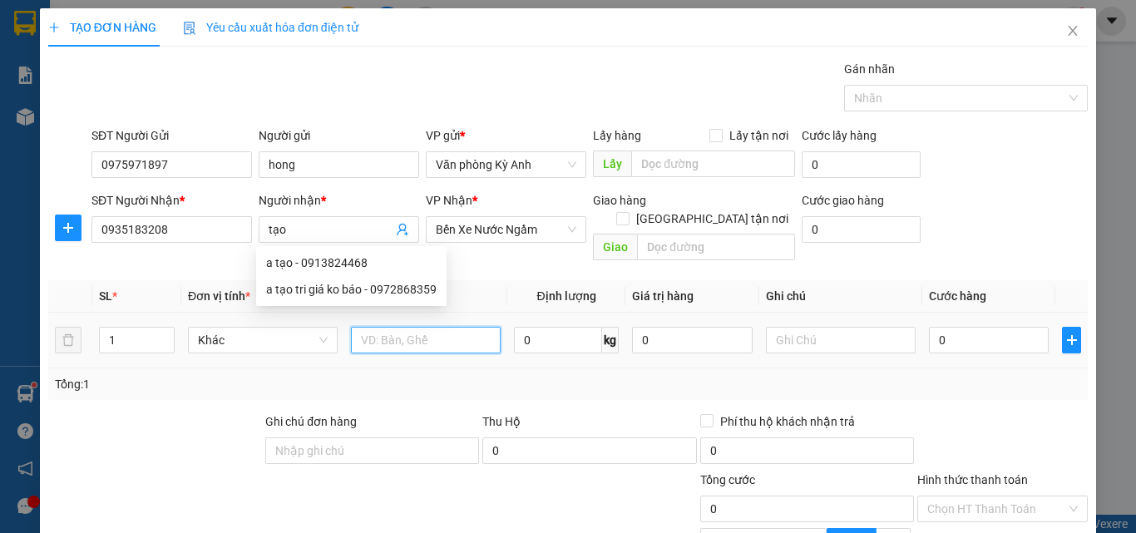
click at [461, 327] on input "text" at bounding box center [426, 340] width 150 height 27
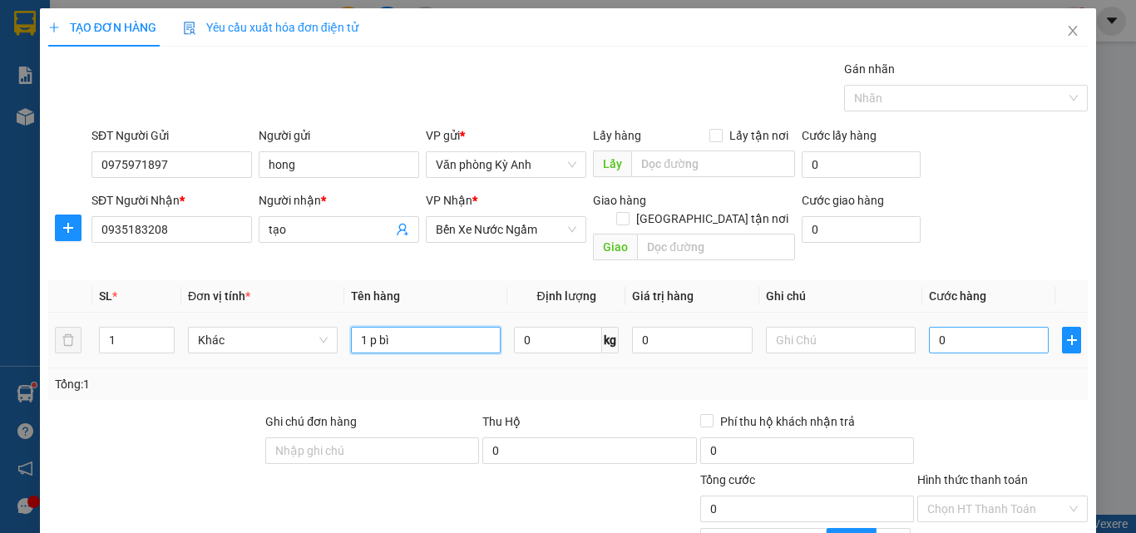
type input "1 p bì"
click at [943, 328] on input "0" at bounding box center [989, 340] width 120 height 27
type input "5"
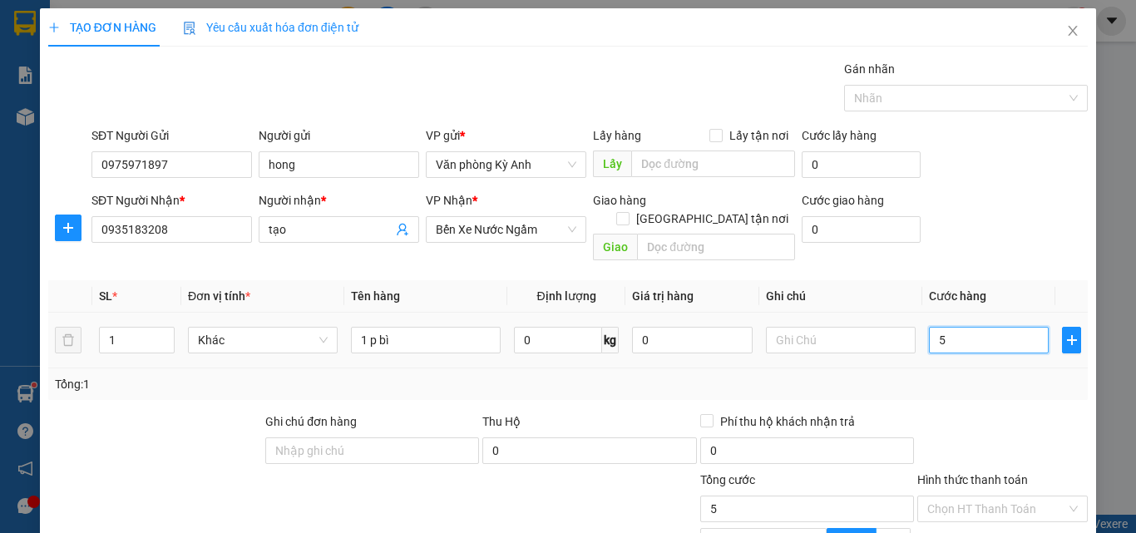
type input "50"
type input "500"
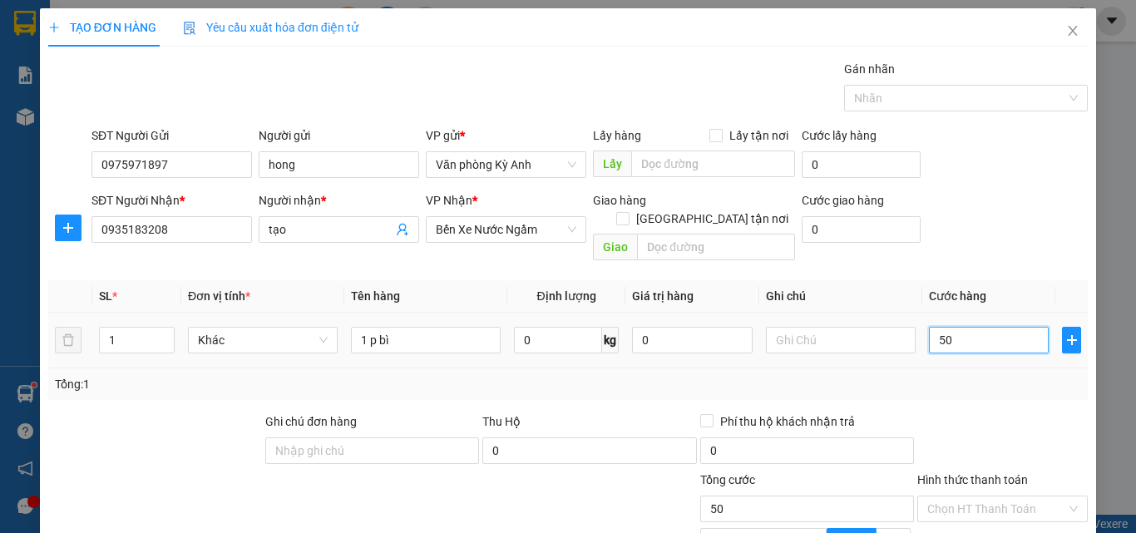
type input "500"
type input "5.000"
type input "50.000"
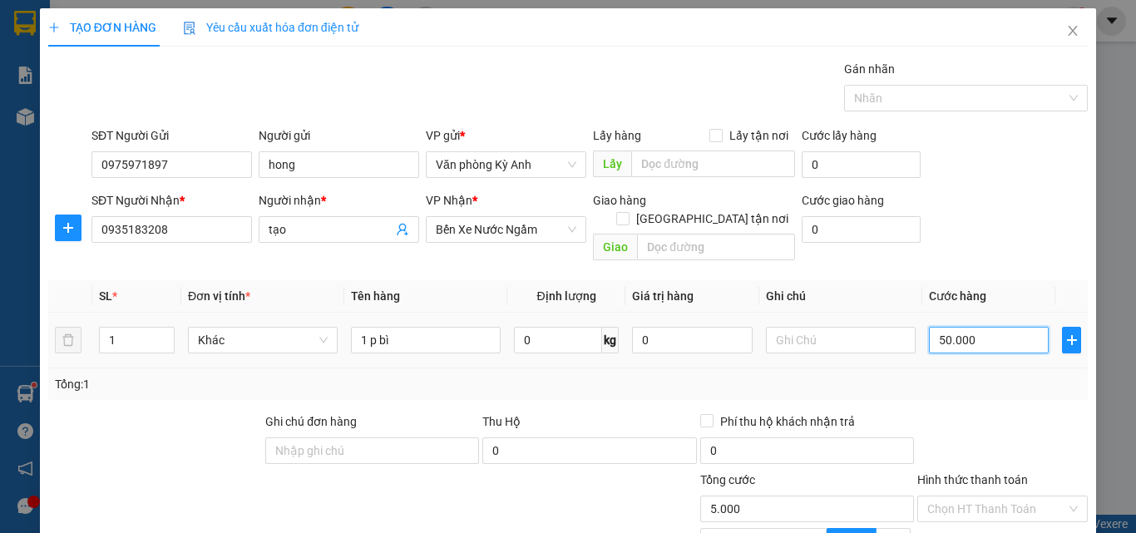
type input "50.000"
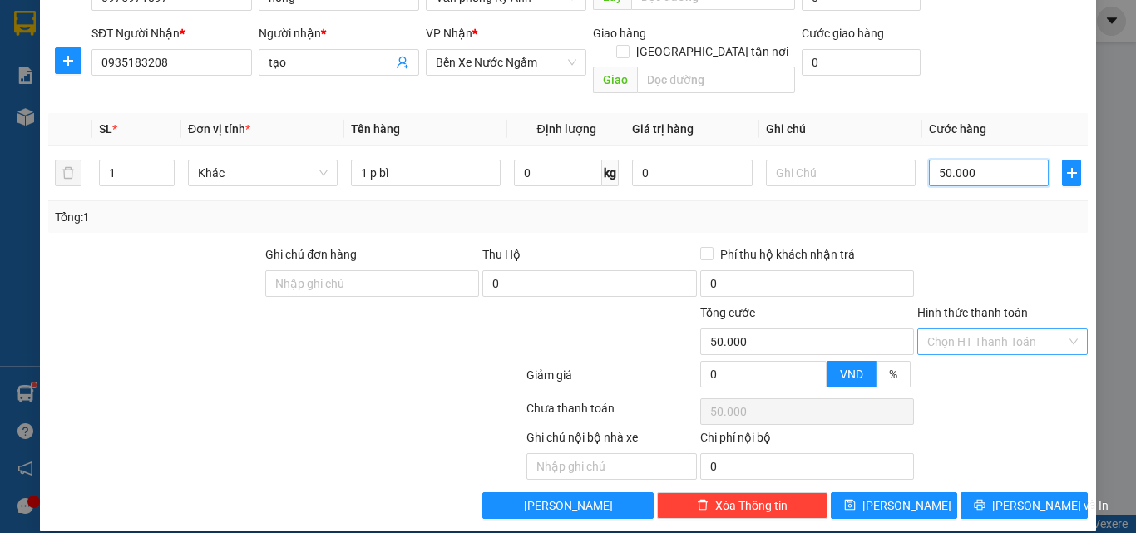
type input "50.000"
click at [975, 331] on input "Hình thức thanh toán" at bounding box center [996, 341] width 139 height 25
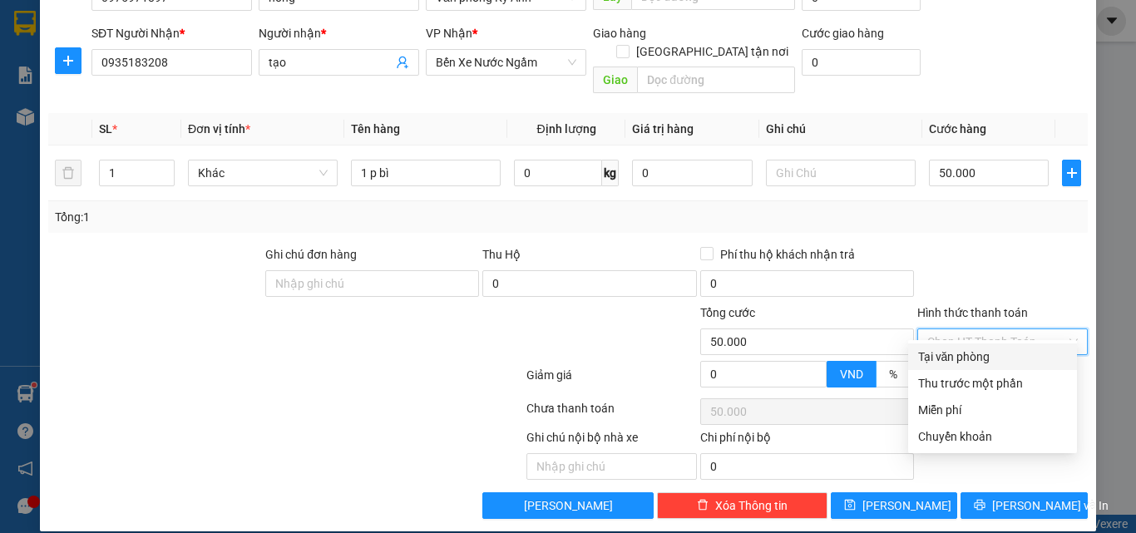
click at [964, 348] on div "Tại văn phòng" at bounding box center [992, 357] width 149 height 18
type input "0"
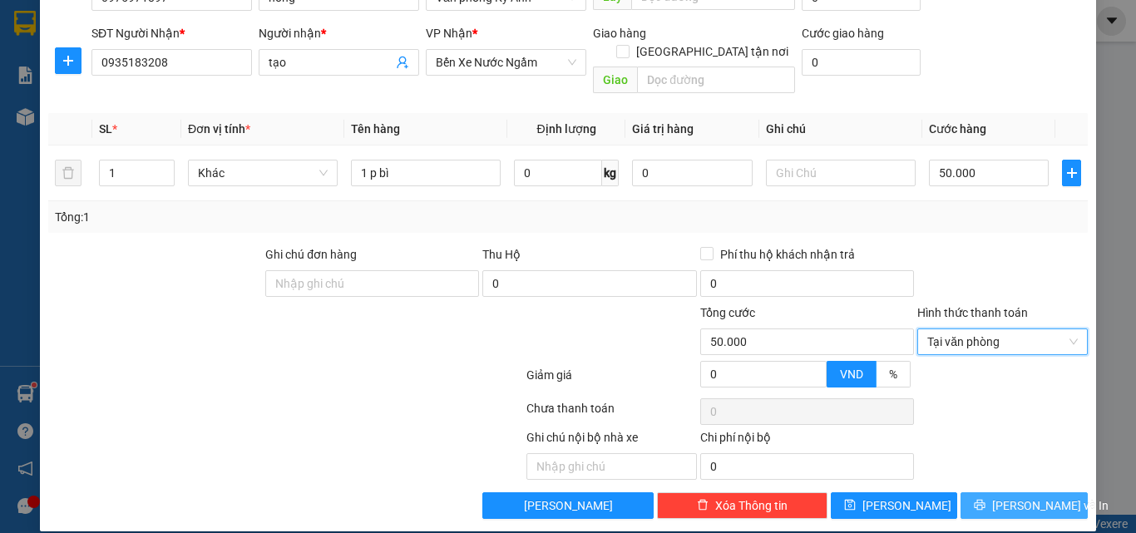
click at [998, 492] on button "[PERSON_NAME] và In" at bounding box center [1023, 505] width 127 height 27
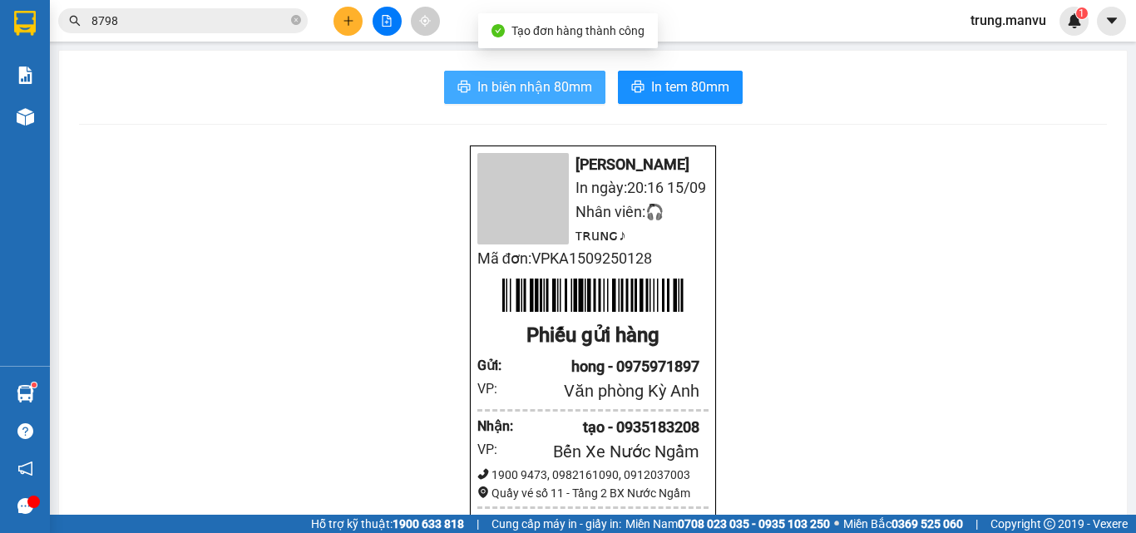
click at [487, 89] on span "In biên nhận 80mm" at bounding box center [534, 86] width 115 height 21
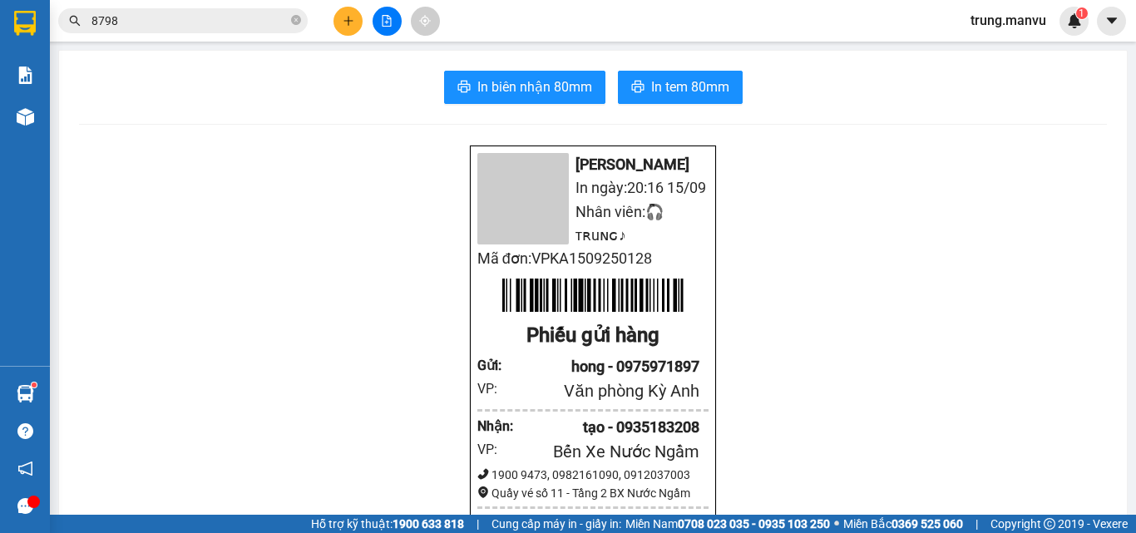
click at [343, 20] on icon "plus" at bounding box center [349, 21] width 12 height 12
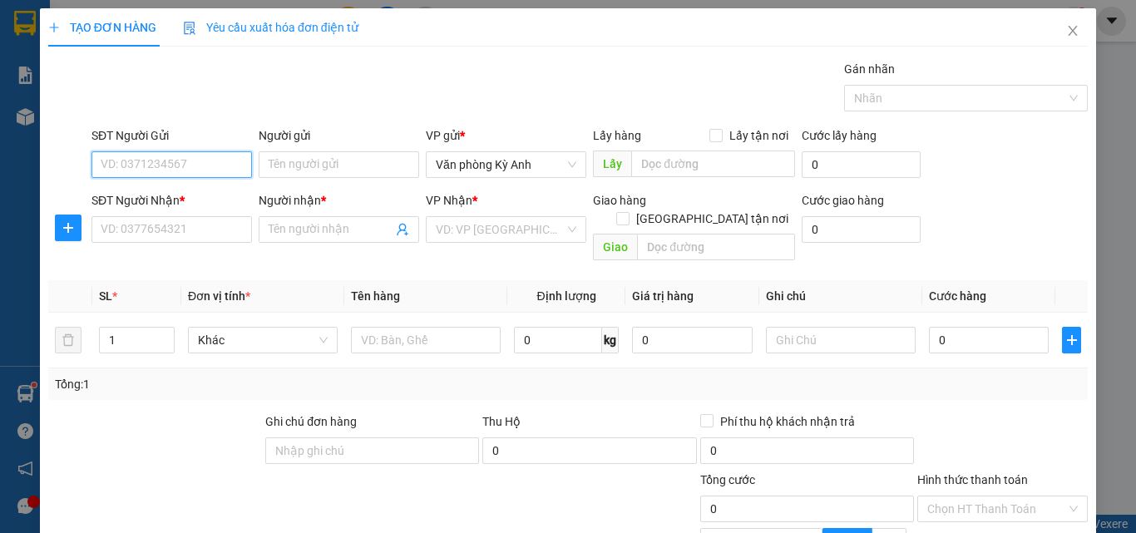
click at [190, 159] on input "SĐT Người Gửi" at bounding box center [171, 164] width 160 height 27
type input "0372232744"
click at [179, 199] on div "0372232744 - ko" at bounding box center [170, 198] width 139 height 18
type input "ko"
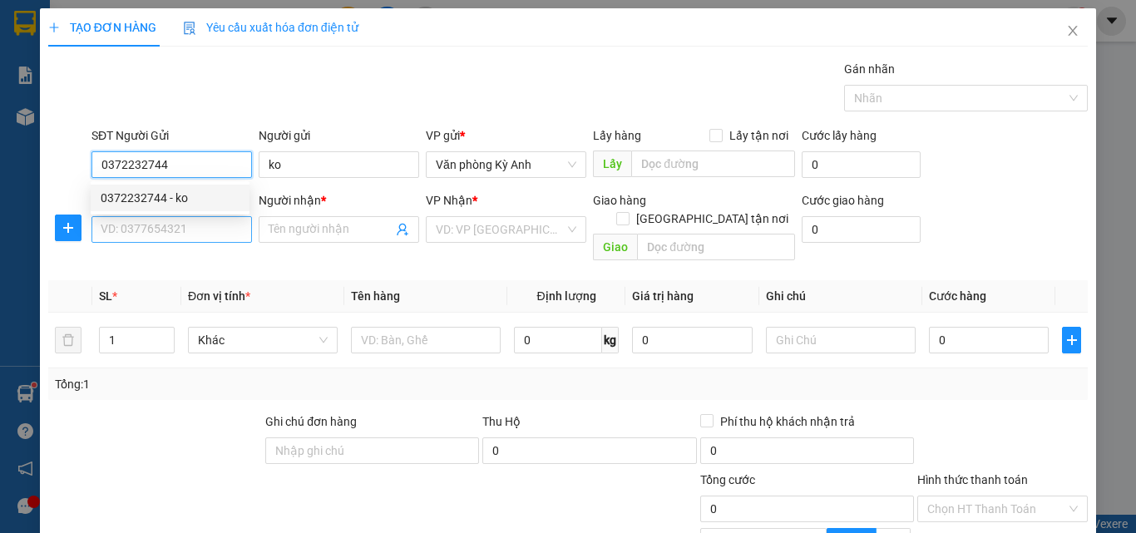
type input "0372232744"
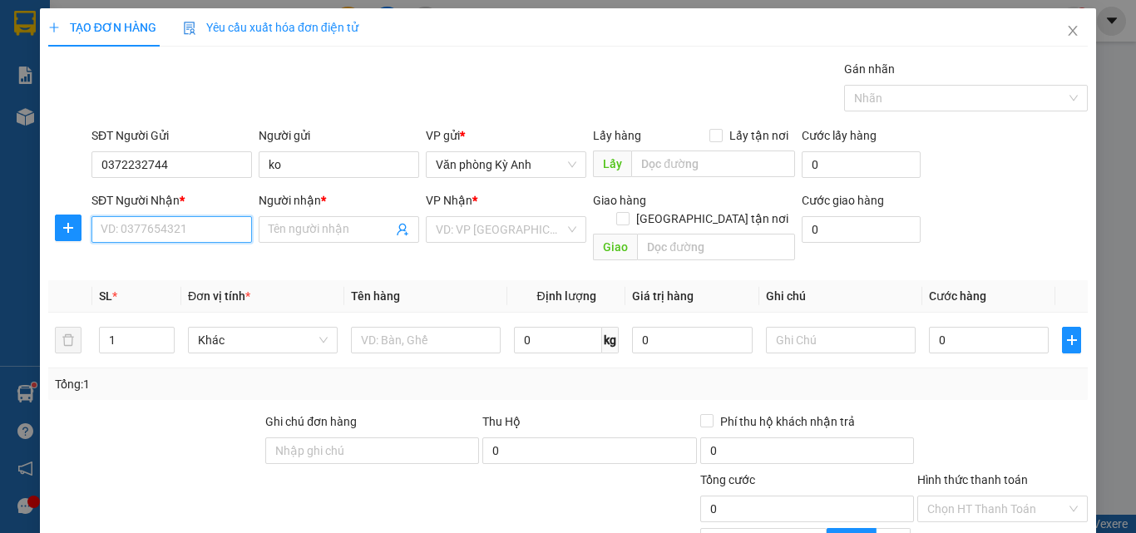
click at [192, 224] on input "SĐT Người Nhận *" at bounding box center [171, 229] width 160 height 27
click at [123, 228] on input "034435291" at bounding box center [171, 229] width 160 height 27
click at [146, 225] on input "034435291" at bounding box center [171, 229] width 160 height 27
click at [141, 228] on input "034435291" at bounding box center [171, 229] width 160 height 27
type input "0344354291"
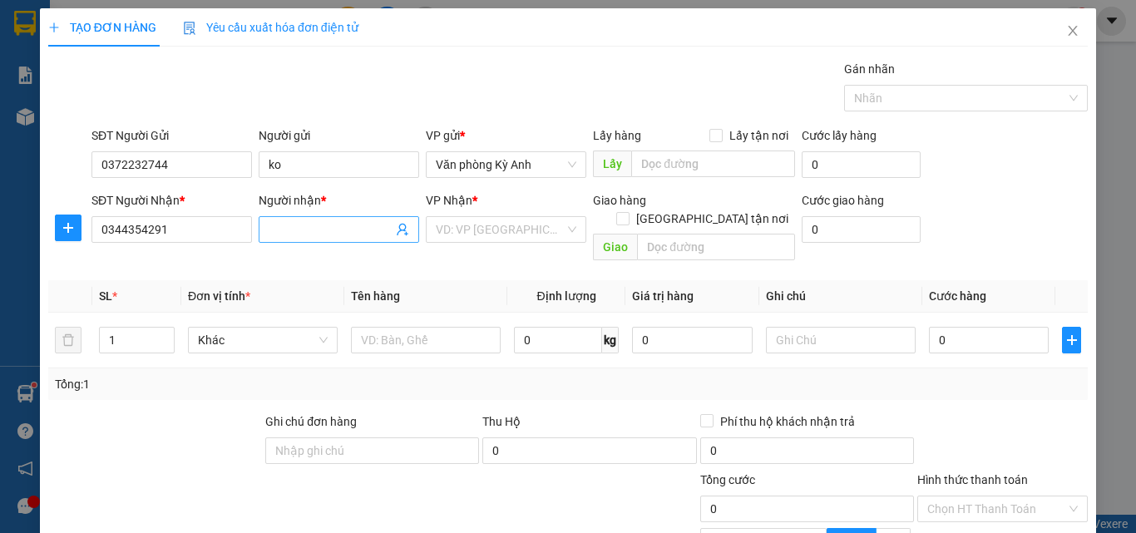
click at [300, 232] on input "Người nhận *" at bounding box center [331, 229] width 124 height 18
type input "1"
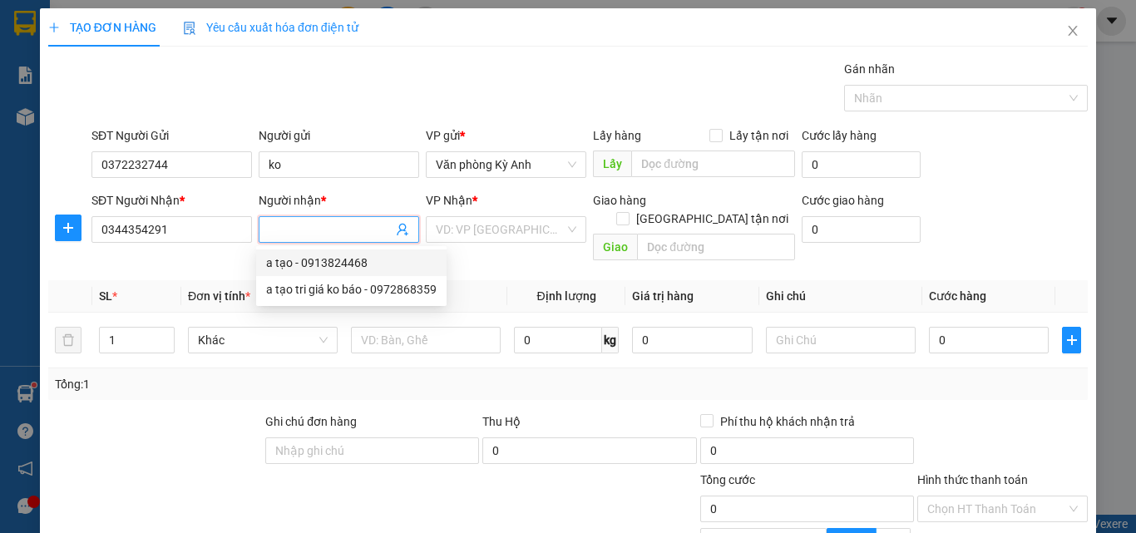
click at [327, 227] on input "Người nhận *" at bounding box center [331, 229] width 124 height 18
type input "kt"
click at [492, 236] on input "search" at bounding box center [500, 229] width 129 height 25
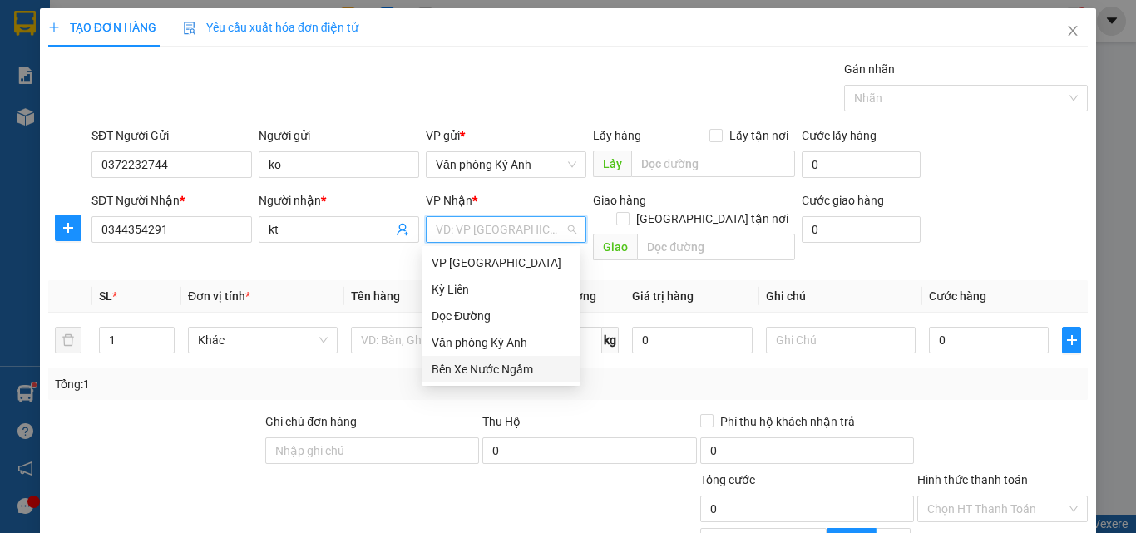
click at [492, 359] on div "Bến Xe Nước Ngầm" at bounding box center [501, 369] width 159 height 27
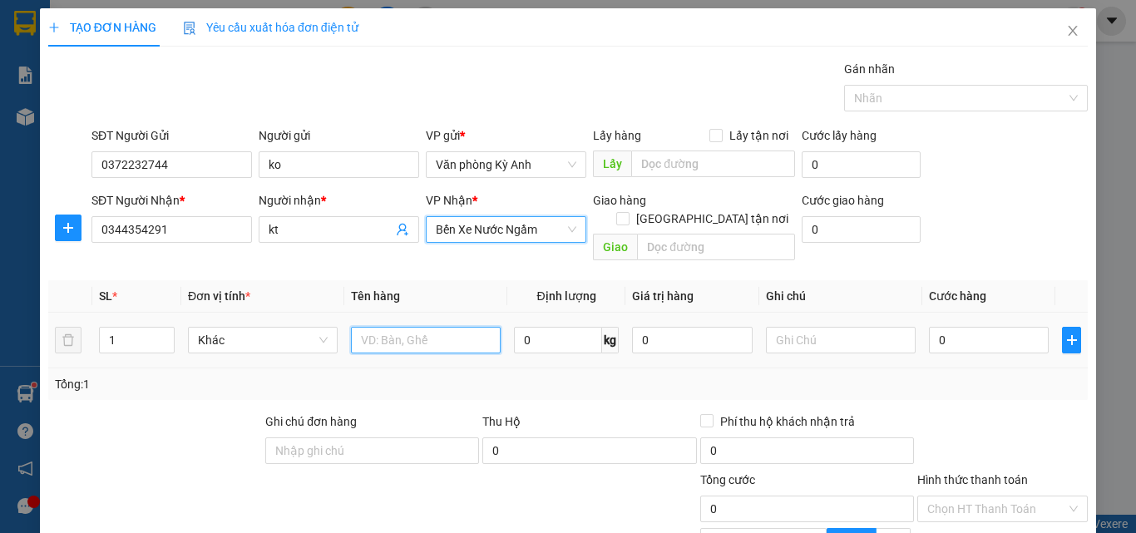
click at [366, 331] on input "text" at bounding box center [426, 340] width 150 height 27
type input "1 boc"
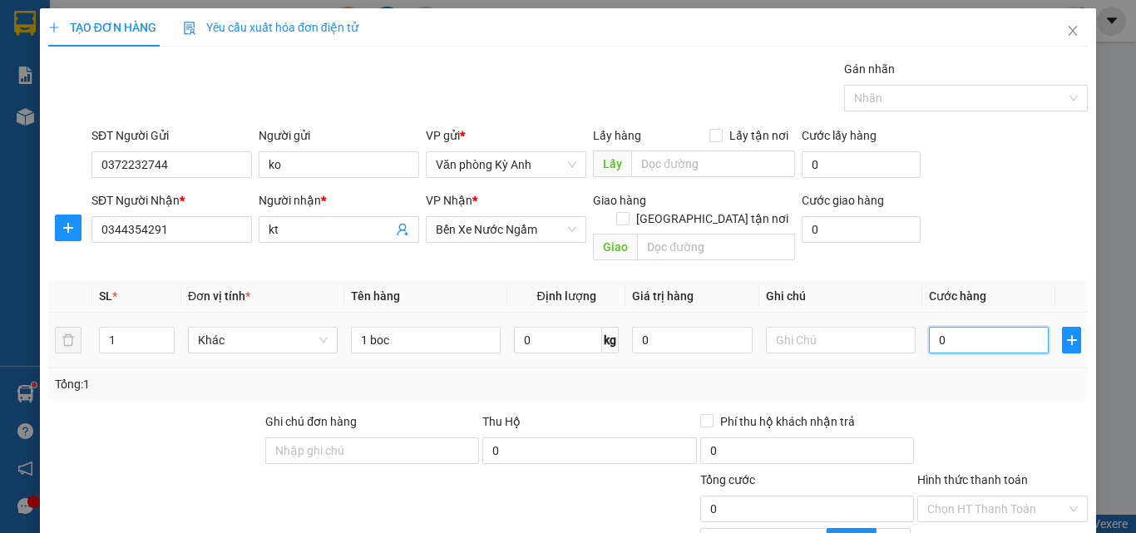
drag, startPoint x: 366, startPoint y: 331, endPoint x: 964, endPoint y: 325, distance: 597.8
click at [964, 327] on input "0" at bounding box center [989, 340] width 120 height 27
type input "5"
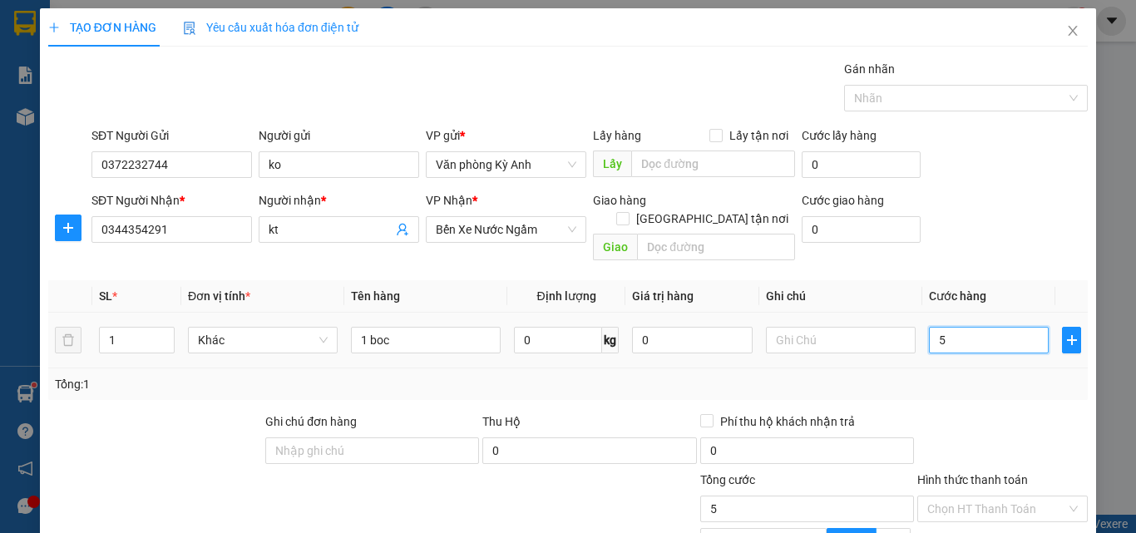
type input "50"
type input "500"
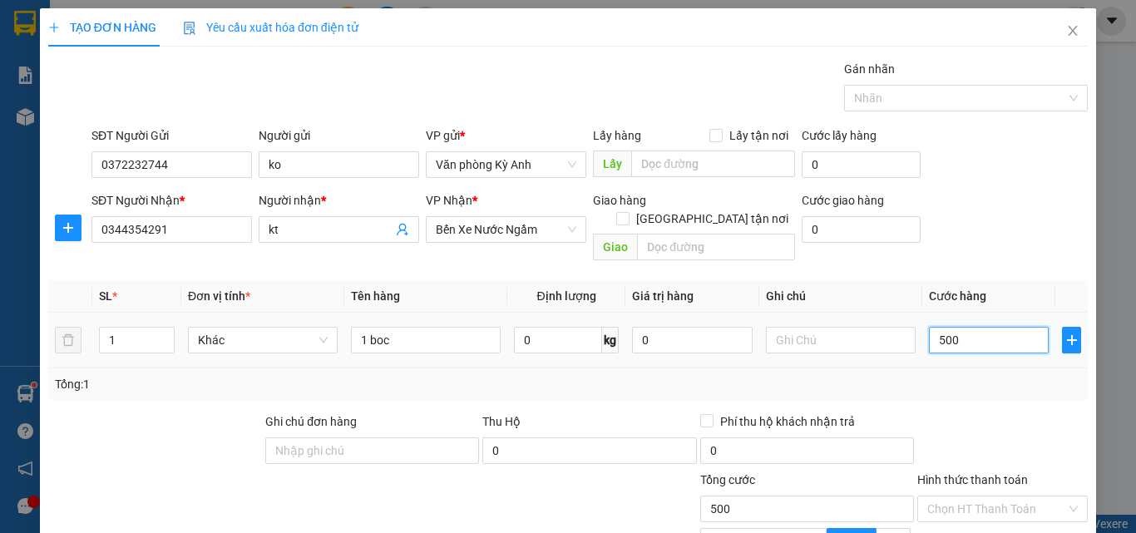
type input "500"
type input "5.000"
type input "50.000"
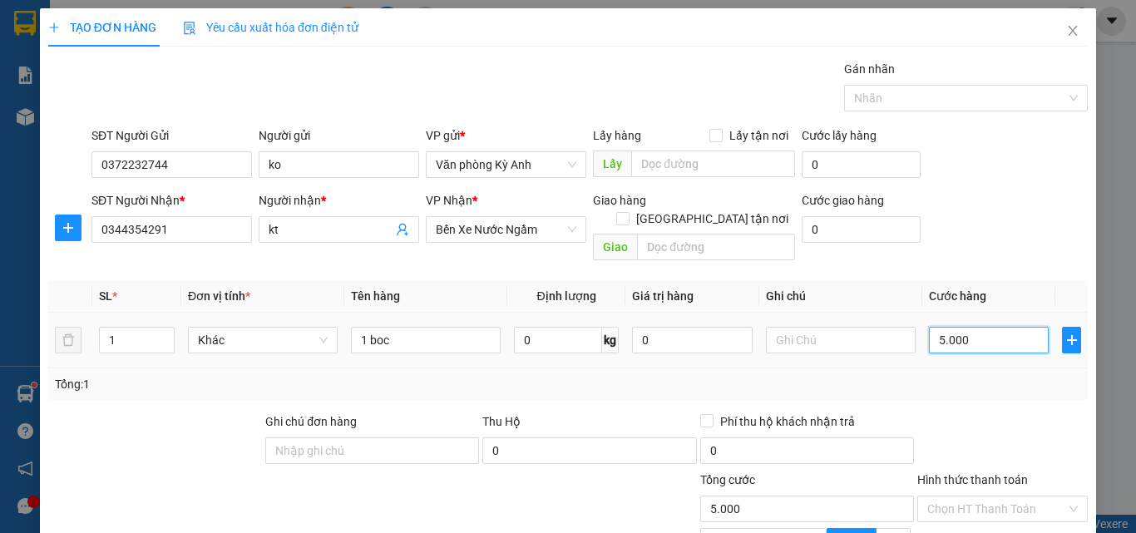
type input "50.000"
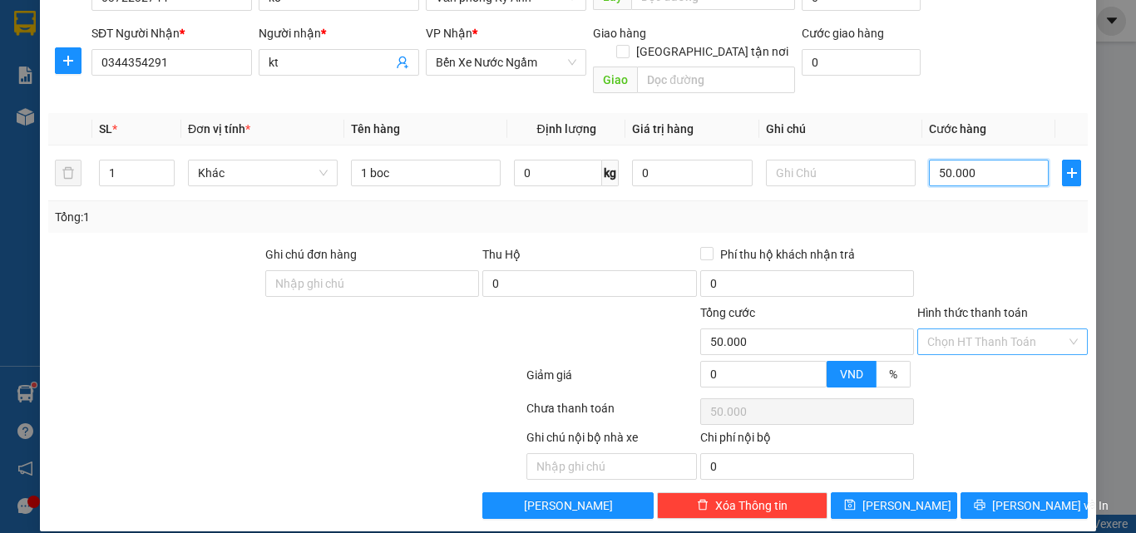
type input "50.000"
click at [985, 329] on input "Hình thức thanh toán" at bounding box center [996, 341] width 139 height 25
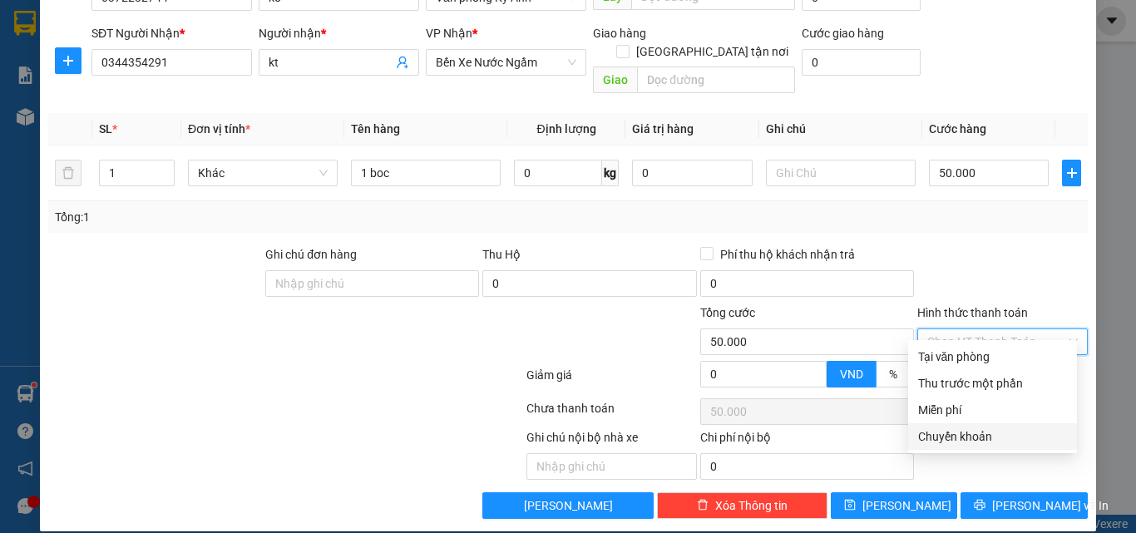
drag, startPoint x: 981, startPoint y: 429, endPoint x: 873, endPoint y: 221, distance: 234.3
click at [980, 429] on div "Chuyển khoản" at bounding box center [992, 436] width 149 height 18
type input "0"
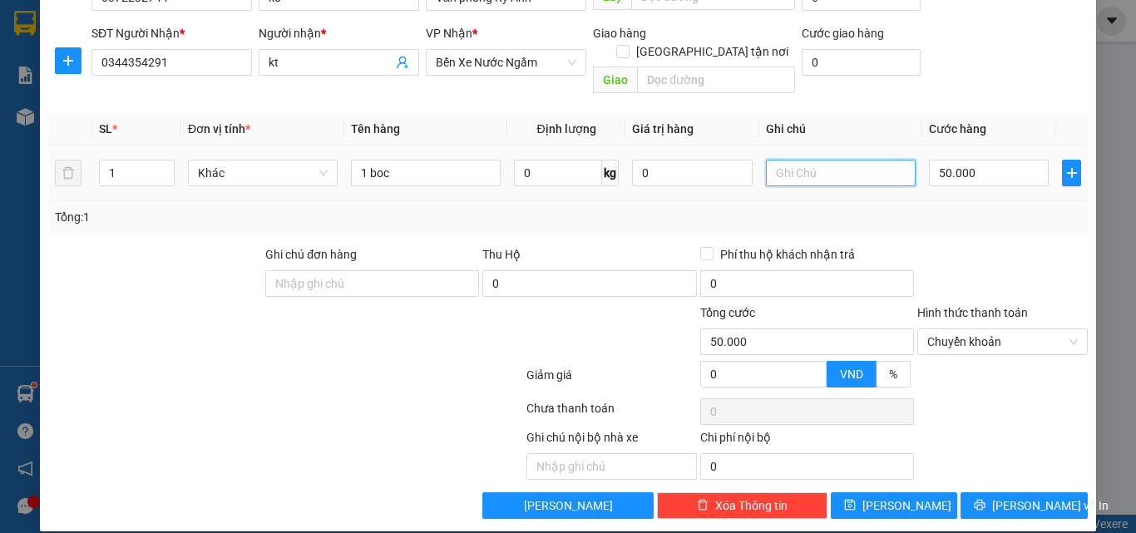
click at [829, 160] on input "text" at bounding box center [841, 173] width 150 height 27
type input "le tuan kiêt 20h24"
click at [1015, 471] on div "Transit Pickup Surcharge Ids Transit Deliver Surcharge Ids Transit Deliver Surc…" at bounding box center [567, 206] width 1039 height 626
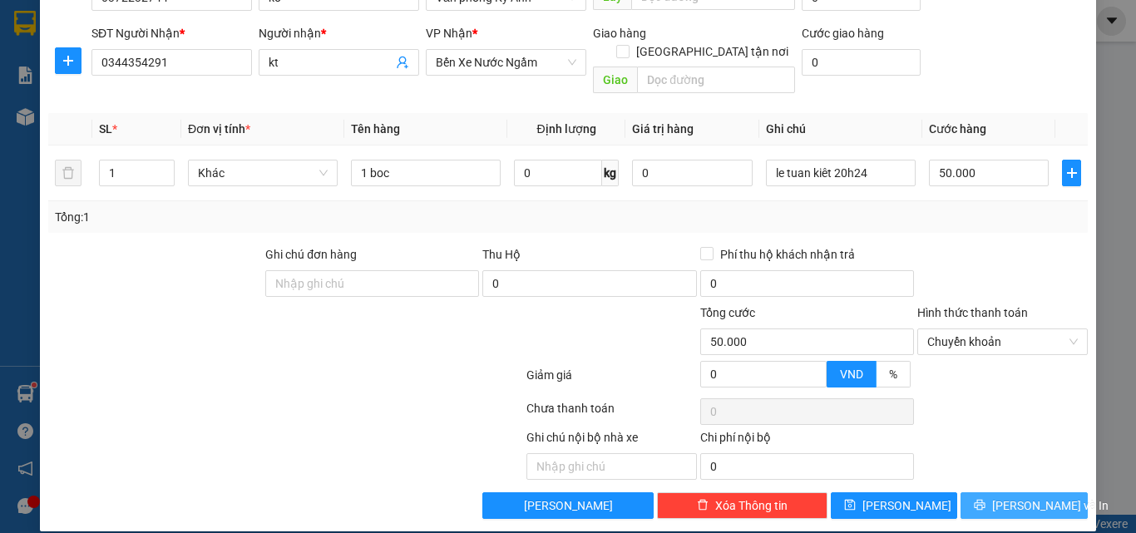
click at [1003, 496] on span "[PERSON_NAME] và In" at bounding box center [1050, 505] width 116 height 18
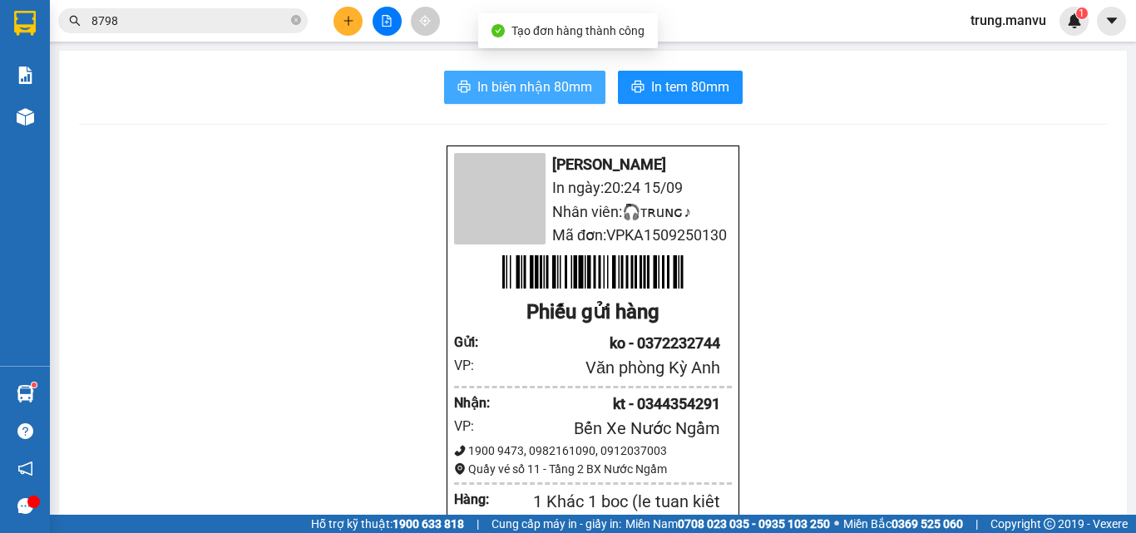
click at [486, 74] on button "In biên nhận 80mm" at bounding box center [524, 87] width 161 height 33
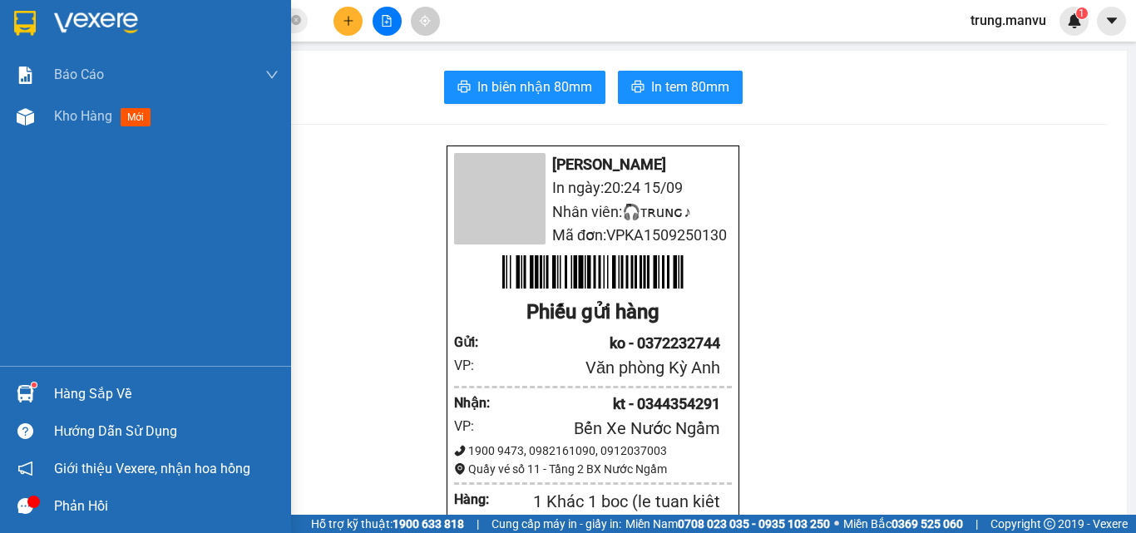
click at [30, 37] on div at bounding box center [25, 22] width 29 height 29
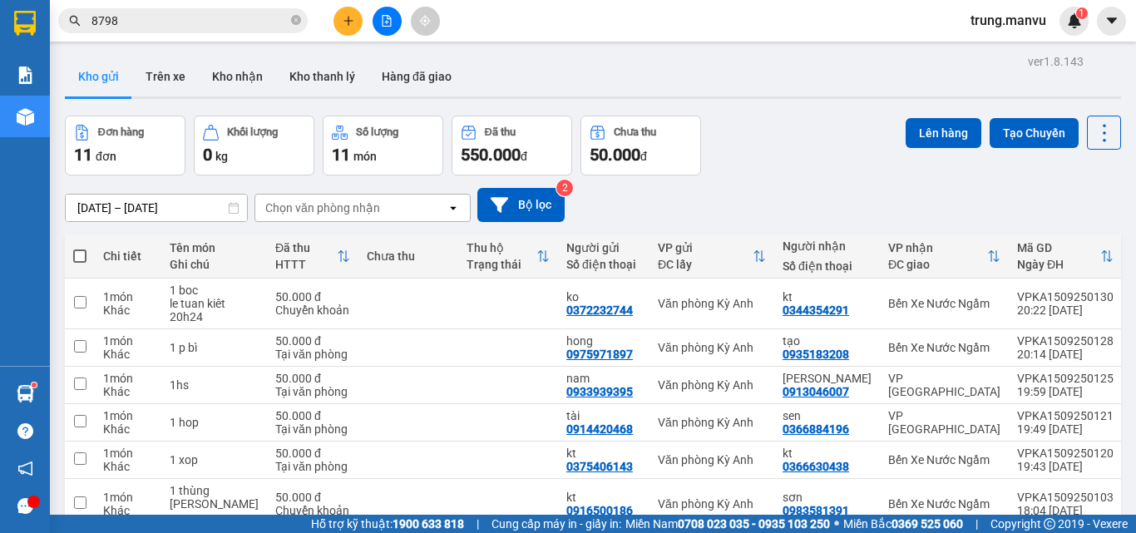
click at [203, 25] on input "8798" at bounding box center [189, 21] width 196 height 18
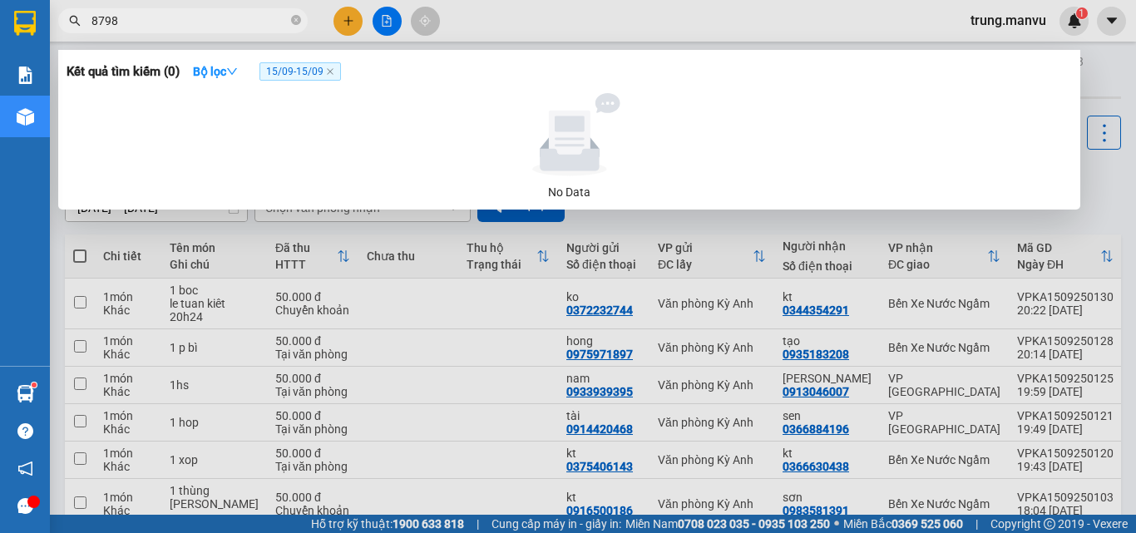
click at [203, 25] on input "8798" at bounding box center [189, 21] width 196 height 18
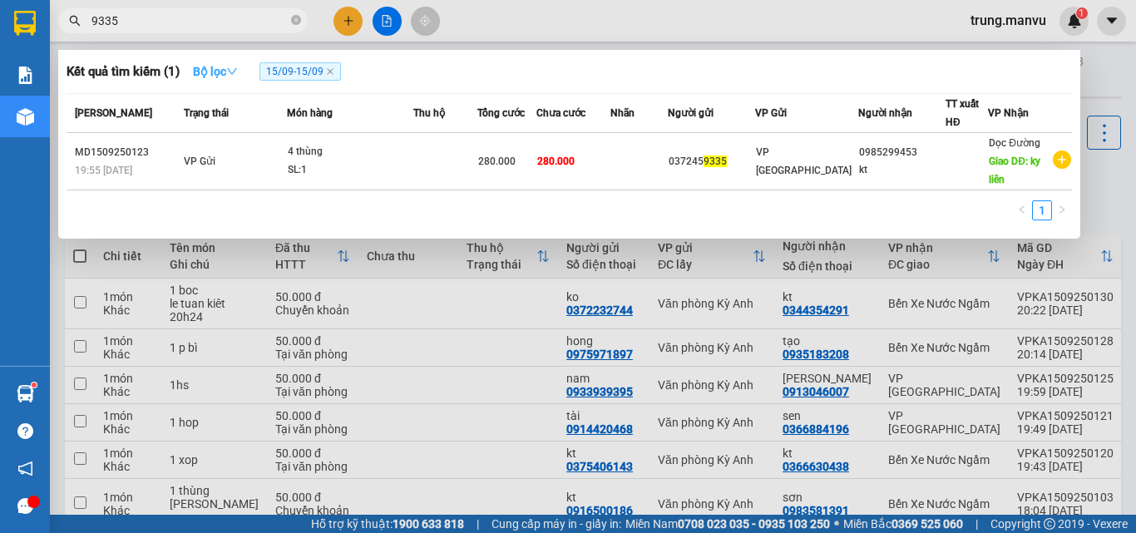
type input "9335"
click at [234, 72] on icon "down" at bounding box center [232, 72] width 12 height 12
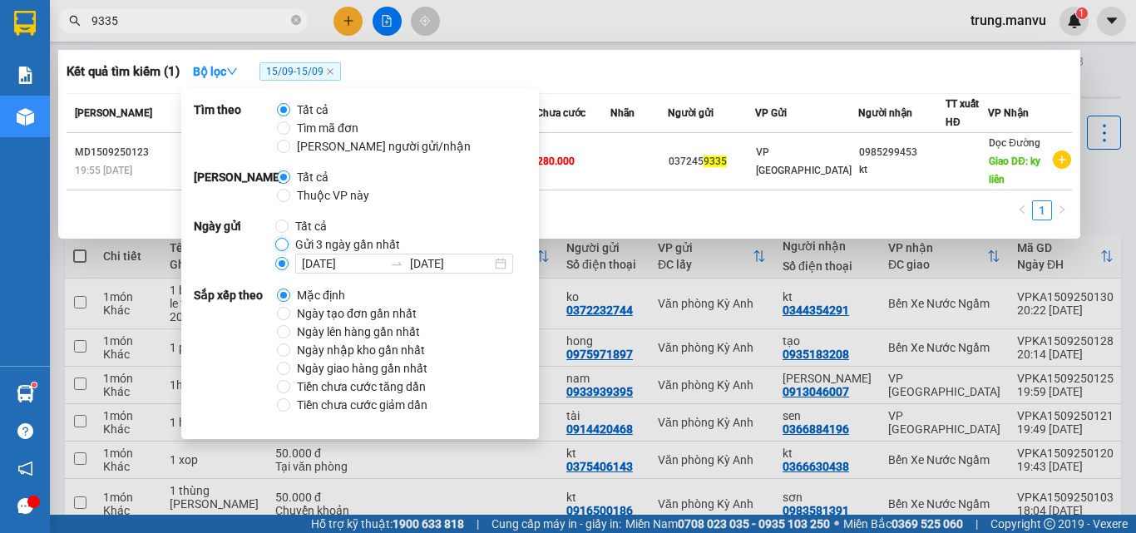
click at [286, 238] on input "Gửi 3 ngày gần nhất" at bounding box center [281, 244] width 13 height 13
radio input "true"
radio input "false"
click at [624, 207] on div "1" at bounding box center [569, 215] width 1005 height 30
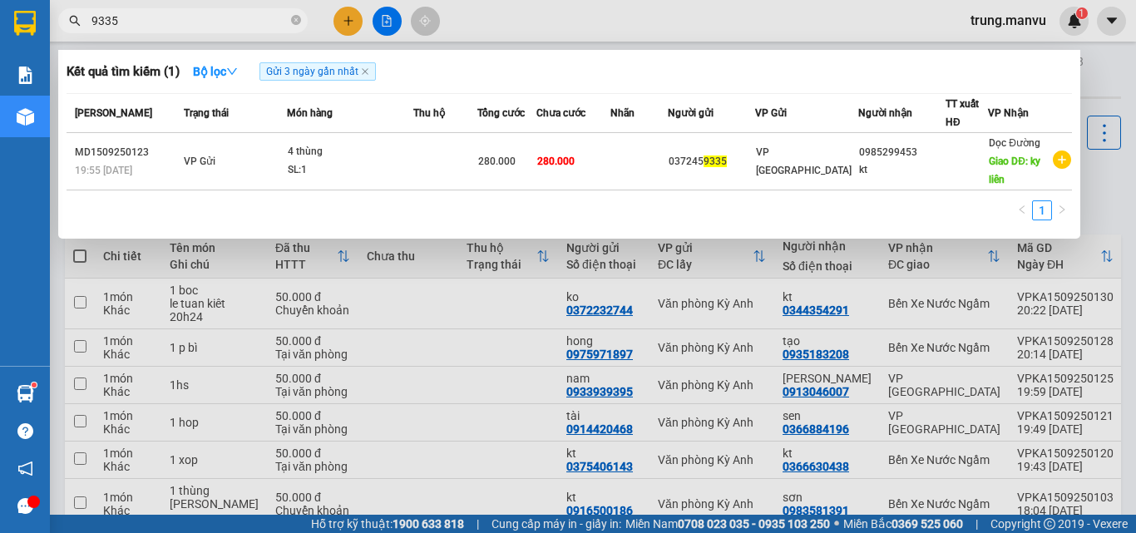
click at [311, 289] on div at bounding box center [568, 266] width 1136 height 533
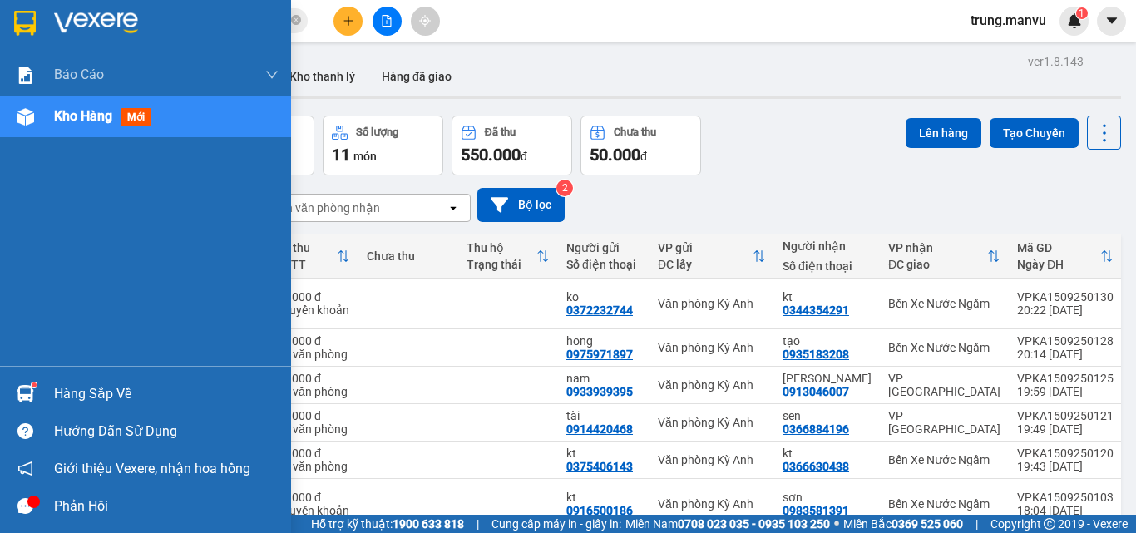
click at [18, 16] on img at bounding box center [25, 23] width 22 height 25
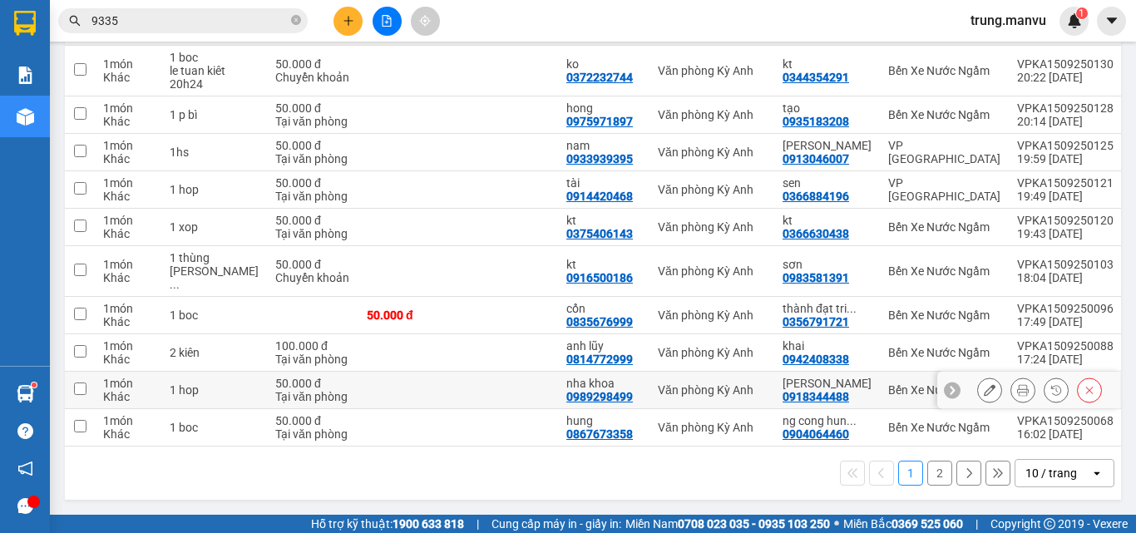
scroll to position [239, 0]
click at [888, 421] on div "Bến Xe Nước Ngầm" at bounding box center [944, 427] width 112 height 13
checkbox input "true"
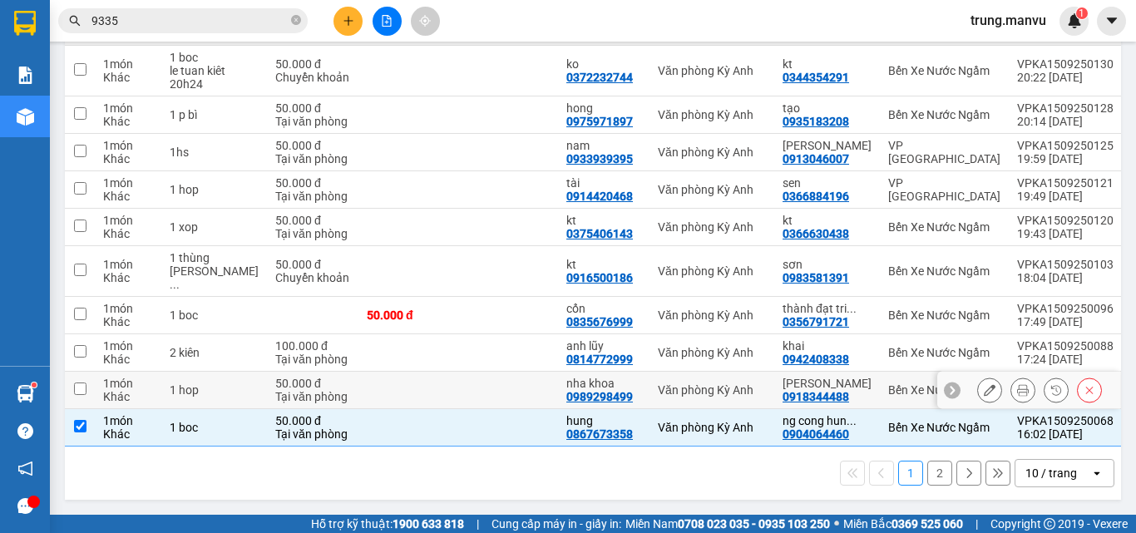
click at [888, 383] on div "Bến Xe Nước Ngầm" at bounding box center [944, 389] width 112 height 13
checkbox input "true"
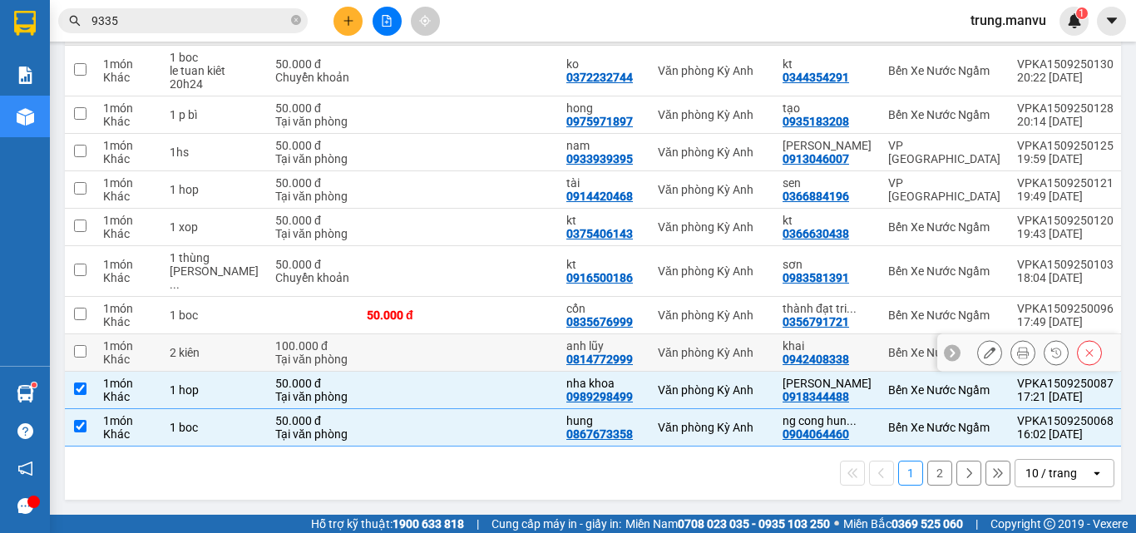
click at [888, 346] on div "Bến Xe Nước Ngầm" at bounding box center [944, 352] width 112 height 13
checkbox input "true"
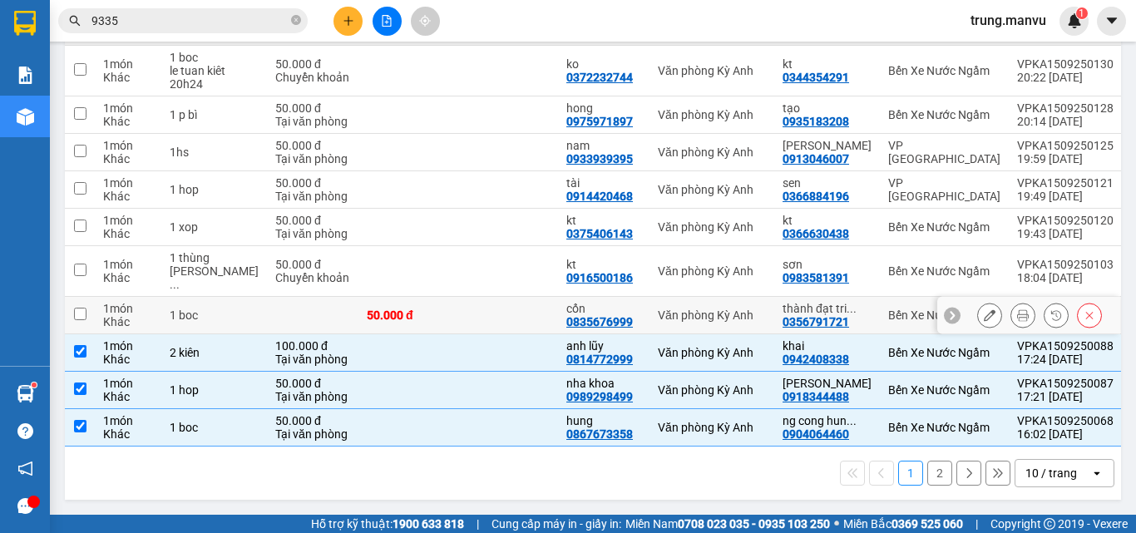
click at [888, 313] on div "Bến Xe Nước Ngầm" at bounding box center [944, 314] width 112 height 13
checkbox input "true"
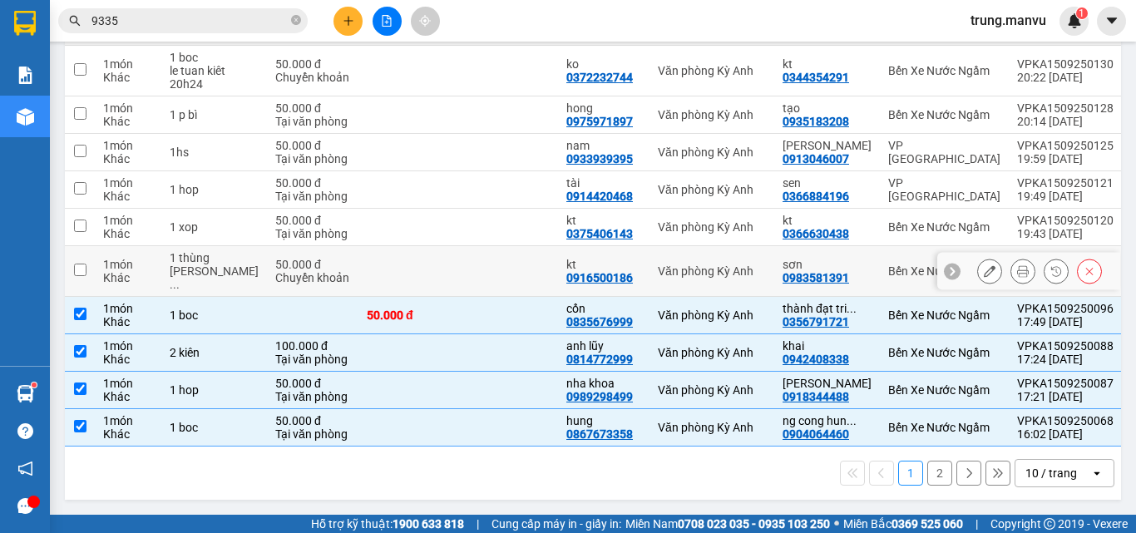
click at [888, 266] on div "Bến Xe Nước Ngầm" at bounding box center [944, 270] width 112 height 13
checkbox input "true"
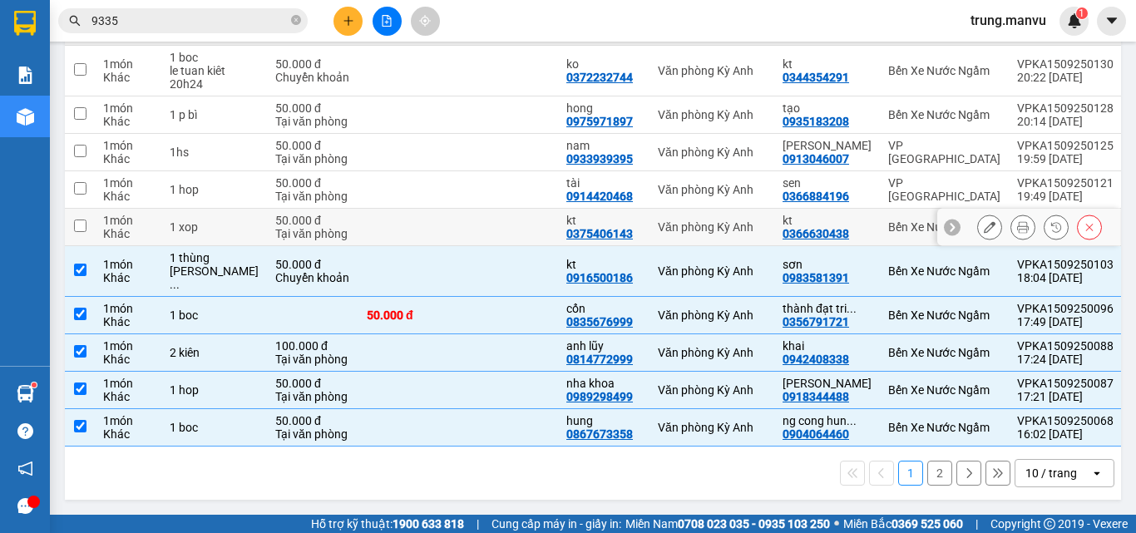
click at [888, 220] on div "Bến Xe Nước Ngầm" at bounding box center [944, 226] width 112 height 13
checkbox input "true"
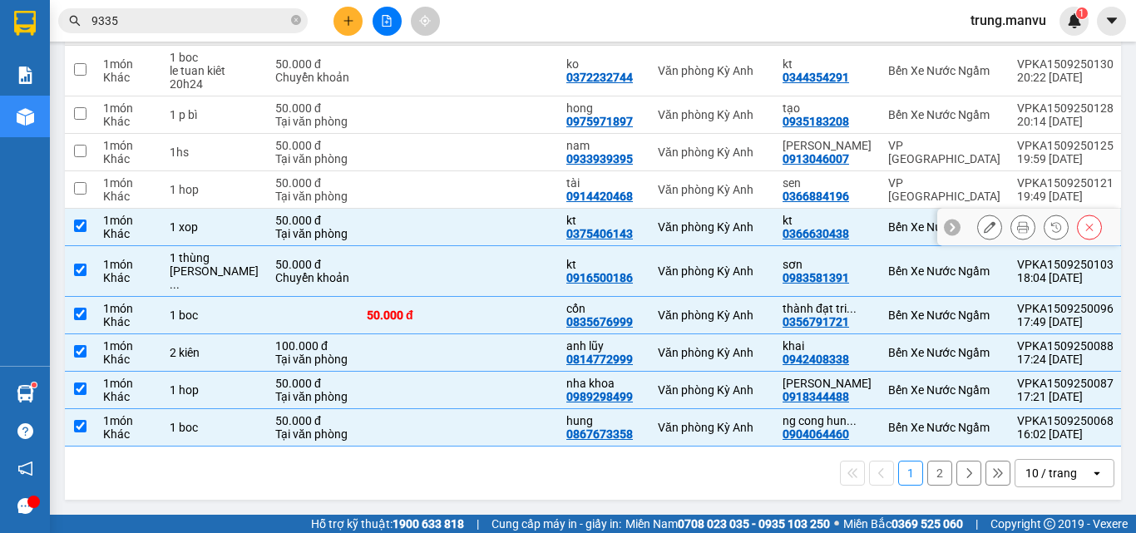
scroll to position [73, 0]
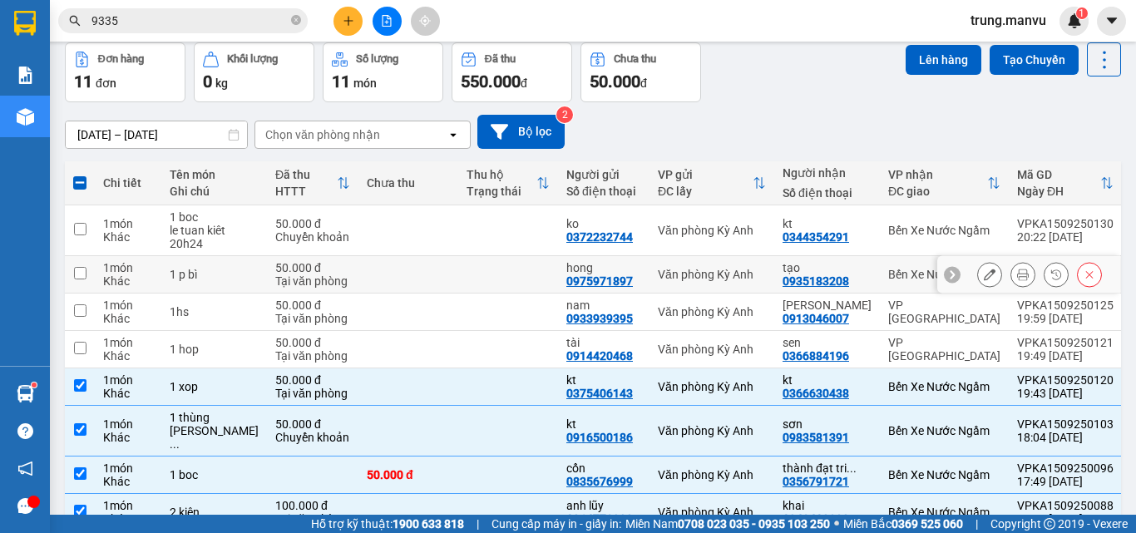
click at [888, 279] on div "Bến Xe Nước Ngầm" at bounding box center [944, 274] width 112 height 13
checkbox input "true"
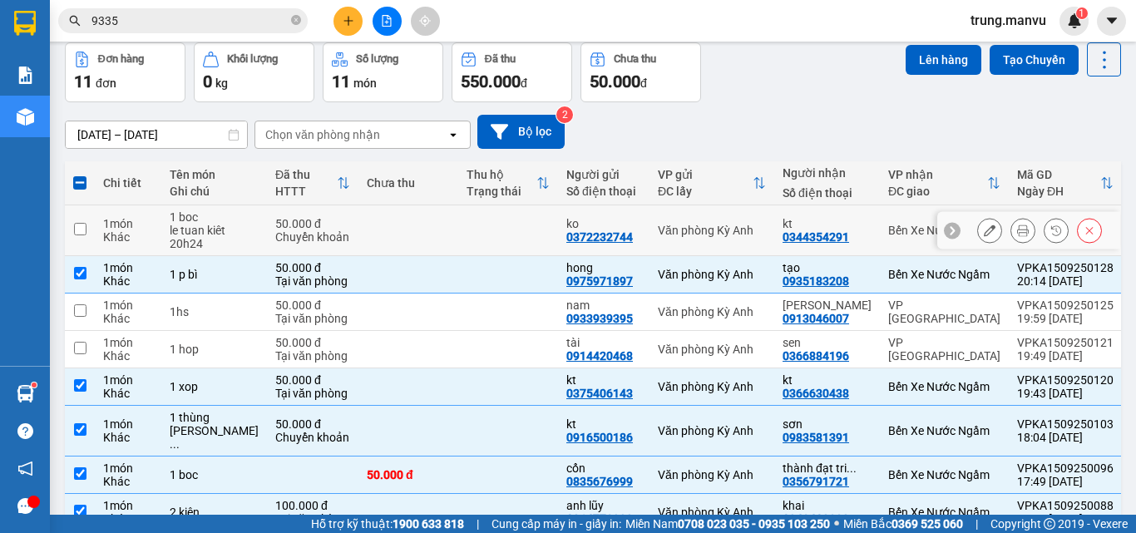
click at [882, 217] on td "Bến Xe Nước Ngầm" at bounding box center [944, 230] width 129 height 51
checkbox input "true"
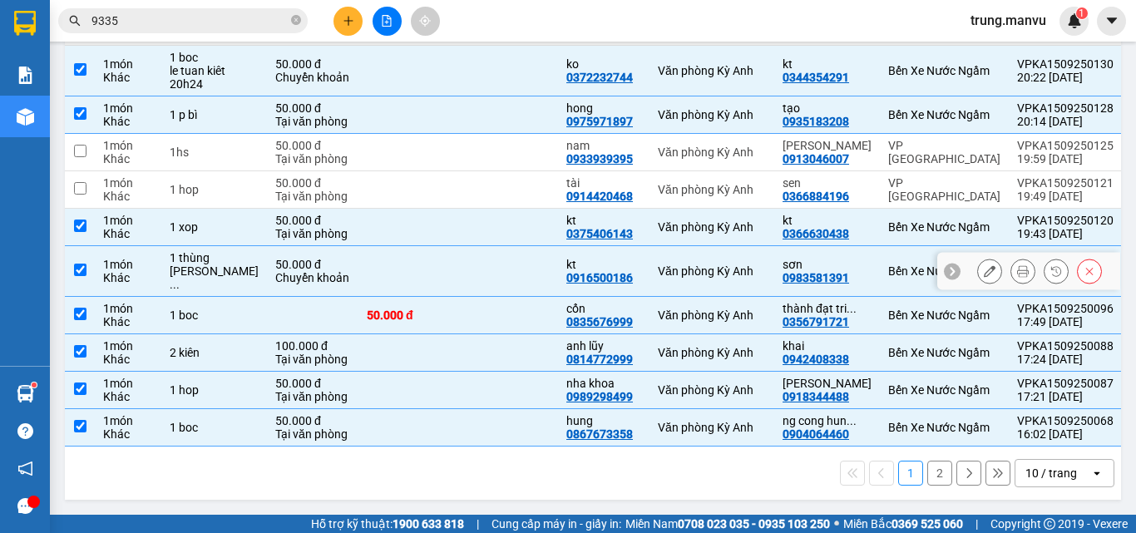
scroll to position [0, 0]
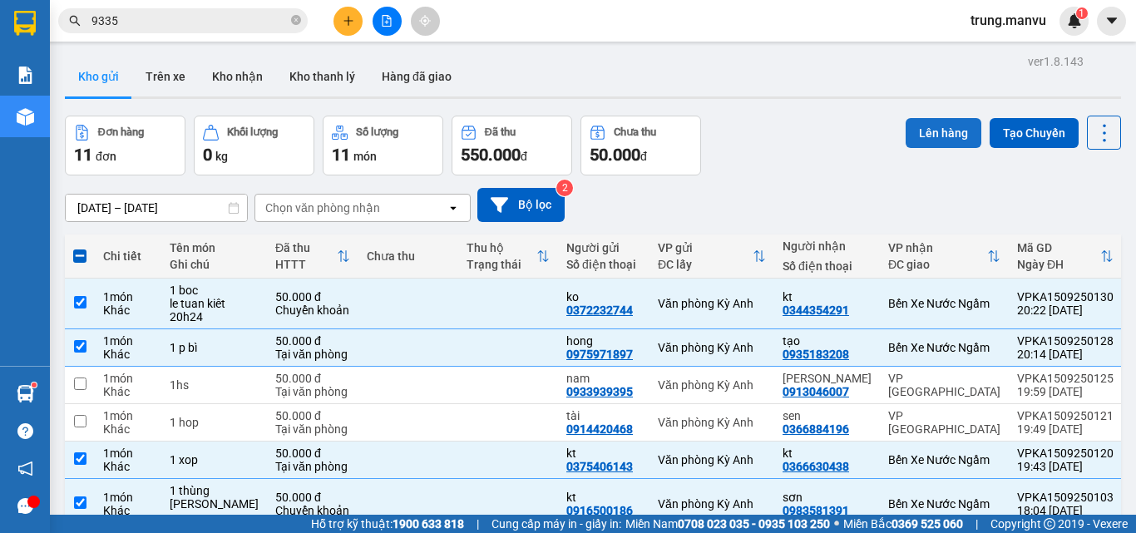
click at [935, 124] on button "Lên hàng" at bounding box center [943, 133] width 76 height 30
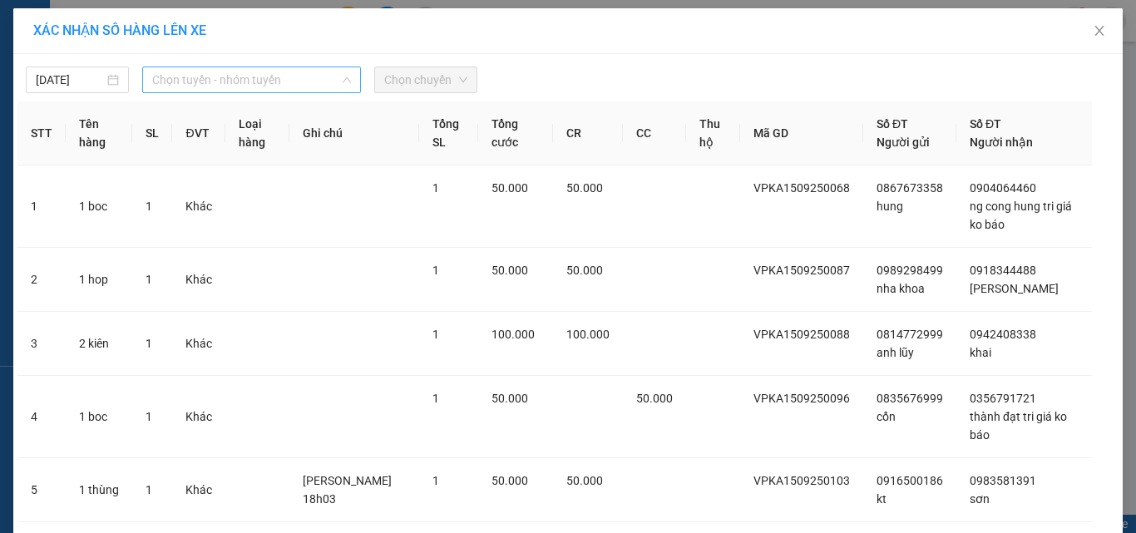
click at [176, 76] on span "Chọn tuyến - nhóm tuyến" at bounding box center [251, 79] width 199 height 25
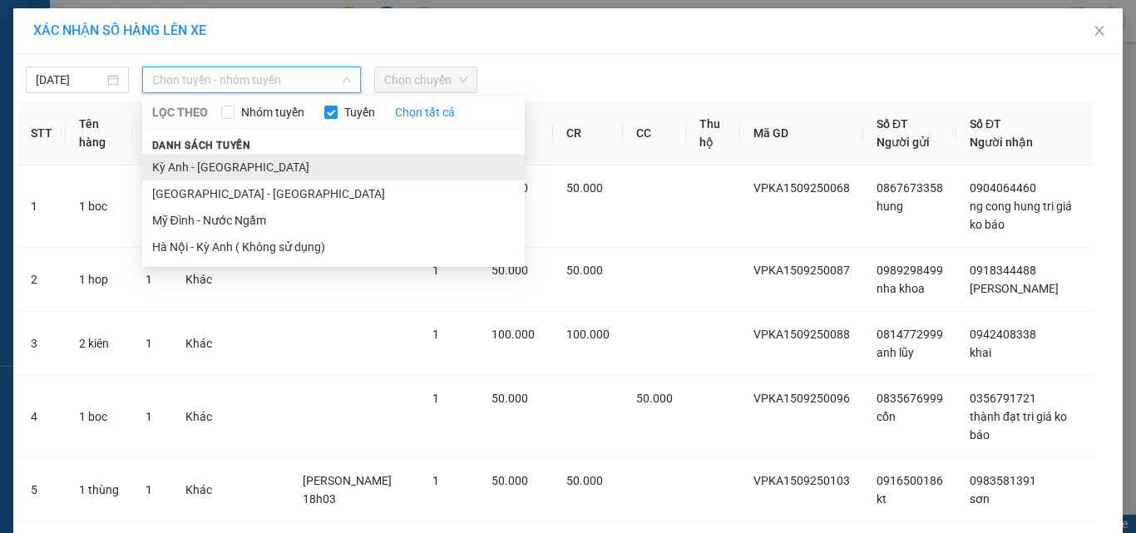
click at [276, 161] on li "Kỳ Anh - [GEOGRAPHIC_DATA]" at bounding box center [333, 167] width 382 height 27
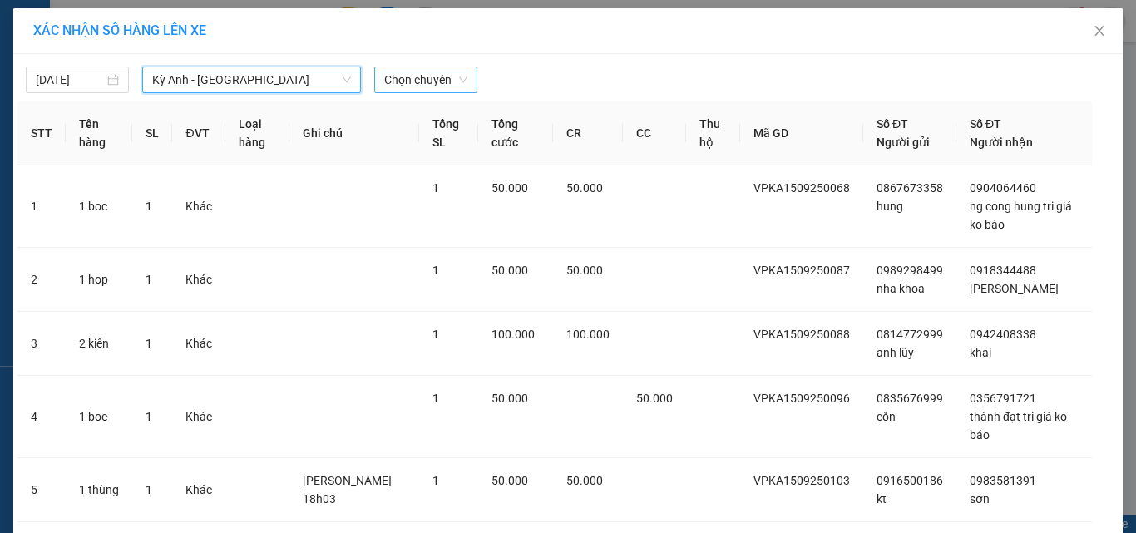
click at [422, 80] on span "Chọn chuyến" at bounding box center [425, 79] width 83 height 25
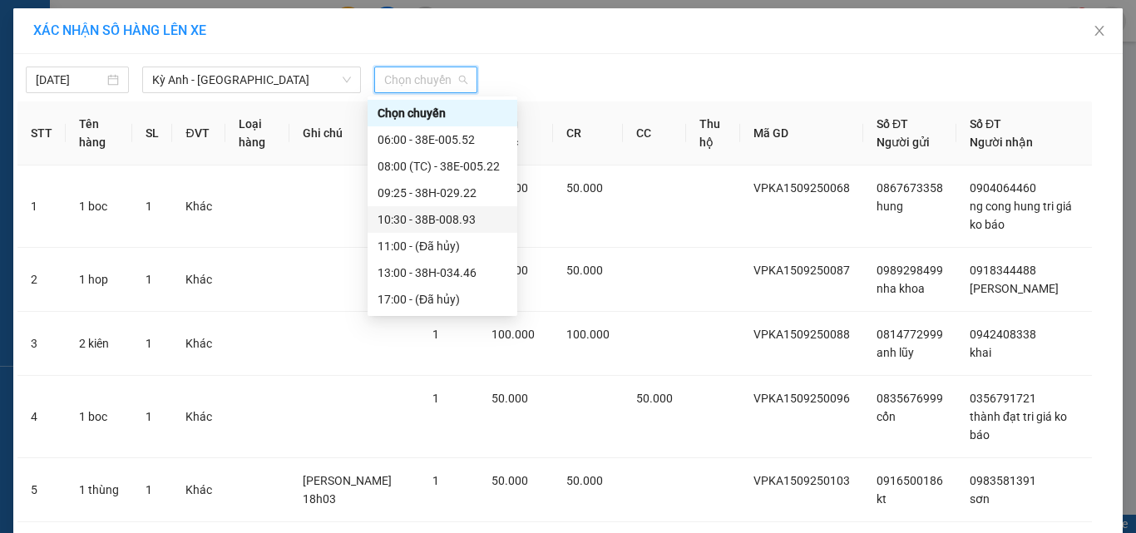
scroll to position [239, 0]
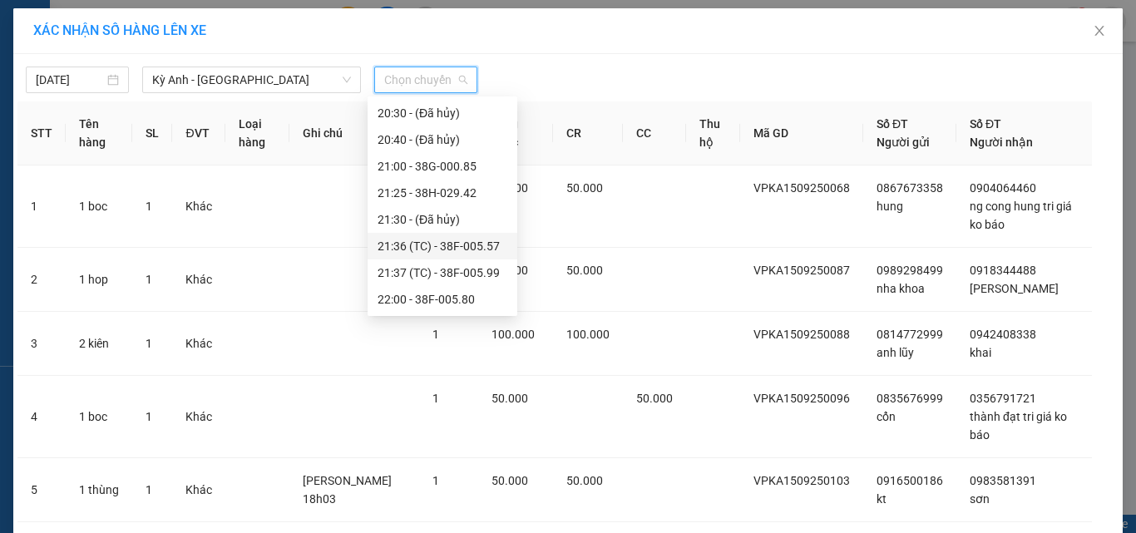
click at [482, 242] on div "21:36 (TC) - 38F-005.57" at bounding box center [442, 246] width 130 height 18
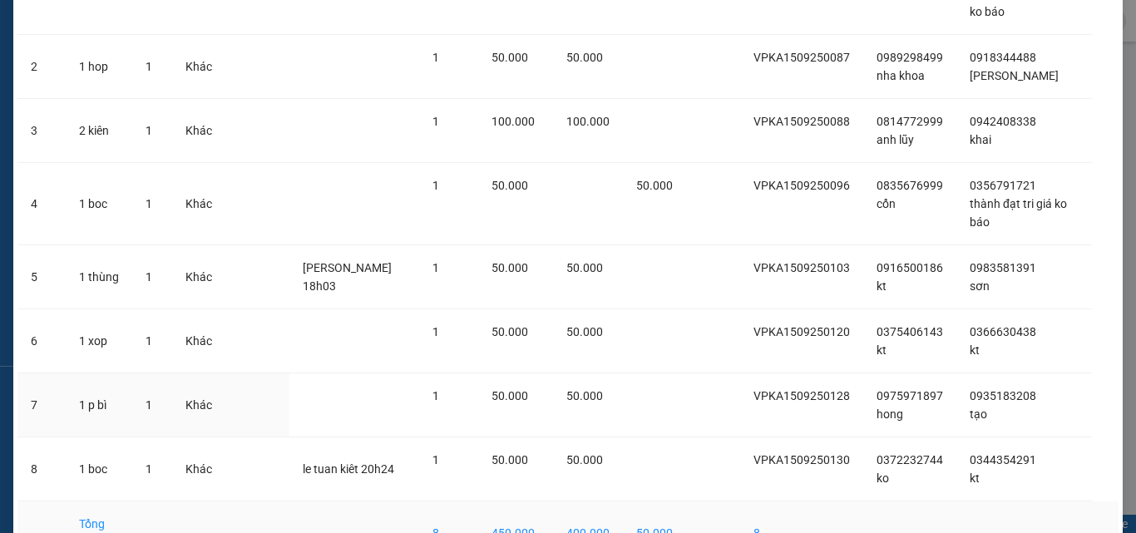
scroll to position [358, 0]
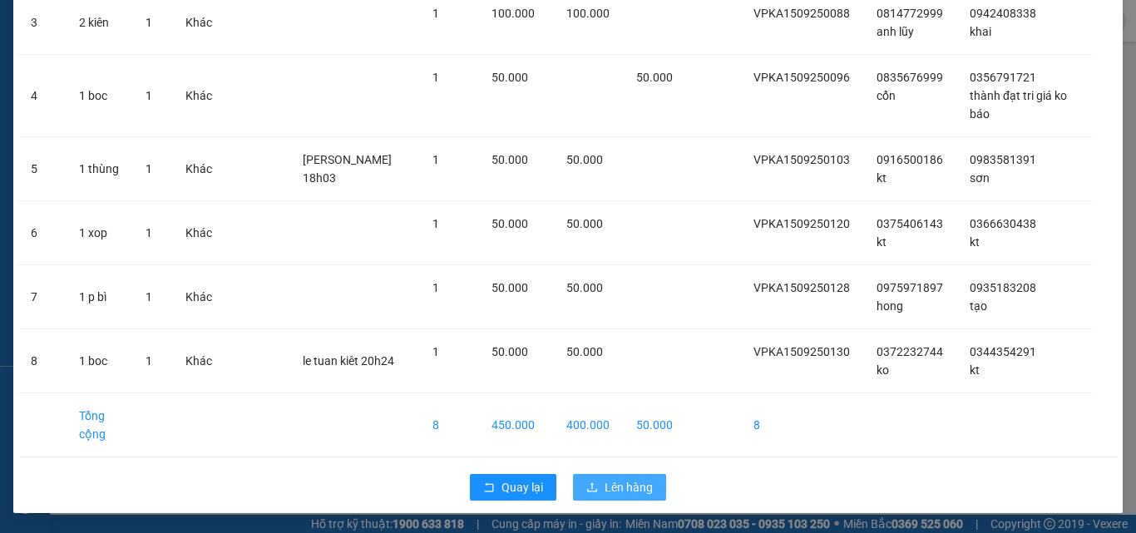
click at [606, 484] on span "Lên hàng" at bounding box center [628, 487] width 48 height 18
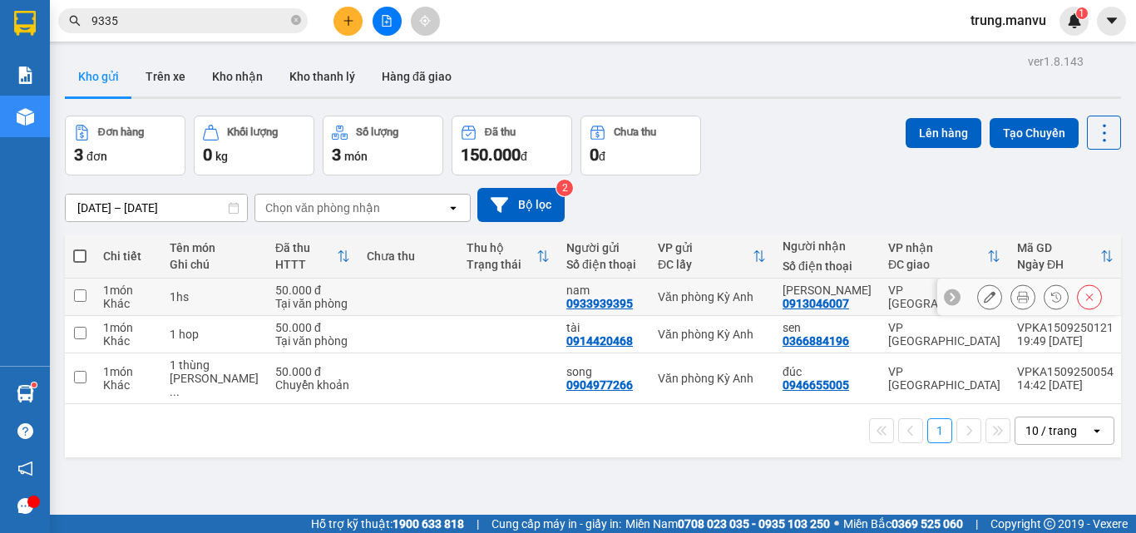
click at [774, 298] on td "[PERSON_NAME] 0913046007" at bounding box center [827, 297] width 106 height 37
checkbox input "true"
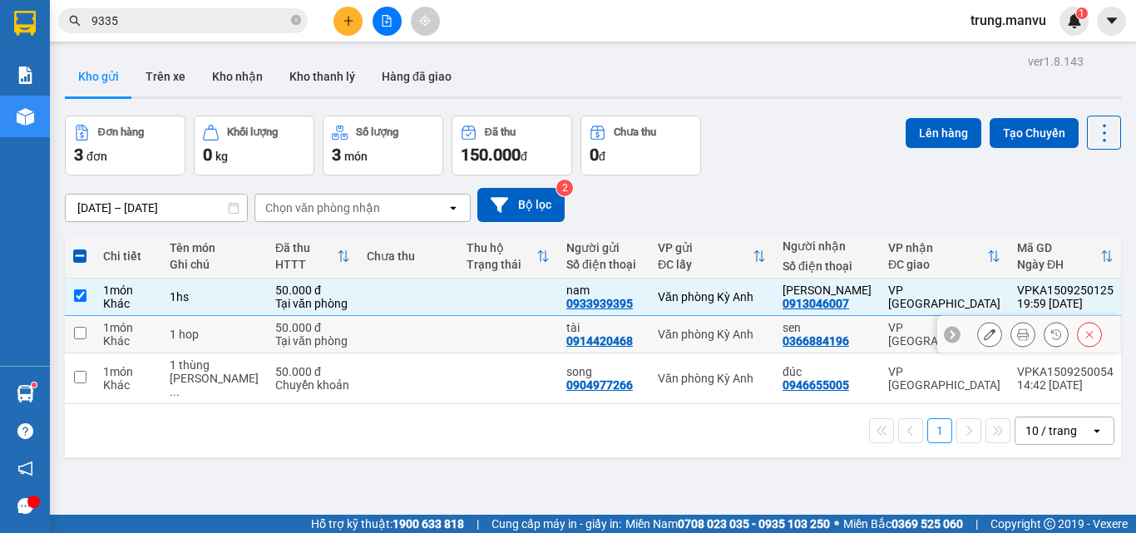
click at [696, 328] on div "Văn phòng Kỳ Anh" at bounding box center [712, 334] width 108 height 13
checkbox input "true"
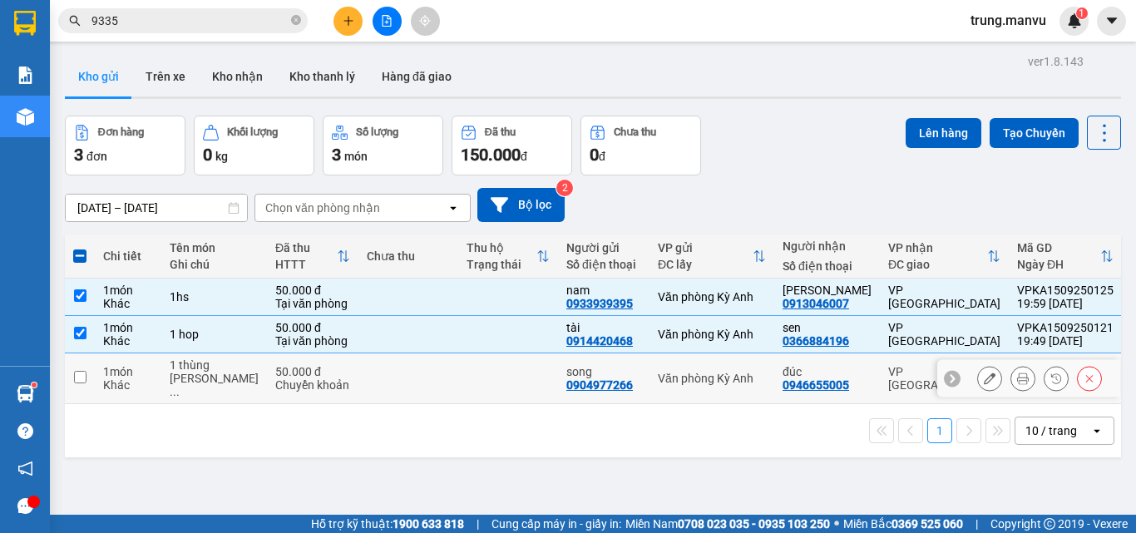
click at [663, 372] on div "Văn phòng Kỳ Anh" at bounding box center [712, 378] width 108 height 13
checkbox input "true"
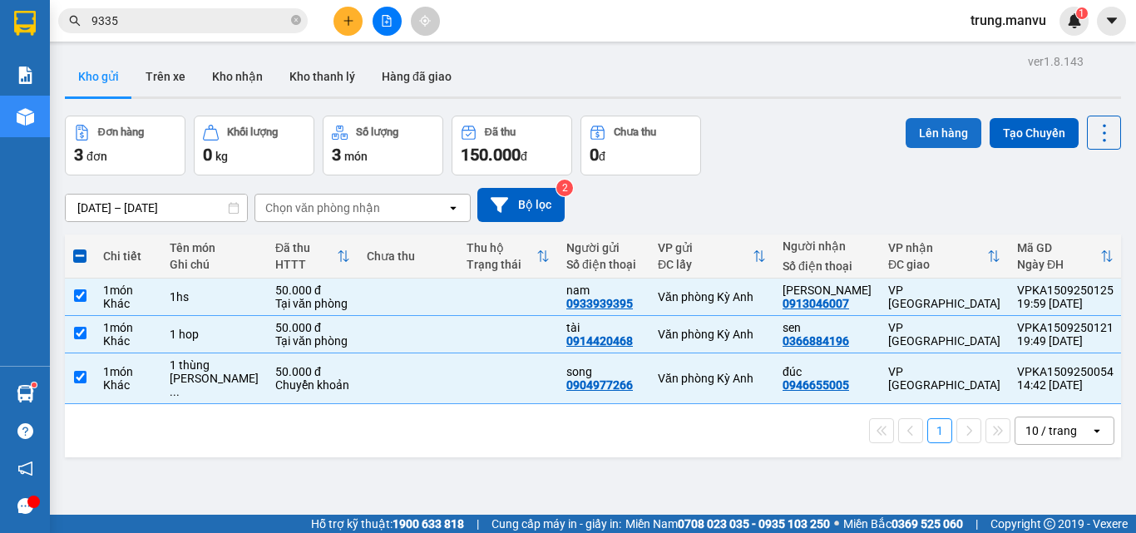
click at [923, 119] on button "Lên hàng" at bounding box center [943, 133] width 76 height 30
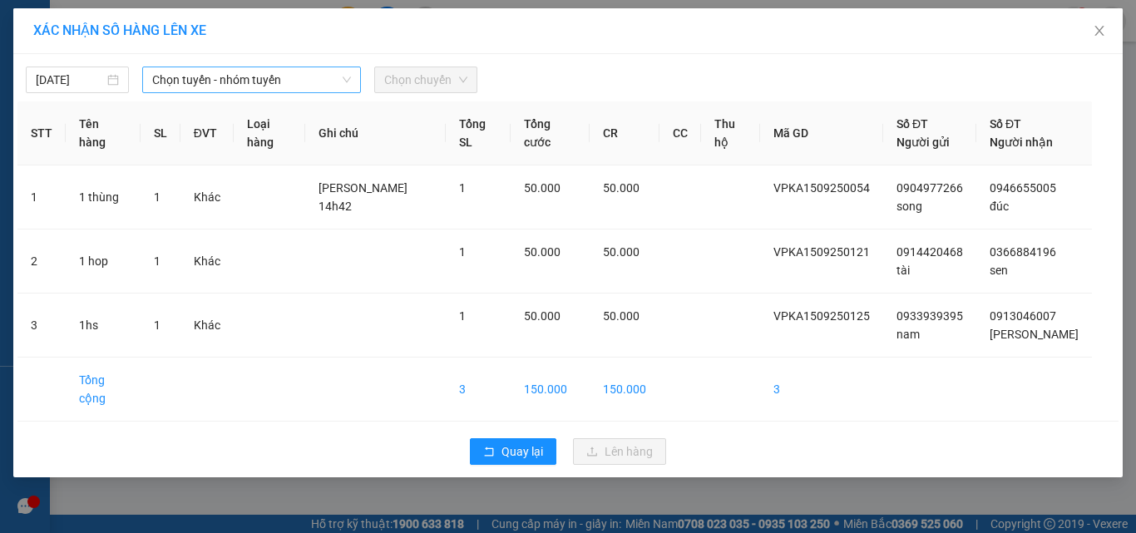
click at [210, 77] on span "Chọn tuyến - nhóm tuyến" at bounding box center [251, 79] width 199 height 25
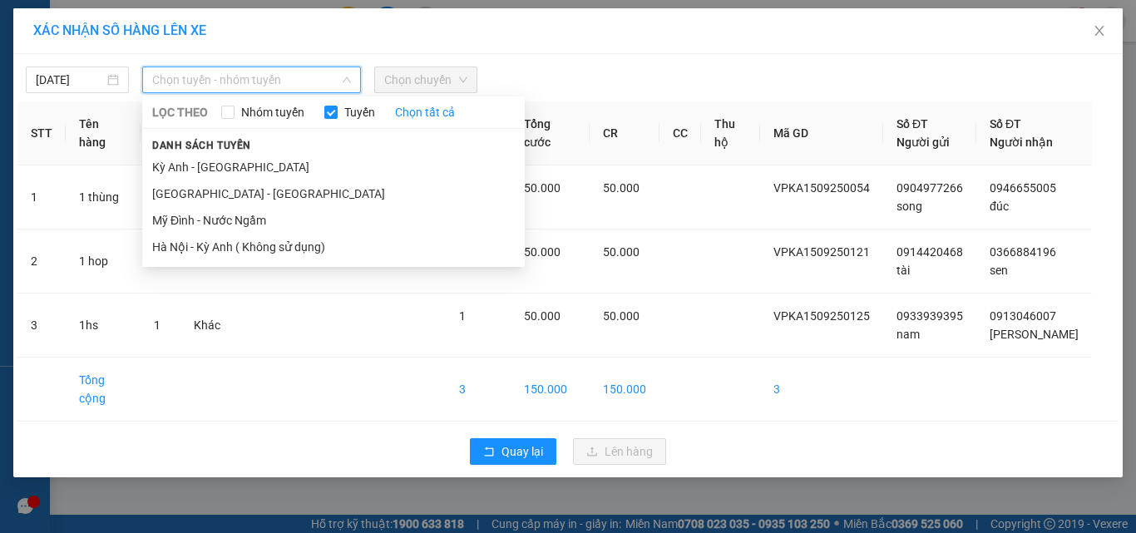
drag, startPoint x: 268, startPoint y: 175, endPoint x: 420, endPoint y: 126, distance: 159.9
click at [269, 174] on li "Kỳ Anh - [GEOGRAPHIC_DATA]" at bounding box center [333, 167] width 382 height 27
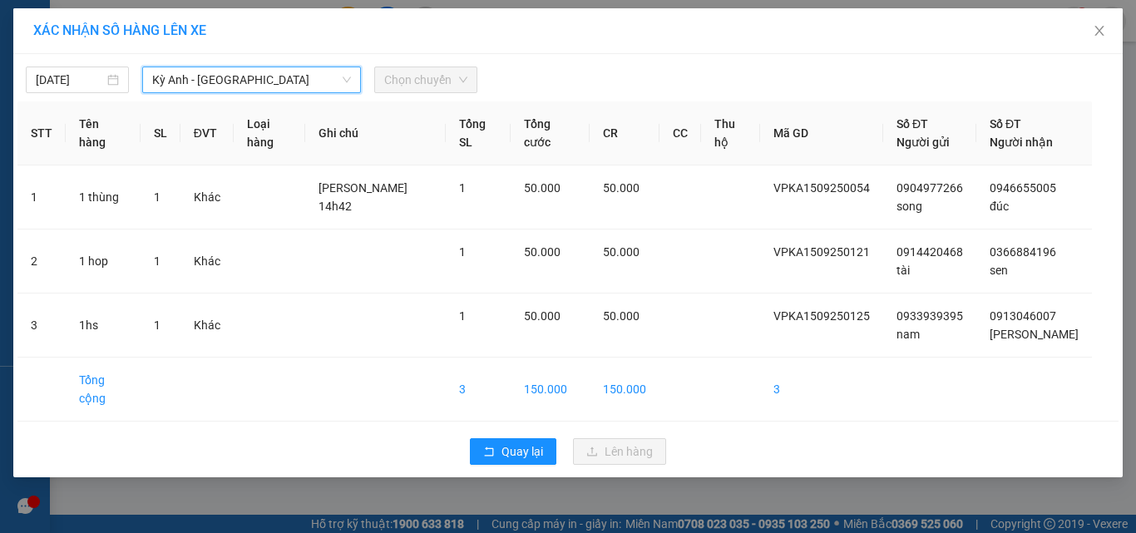
click at [436, 75] on span "Chọn chuyến" at bounding box center [425, 79] width 83 height 25
click at [423, 85] on span "Chọn chuyến" at bounding box center [425, 79] width 83 height 25
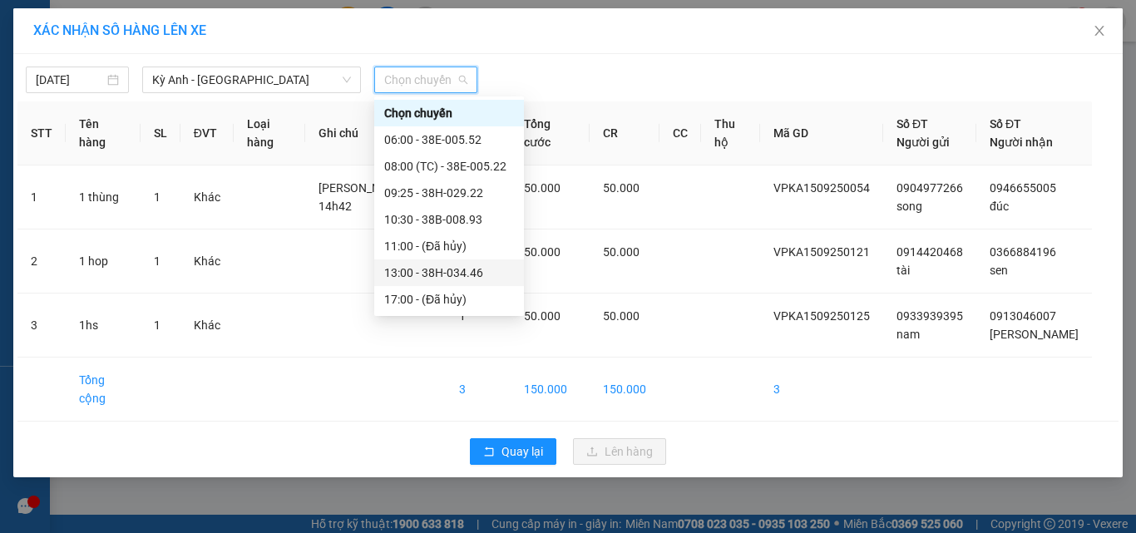
scroll to position [239, 0]
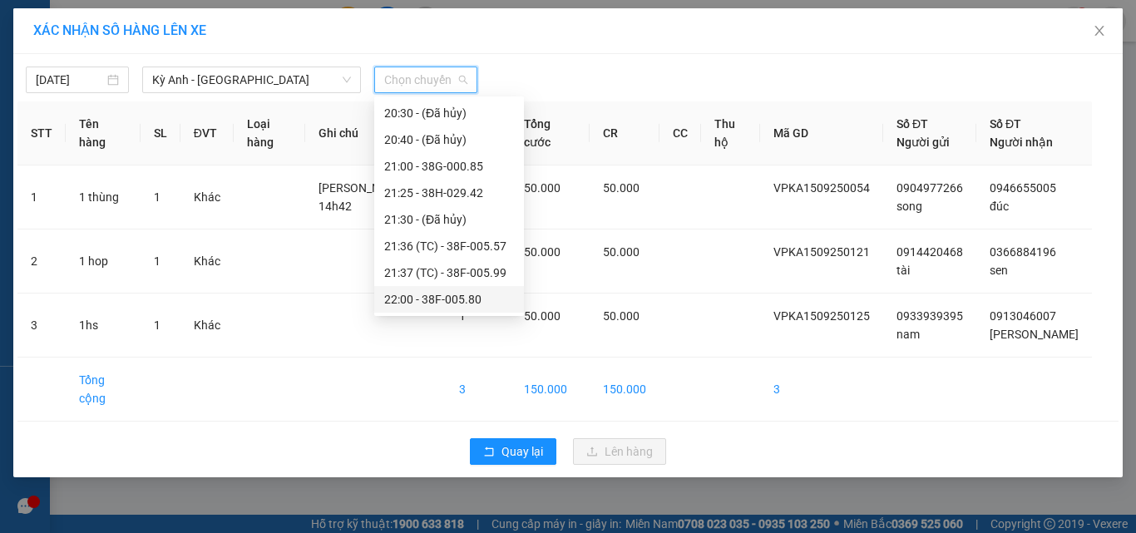
click at [465, 293] on div "22:00 - 38F-005.80" at bounding box center [449, 299] width 130 height 18
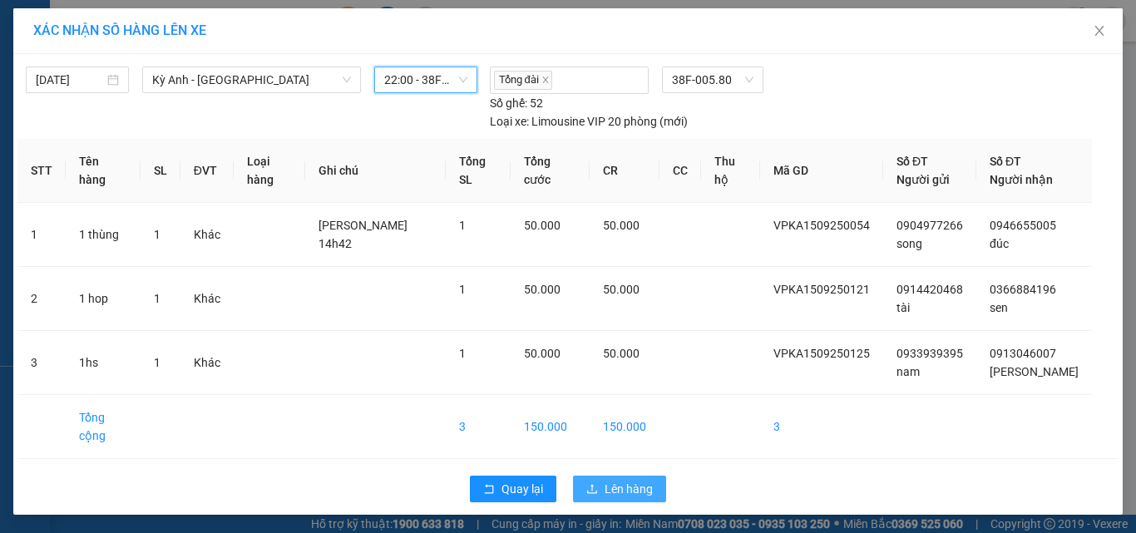
click at [636, 480] on span "Lên hàng" at bounding box center [628, 489] width 48 height 18
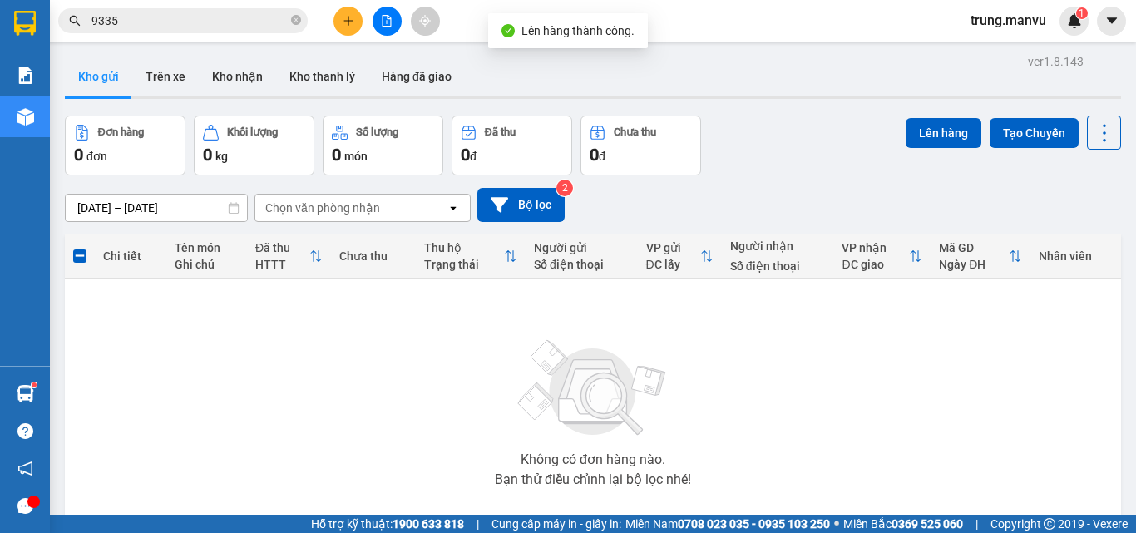
click at [372, 28] on div at bounding box center [386, 21] width 125 height 29
click at [380, 22] on button at bounding box center [386, 21] width 29 height 29
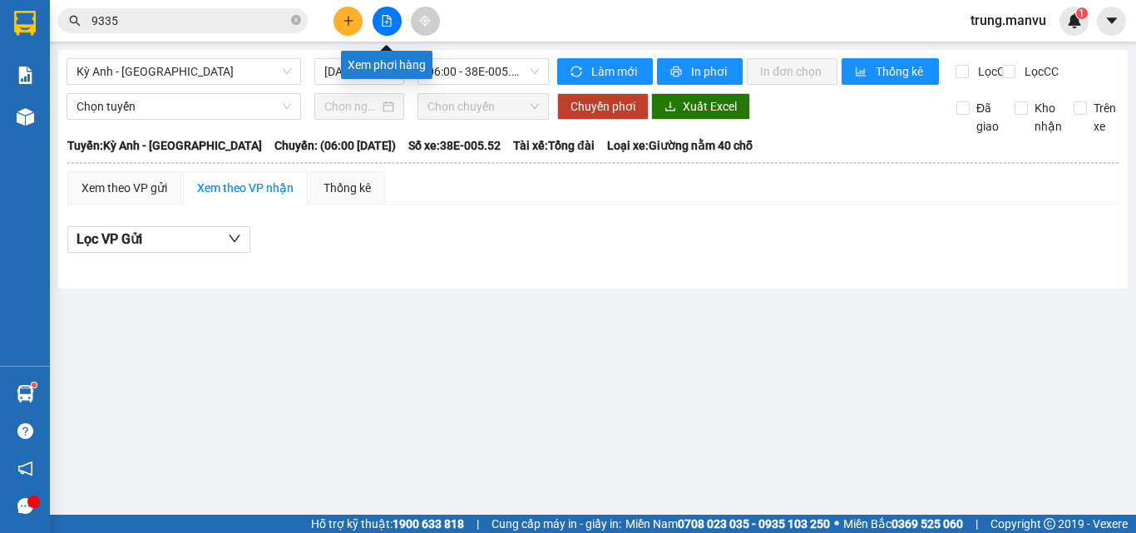
click at [391, 22] on icon "file-add" at bounding box center [386, 21] width 9 height 12
click at [518, 72] on span "06:00 - 38E-005.52" at bounding box center [482, 71] width 111 height 25
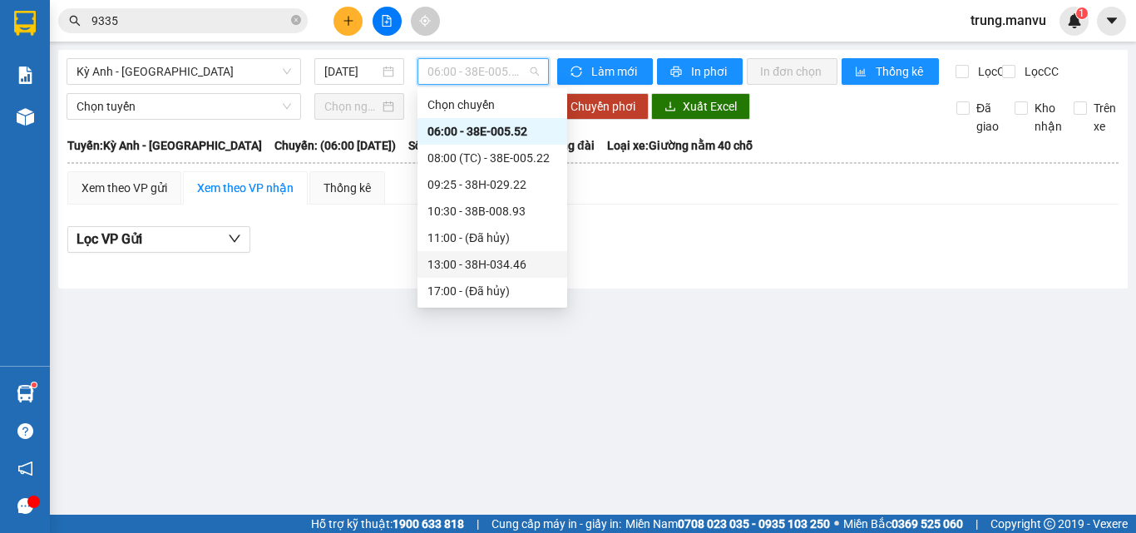
scroll to position [239, 0]
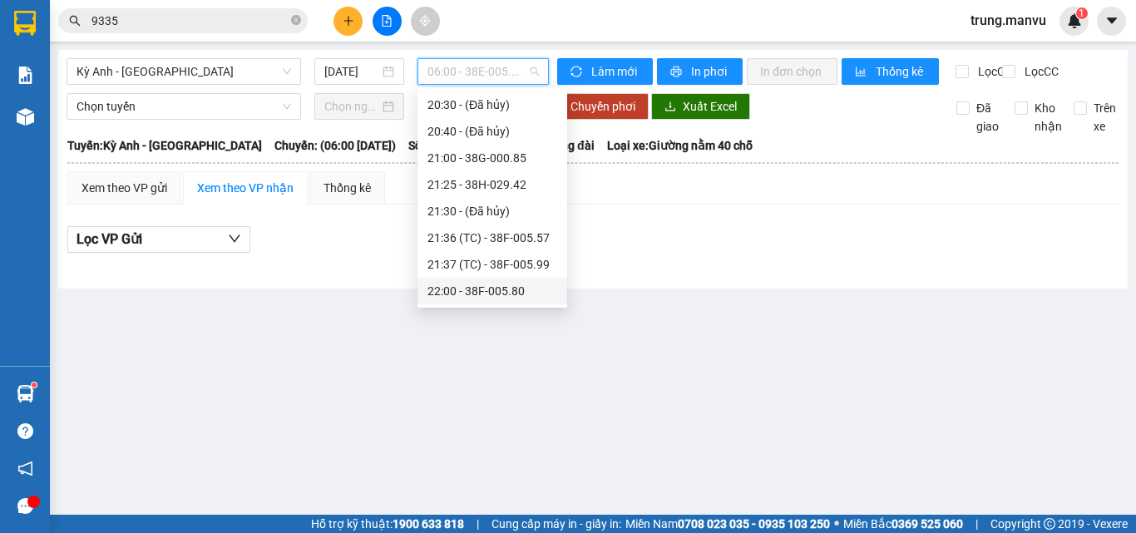
click at [504, 291] on div "22:00 - 38F-005.80" at bounding box center [492, 291] width 130 height 18
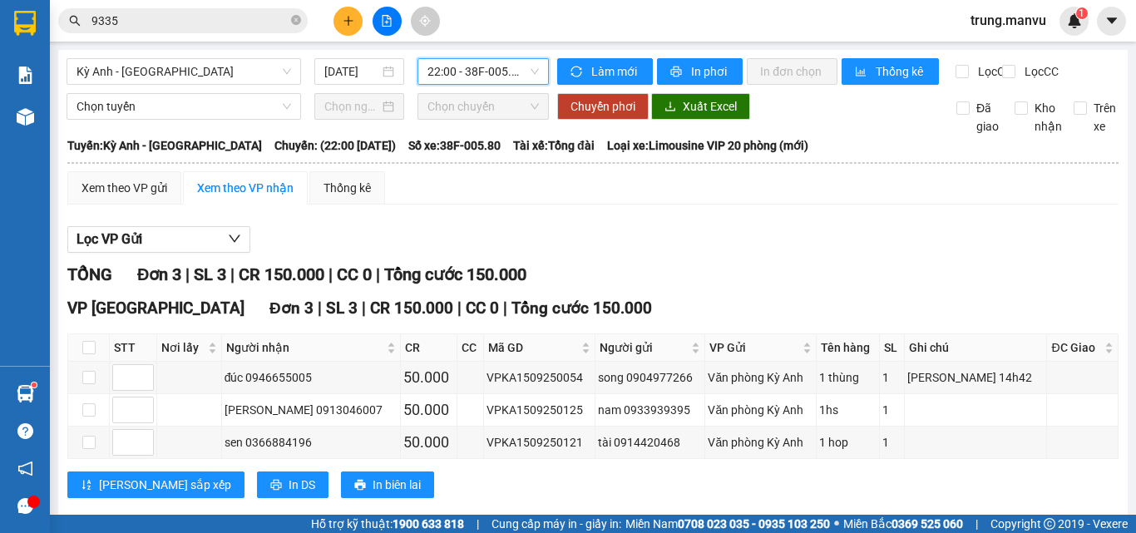
scroll to position [44, 0]
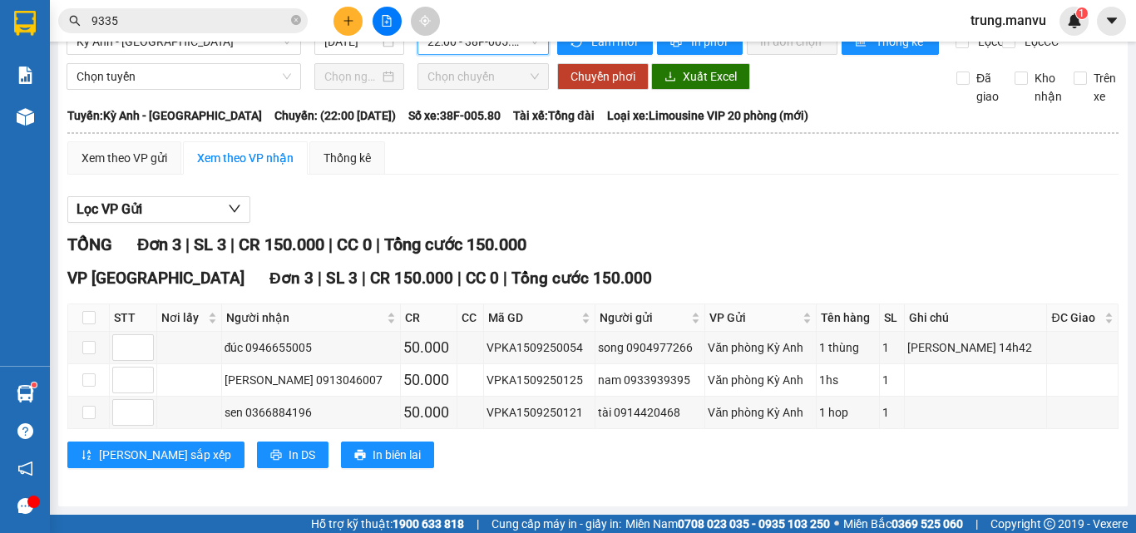
click at [207, 8] on span "9335" at bounding box center [182, 20] width 249 height 25
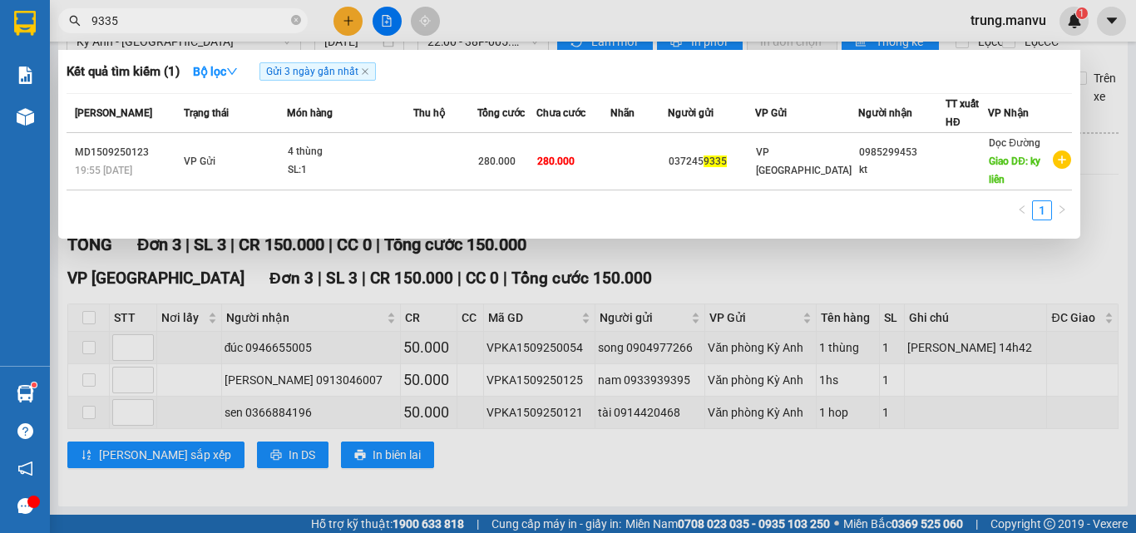
click at [205, 12] on input "9335" at bounding box center [189, 21] width 196 height 18
type input "1789"
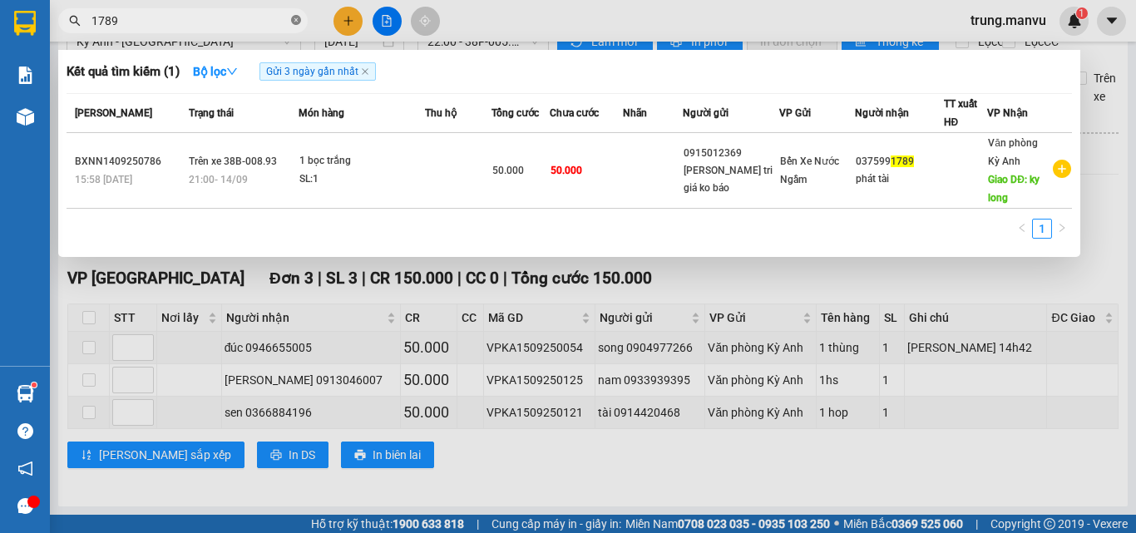
click at [295, 13] on span at bounding box center [296, 21] width 10 height 16
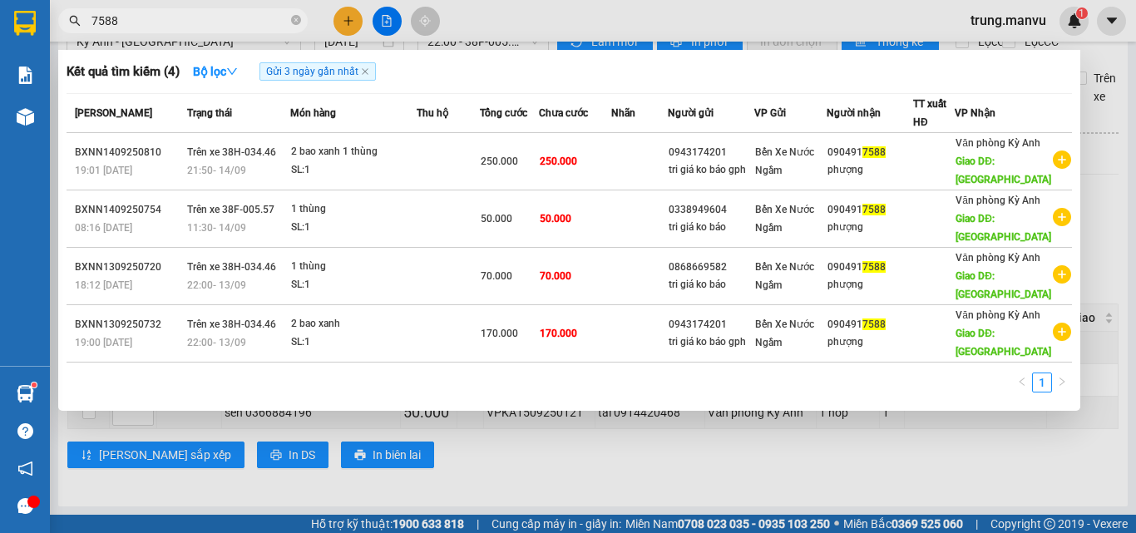
type input "7588"
click at [164, 11] on span "7588" at bounding box center [182, 20] width 249 height 25
click at [162, 15] on input "7588" at bounding box center [189, 21] width 196 height 18
click at [161, 22] on input "7588" at bounding box center [189, 21] width 196 height 18
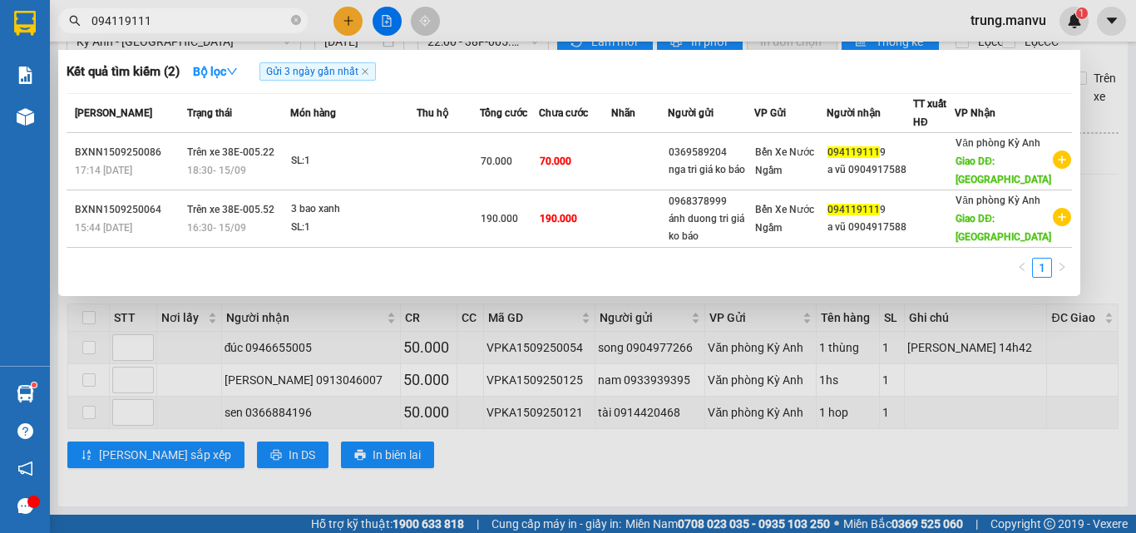
type input "0941191119"
click at [300, 21] on icon "close-circle" at bounding box center [296, 20] width 10 height 10
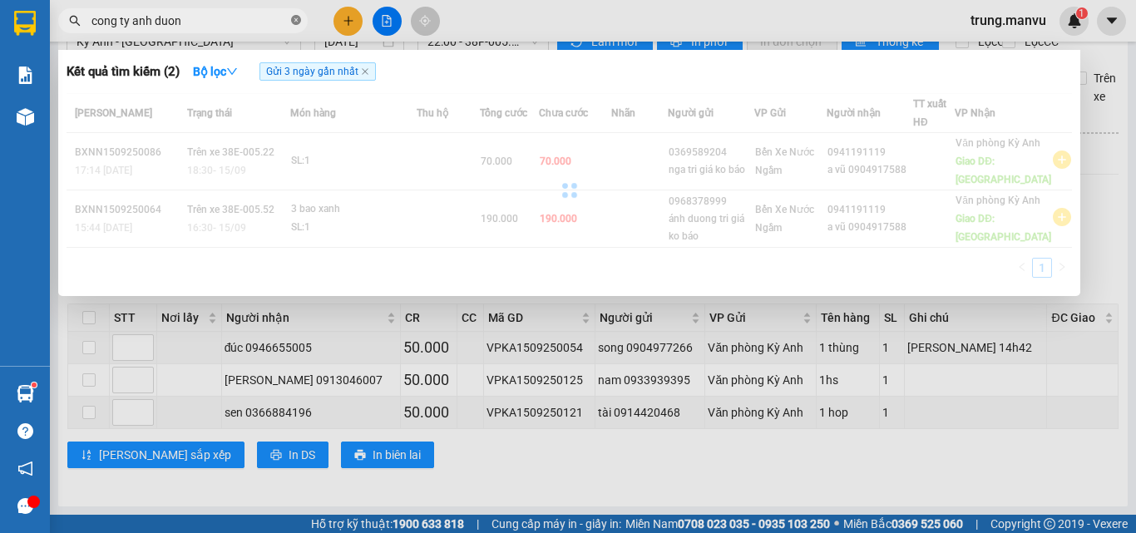
type input "cong ty anh duong"
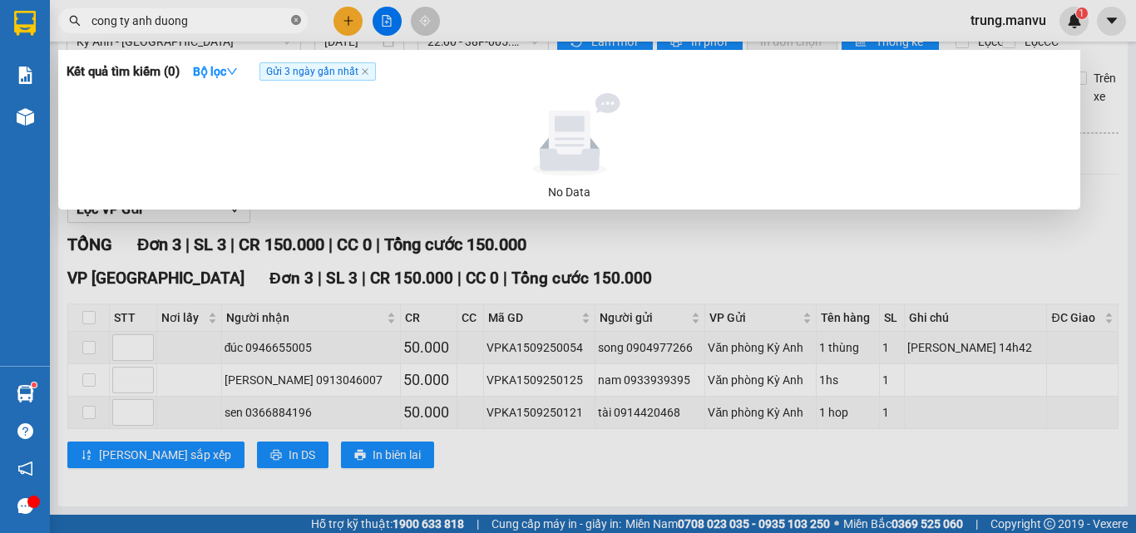
click at [298, 13] on span at bounding box center [296, 21] width 10 height 16
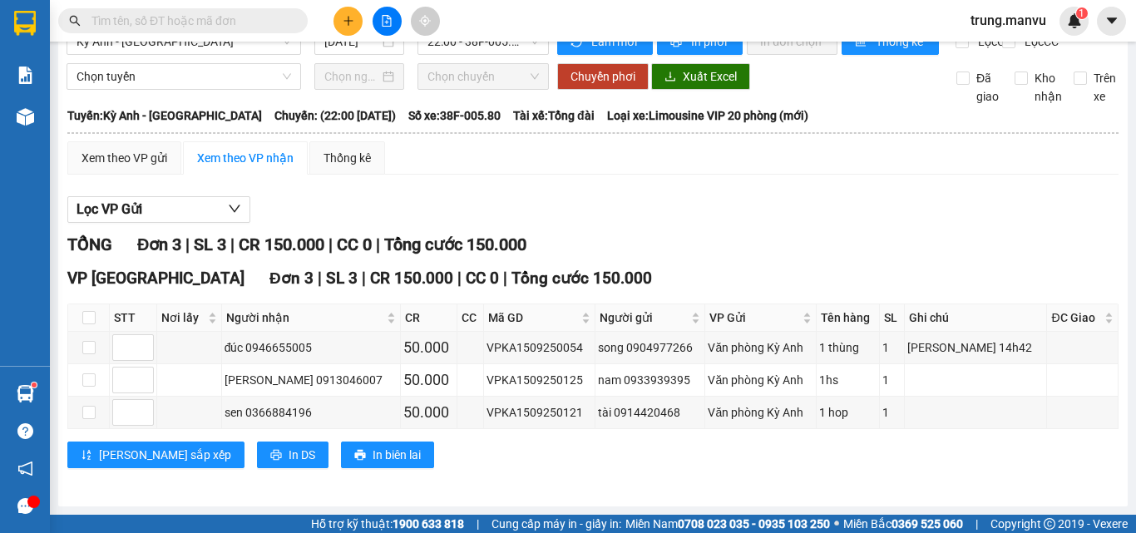
click at [232, 21] on input "text" at bounding box center [189, 21] width 196 height 18
click at [145, 29] on input "text" at bounding box center [189, 21] width 196 height 18
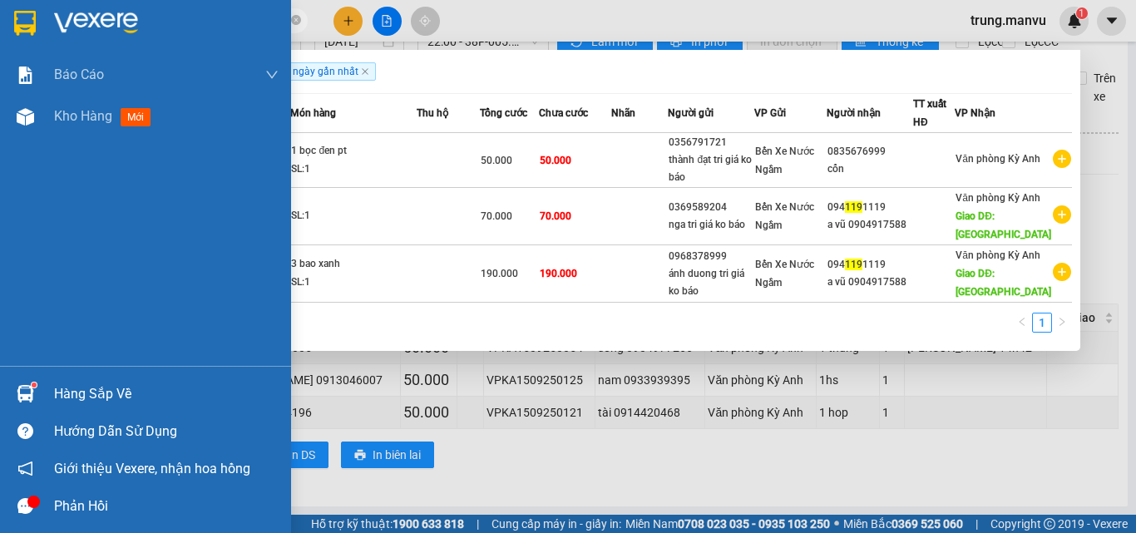
type input "119"
click at [3, 35] on div at bounding box center [145, 27] width 291 height 54
click at [27, 9] on div at bounding box center [25, 22] width 29 height 29
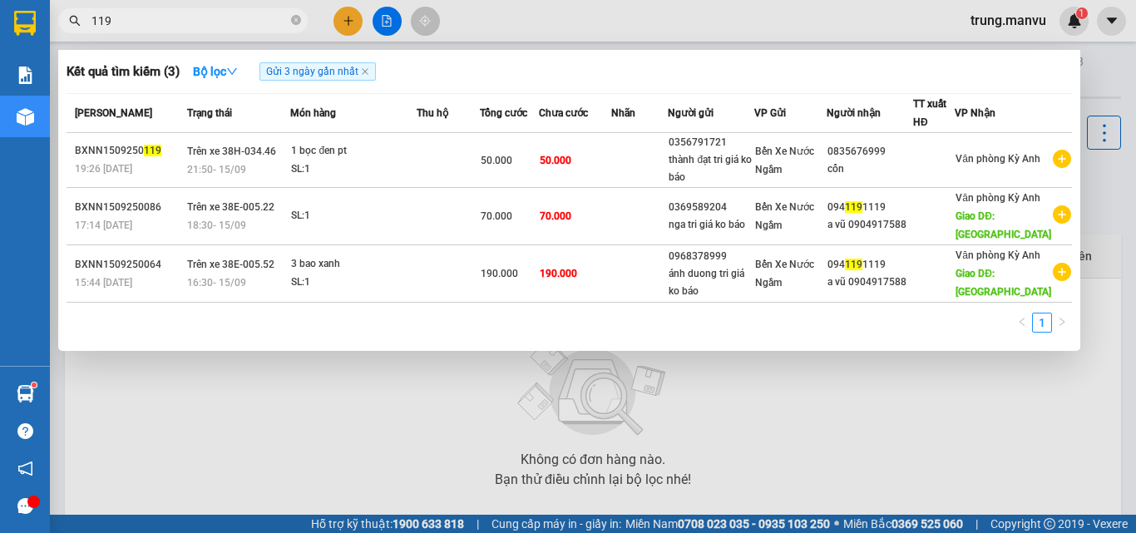
click at [384, 14] on div at bounding box center [568, 266] width 1136 height 533
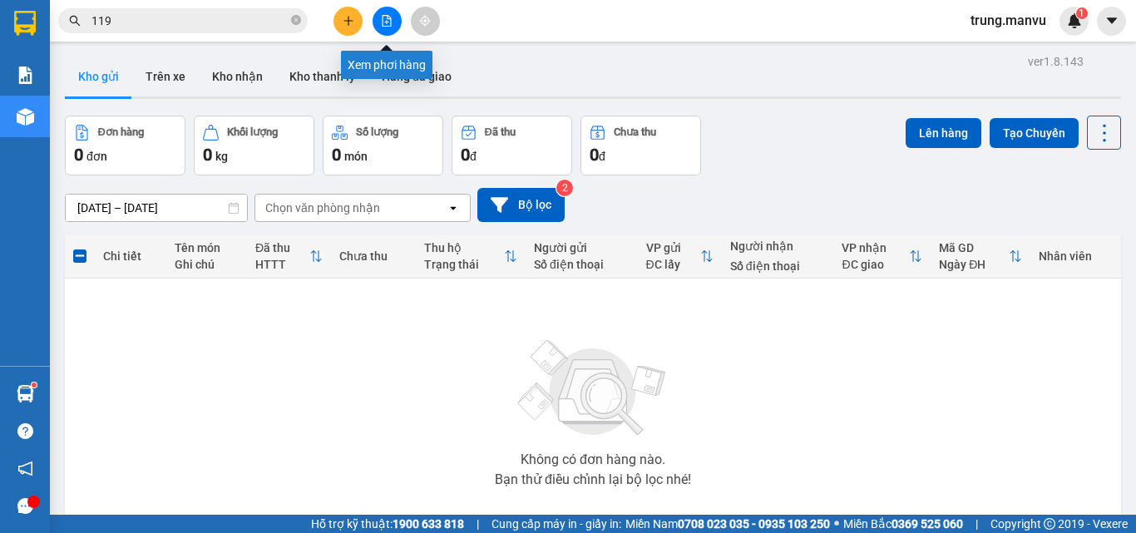
click at [382, 27] on button at bounding box center [386, 21] width 29 height 29
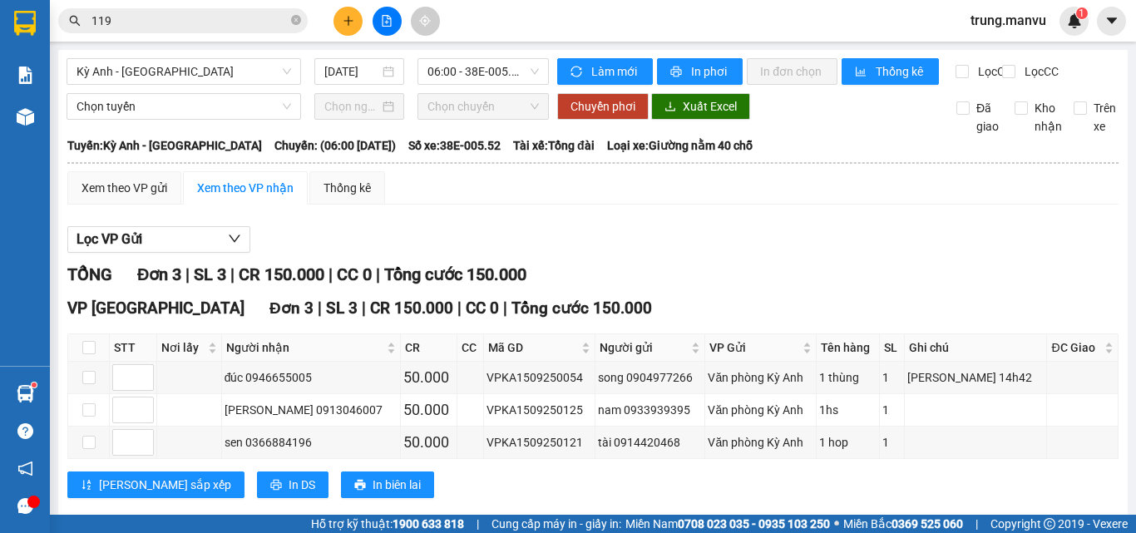
click at [199, 83] on span "Kỳ Anh - [GEOGRAPHIC_DATA]" at bounding box center [183, 71] width 215 height 25
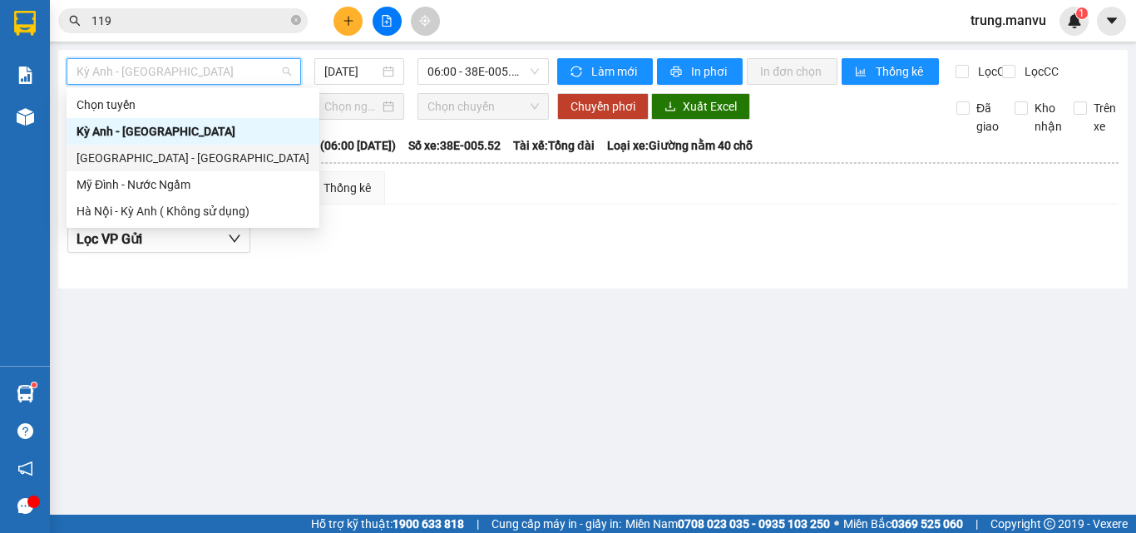
click at [133, 149] on div "[GEOGRAPHIC_DATA] - [GEOGRAPHIC_DATA]" at bounding box center [192, 158] width 233 height 18
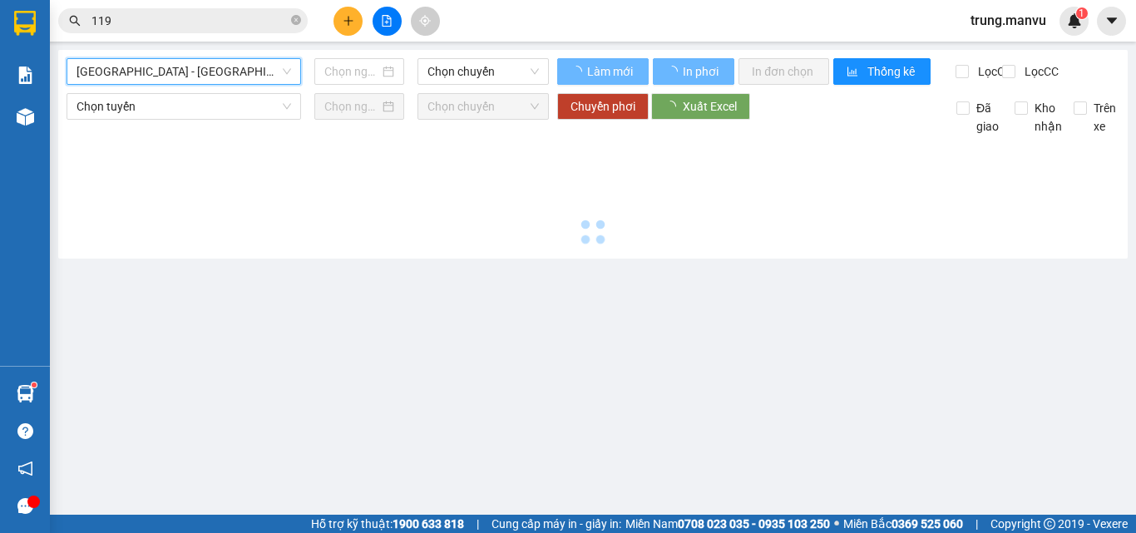
type input "[DATE]"
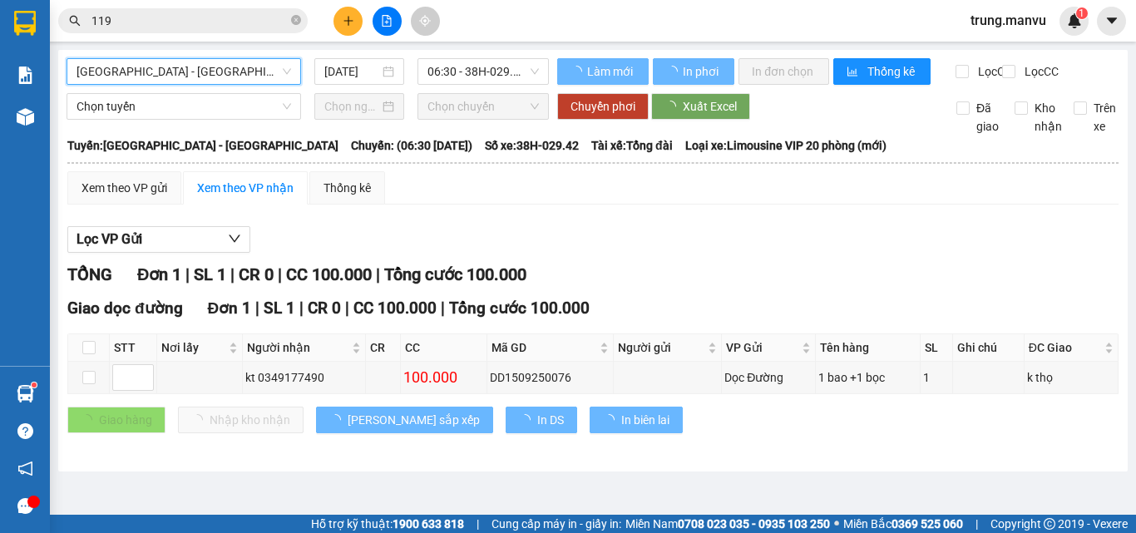
click at [476, 67] on span "06:30 - 38H-029.42" at bounding box center [482, 71] width 111 height 25
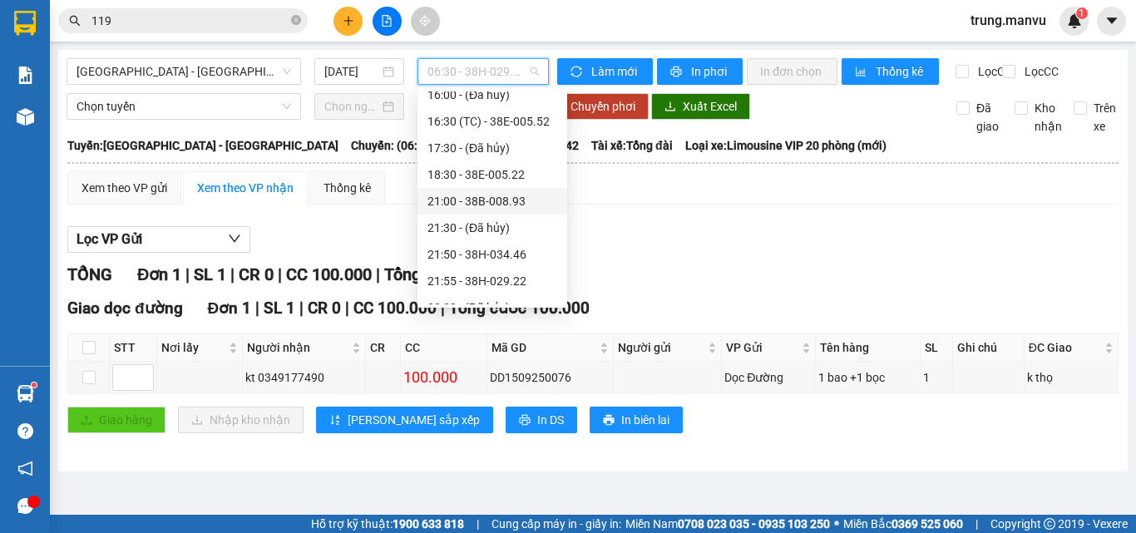
scroll to position [83, 0]
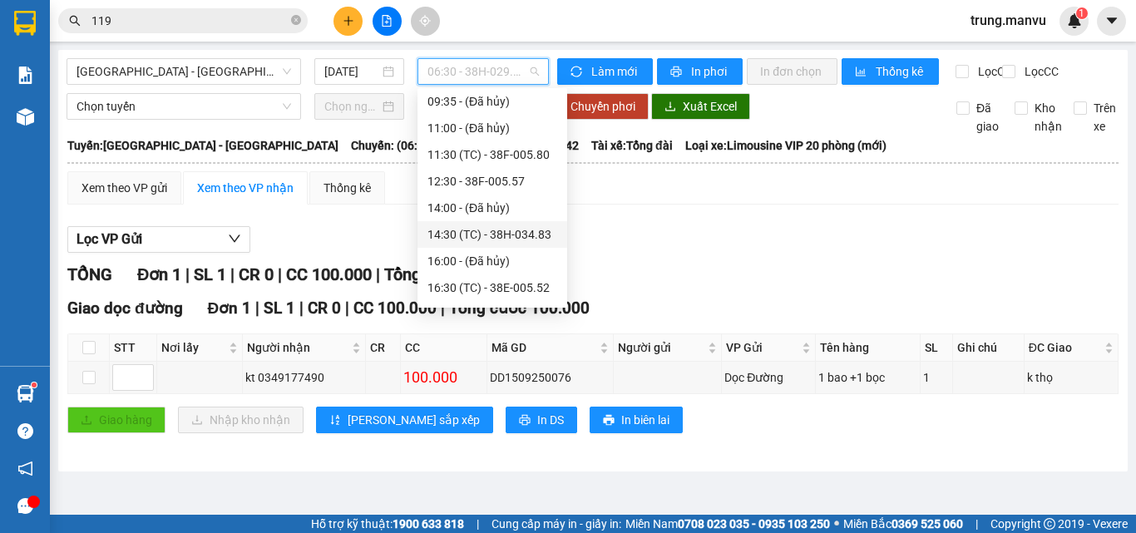
click at [535, 237] on div "14:30 (TC) - 38H-034.83" at bounding box center [492, 234] width 130 height 18
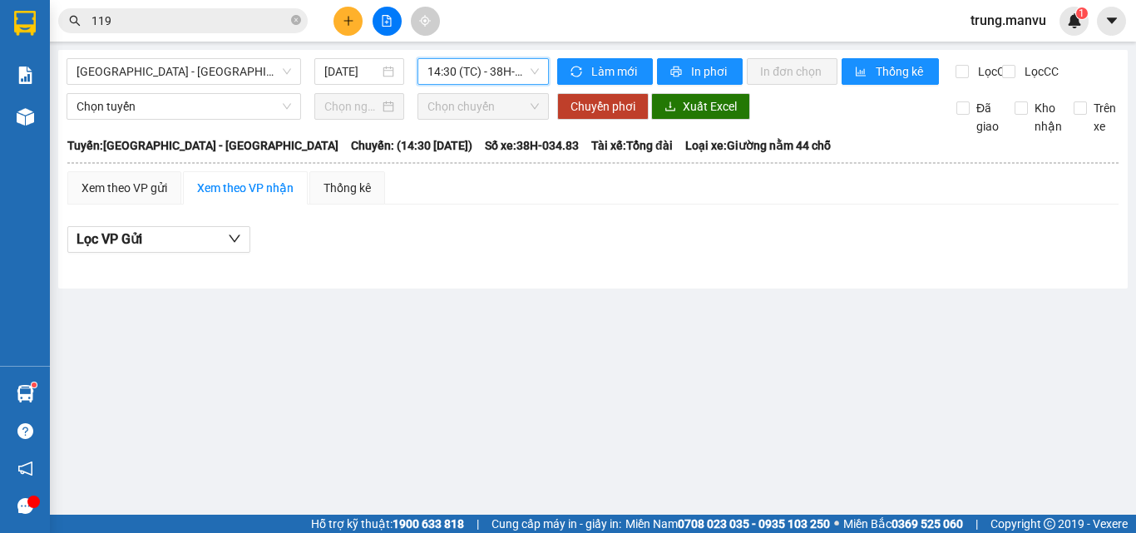
click at [452, 64] on span "14:30 (TC) - 38H-034.83" at bounding box center [482, 71] width 111 height 25
click at [737, 271] on div "Lọc VP Gửi" at bounding box center [592, 244] width 1051 height 53
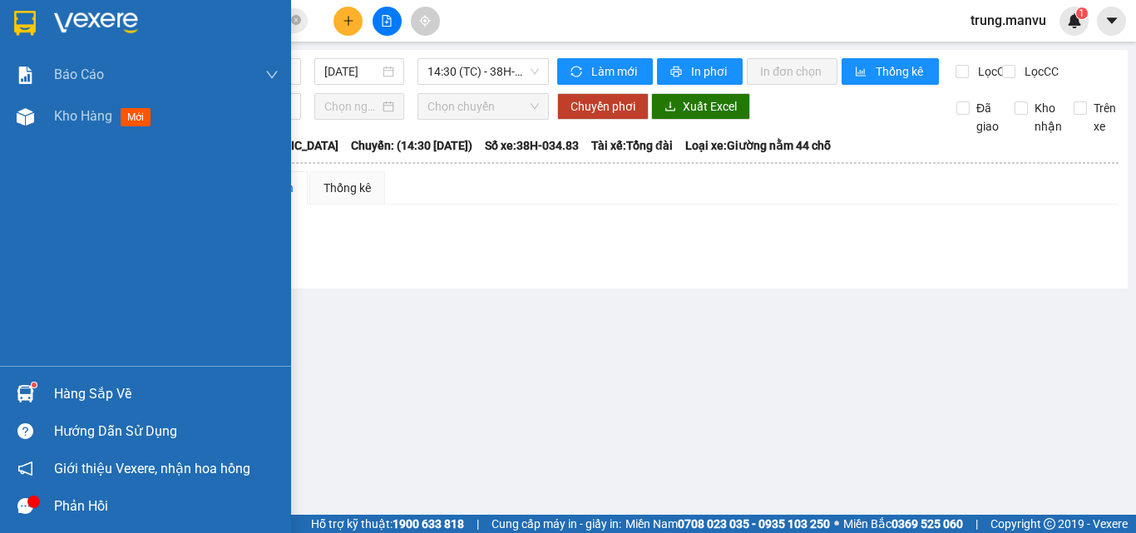
click at [32, 17] on img at bounding box center [25, 23] width 22 height 25
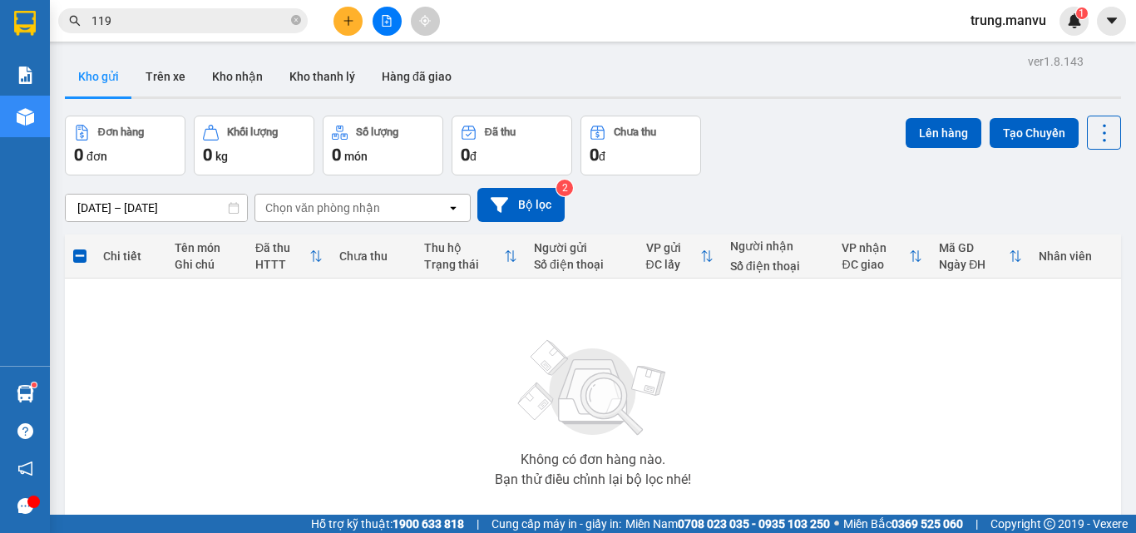
click at [382, 22] on icon "file-add" at bounding box center [387, 21] width 12 height 12
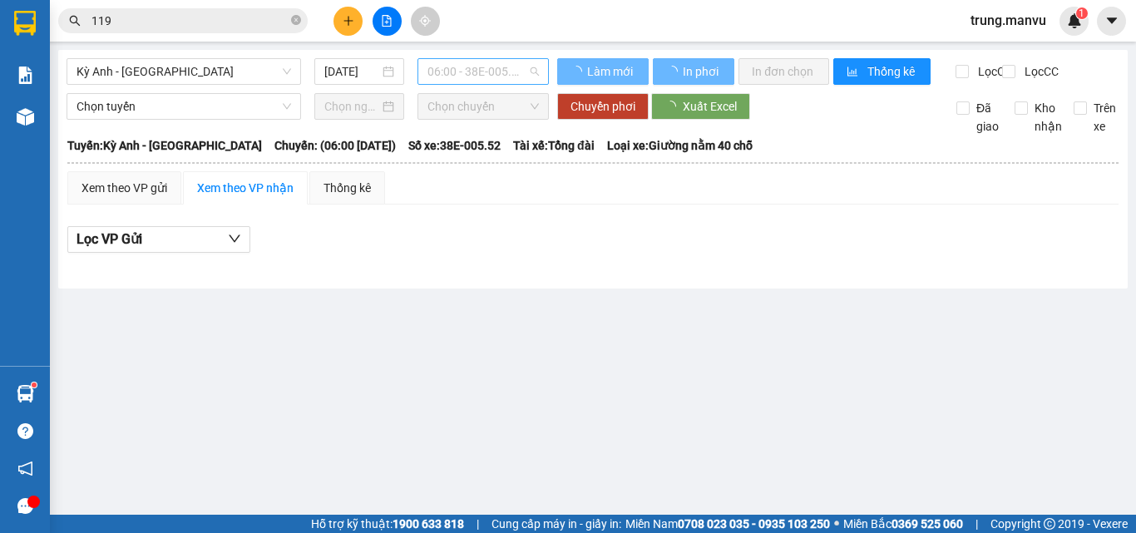
click at [491, 73] on span "06:00 - 38E-005.52" at bounding box center [482, 71] width 111 height 25
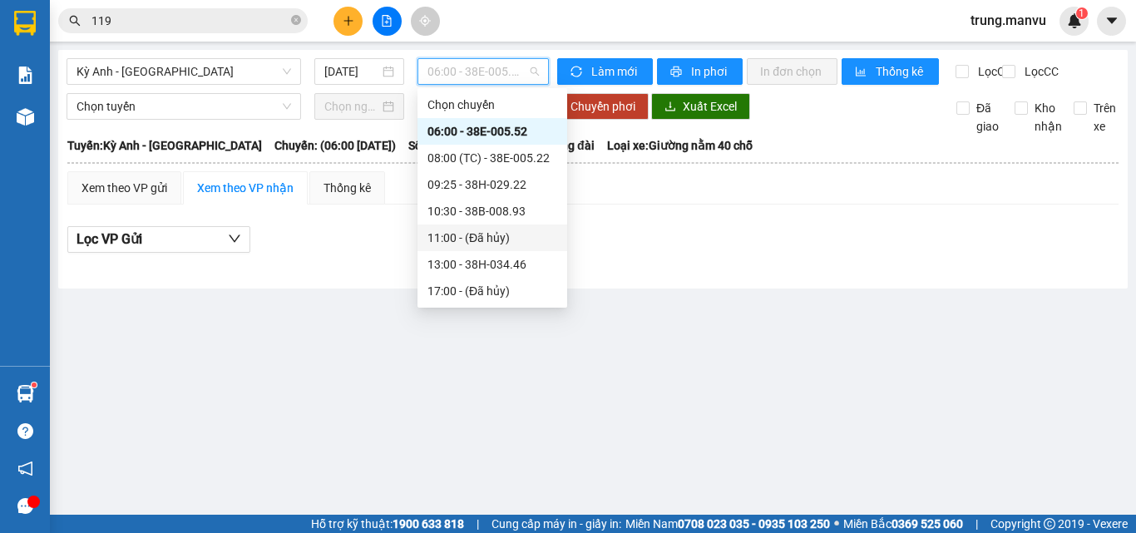
scroll to position [239, 0]
click at [540, 248] on div "21:36 (TC) - 38F-005.57" at bounding box center [492, 237] width 150 height 27
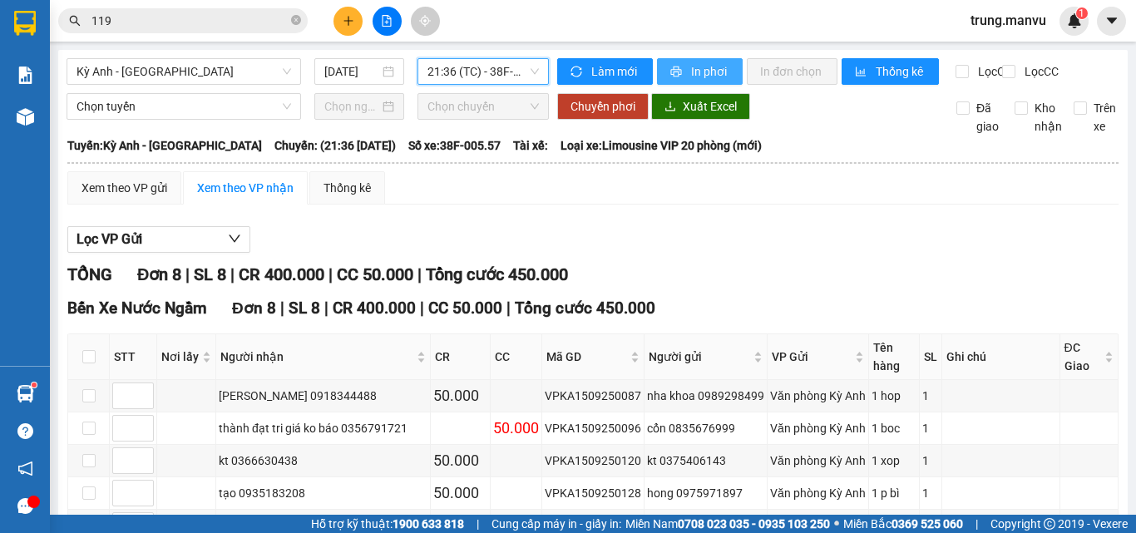
click at [708, 77] on span "In phơi" at bounding box center [710, 71] width 38 height 18
